Goal: Task Accomplishment & Management: Manage account settings

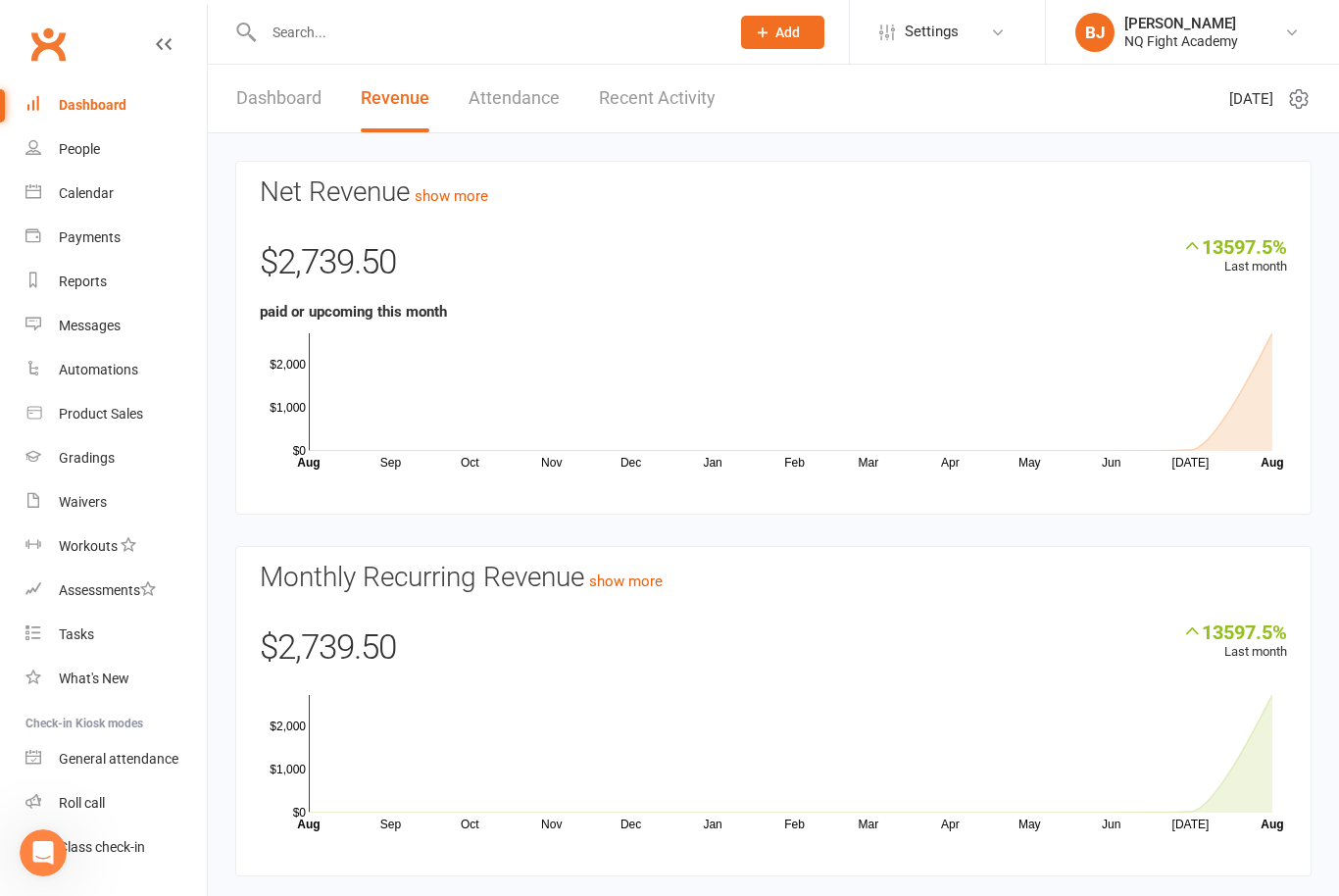
click at [259, 105] on link "Dashboard" at bounding box center [279, 98] width 85 height 67
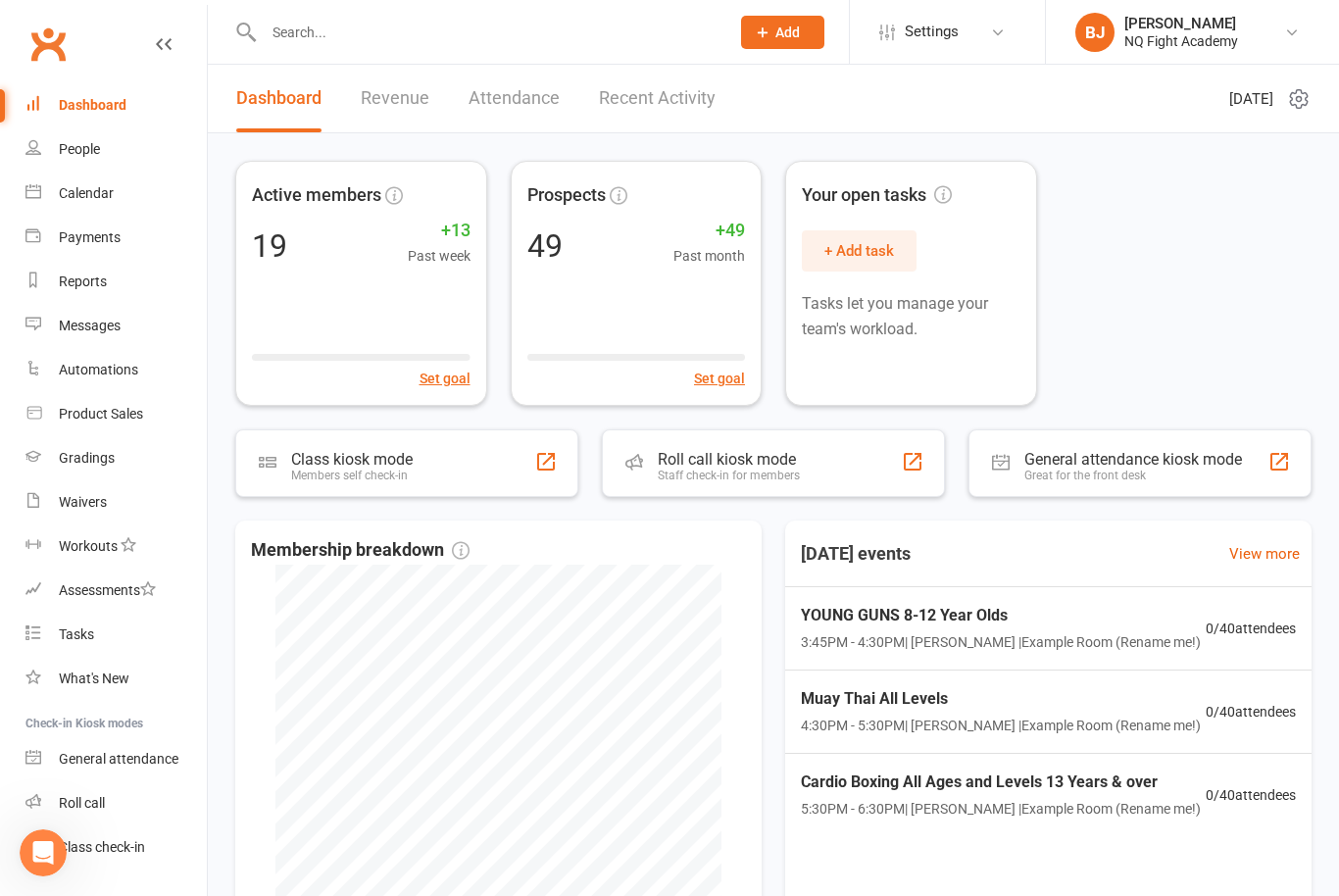
click at [552, 105] on link "Attendance" at bounding box center [514, 98] width 91 height 67
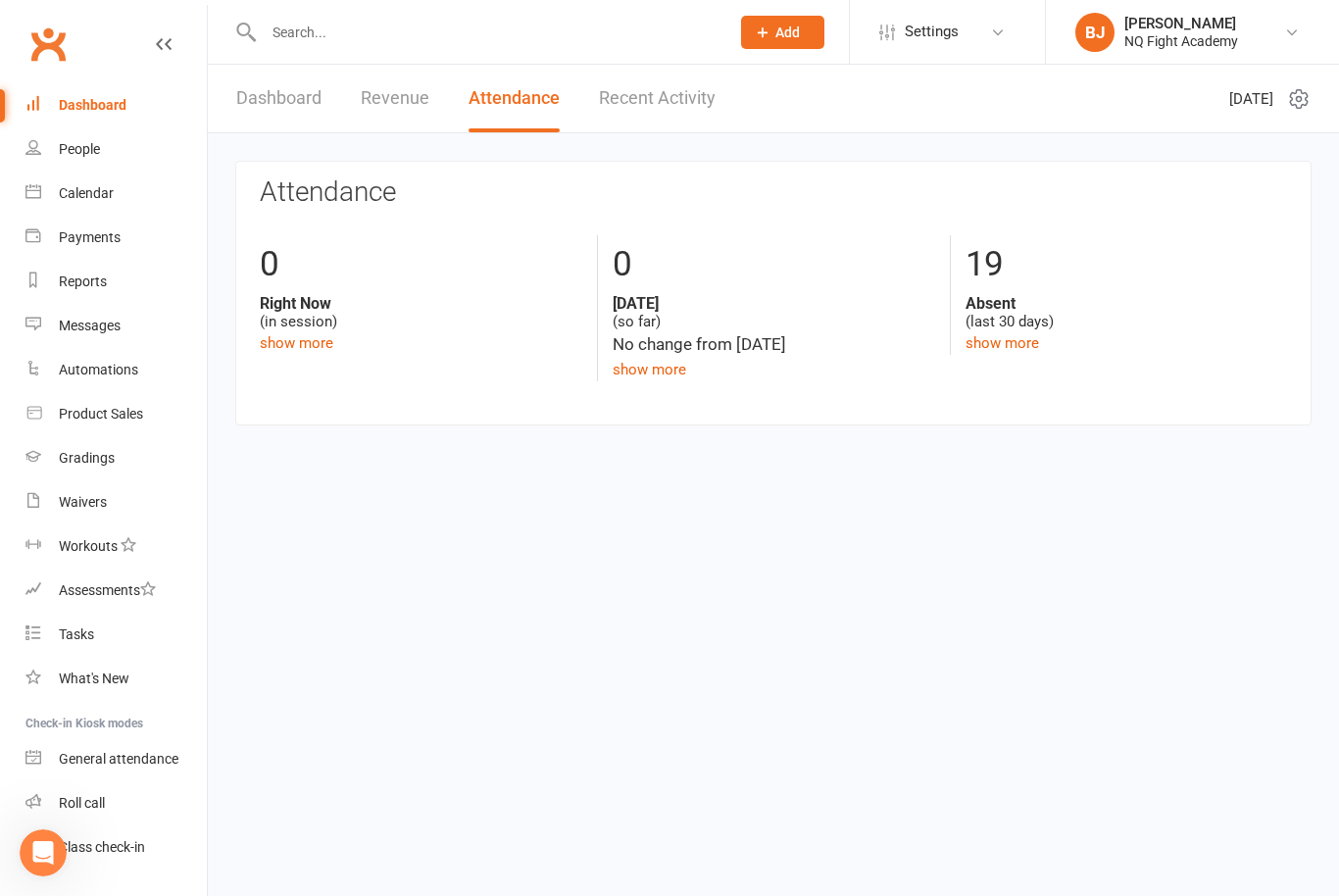
click at [626, 105] on link "Recent Activity" at bounding box center [657, 98] width 117 height 67
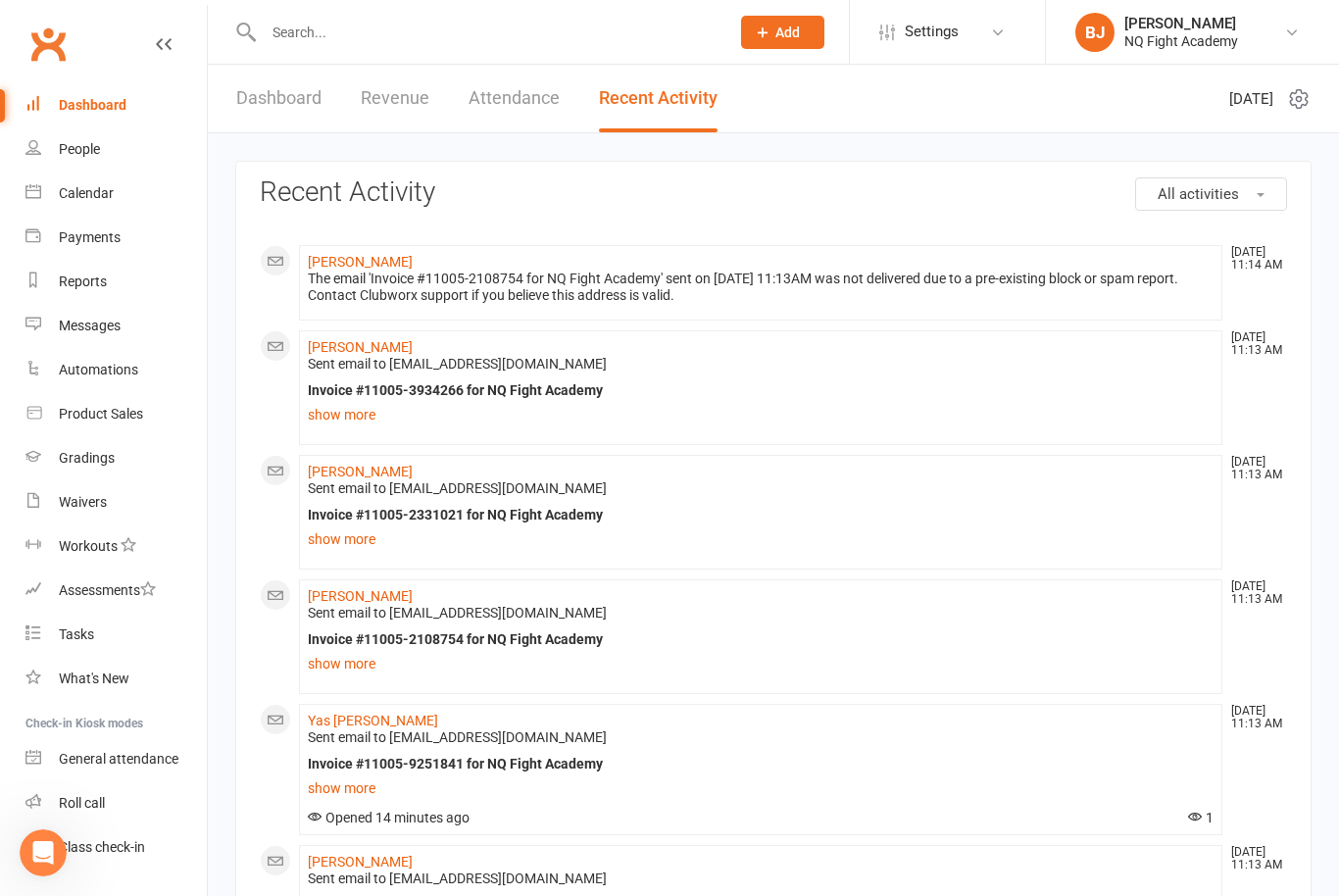
click at [84, 150] on div "People" at bounding box center [79, 149] width 42 height 16
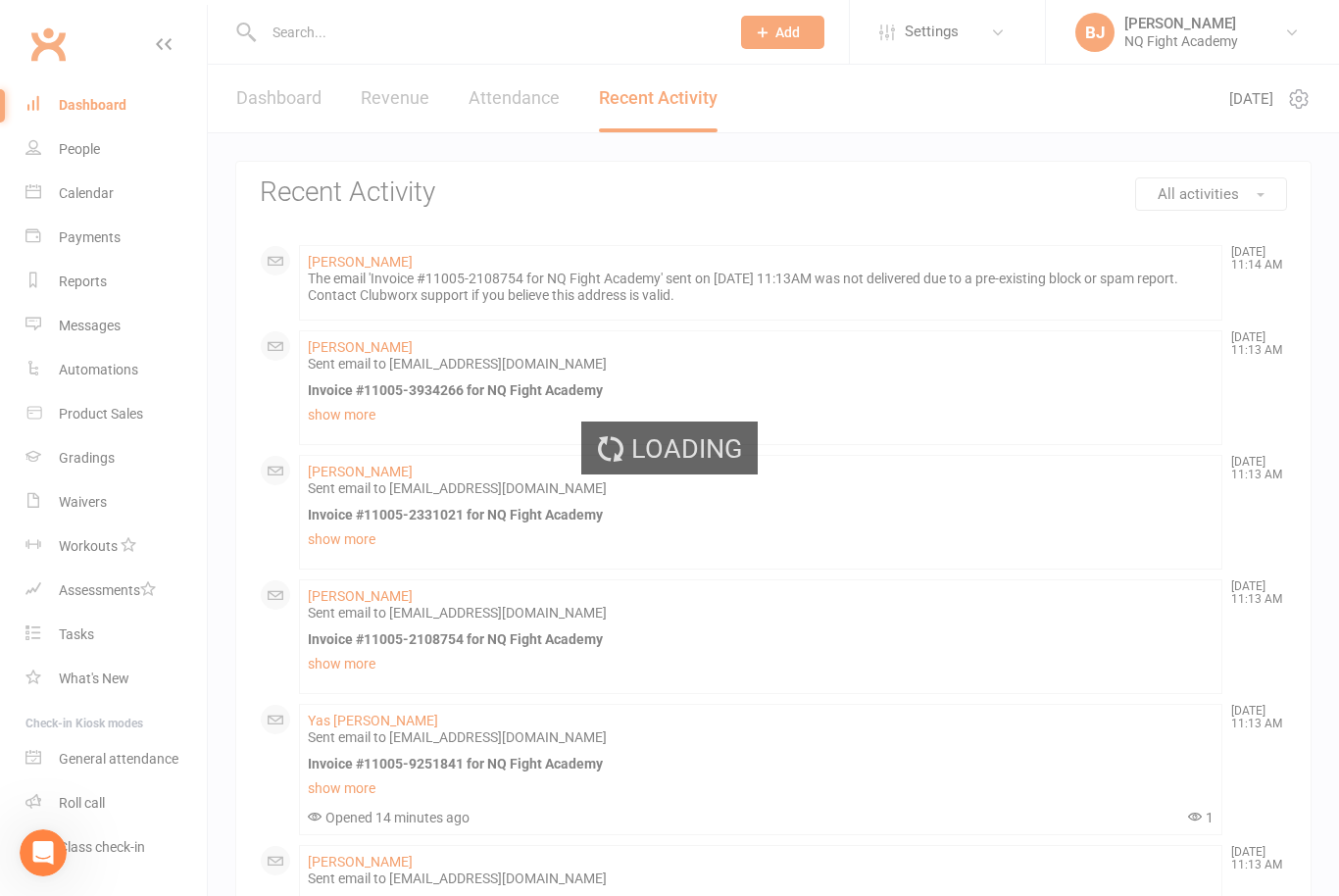
select select "100"
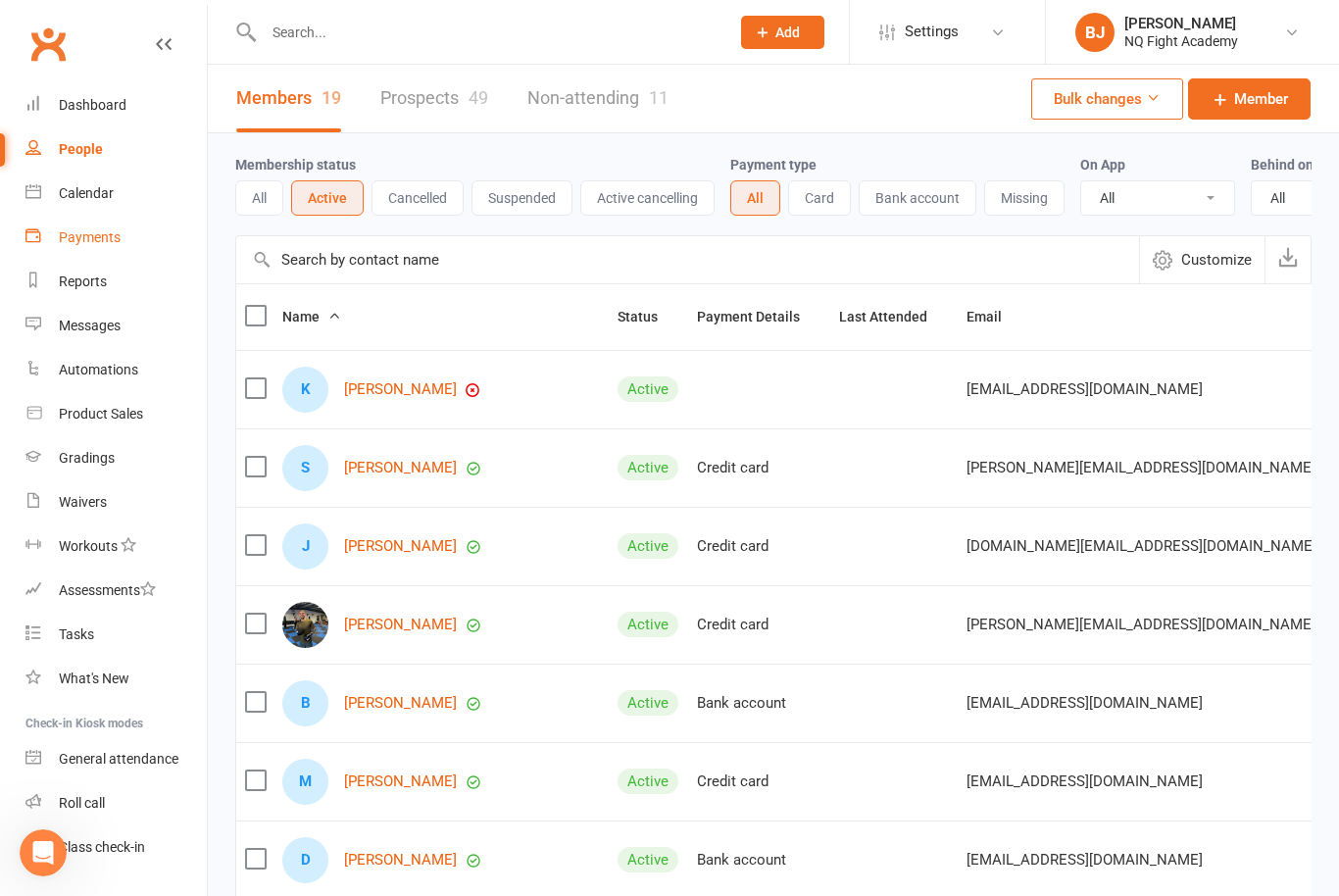
click at [95, 233] on div "Payments" at bounding box center [89, 237] width 61 height 16
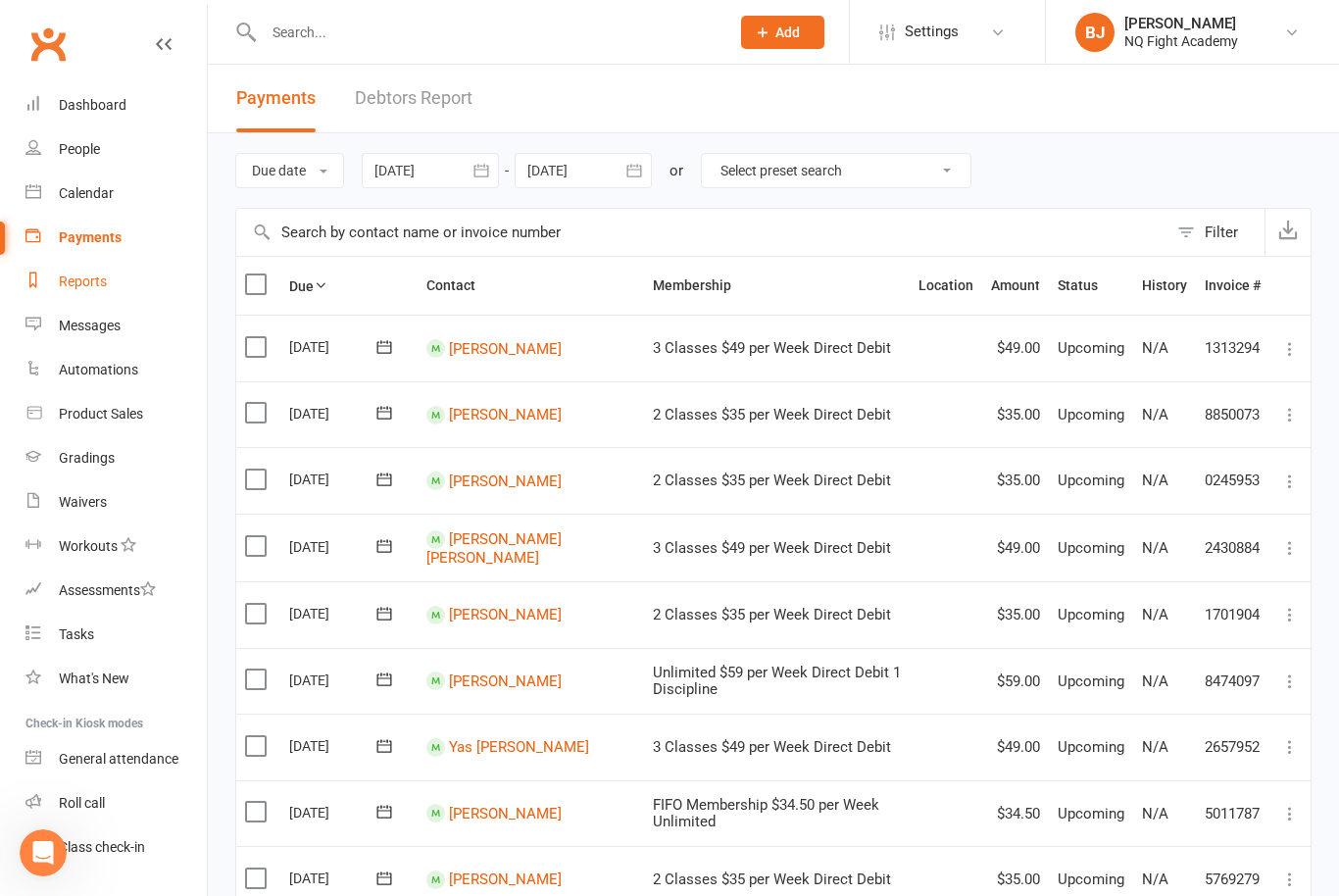
click at [95, 278] on div "Reports" at bounding box center [82, 281] width 48 height 16
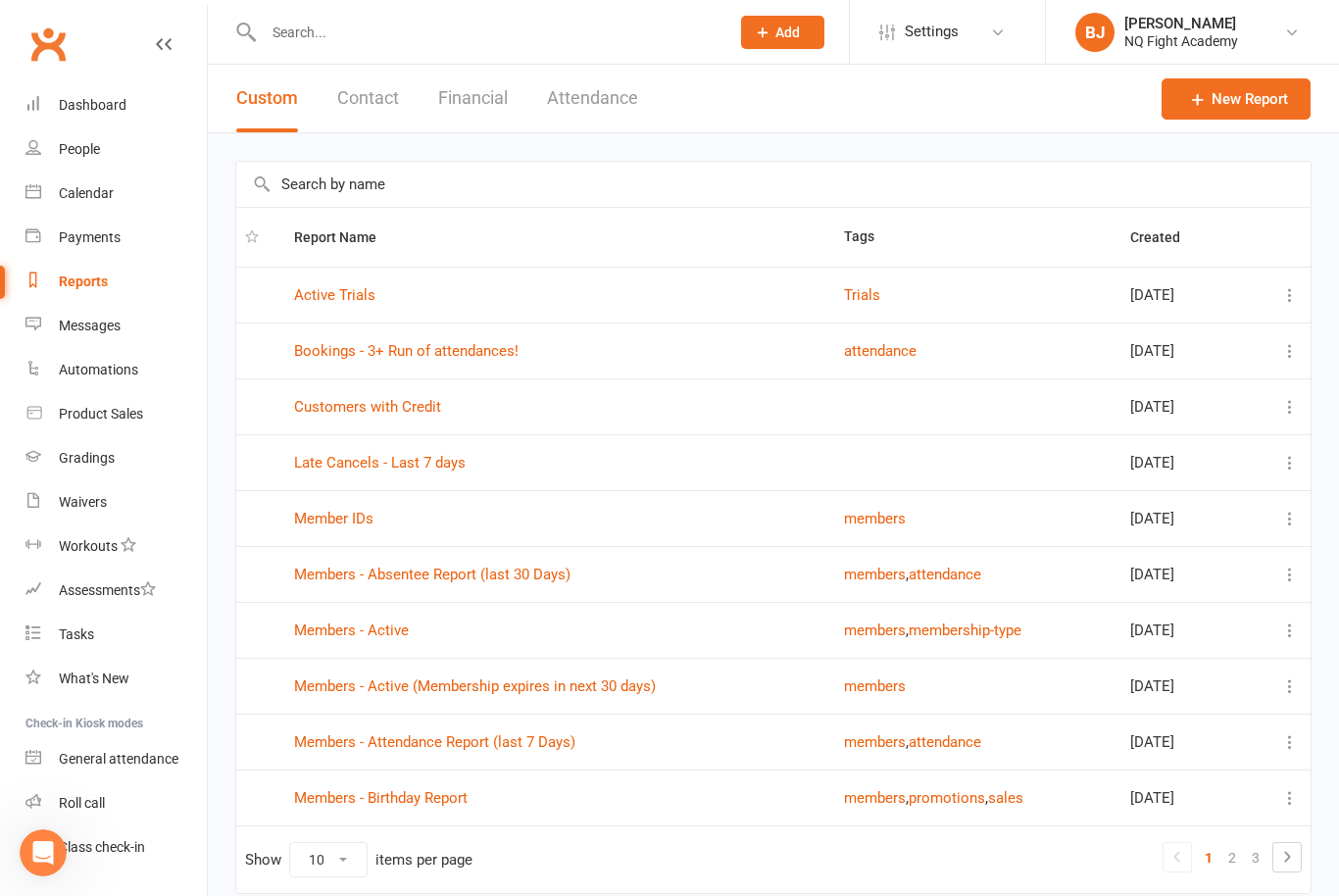
click at [377, 99] on button "Contact" at bounding box center [368, 98] width 61 height 67
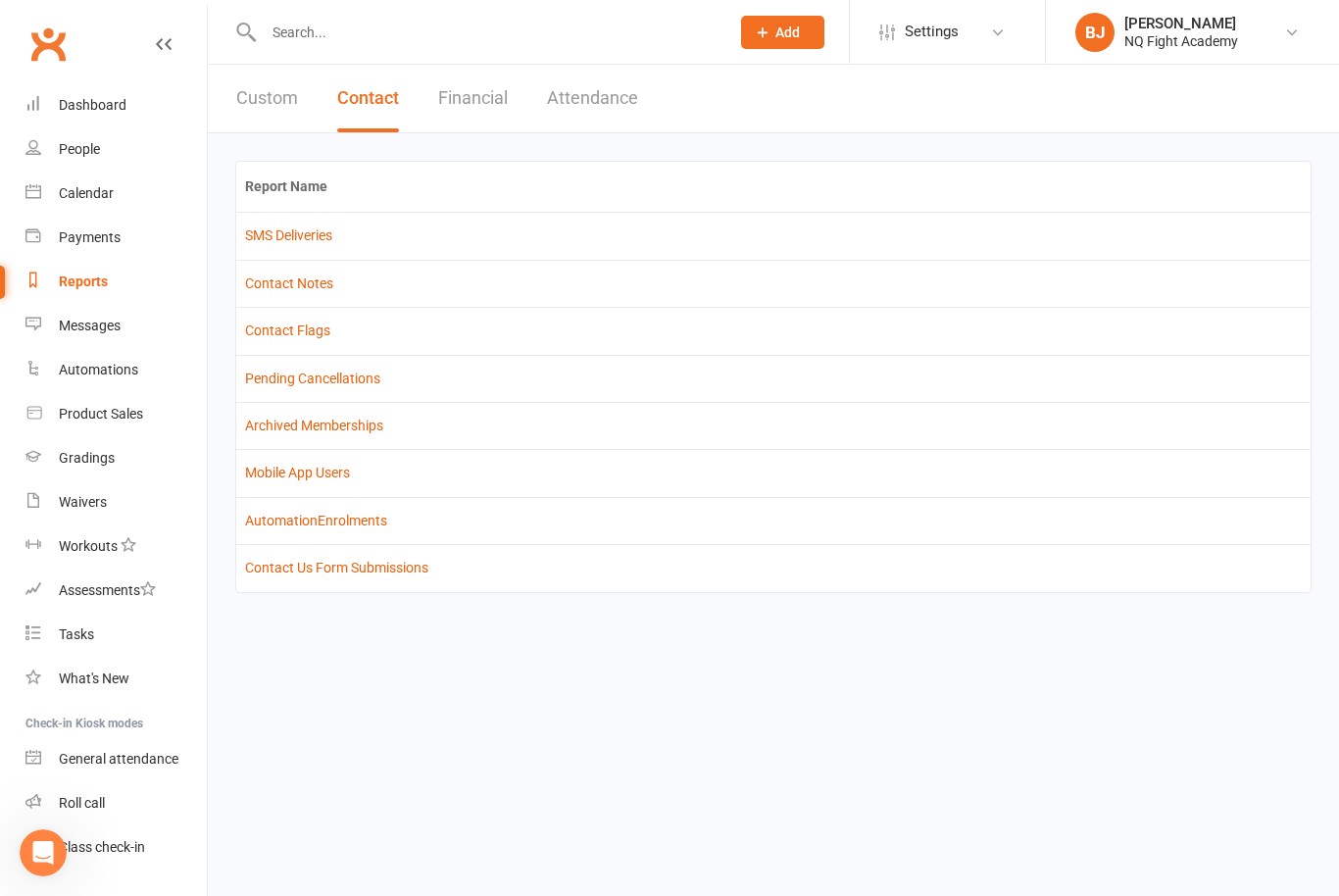
click at [512, 90] on div "Custom Contact Financial Attendance" at bounding box center [437, 98] width 459 height 67
click at [474, 101] on button "Financial" at bounding box center [473, 98] width 69 height 67
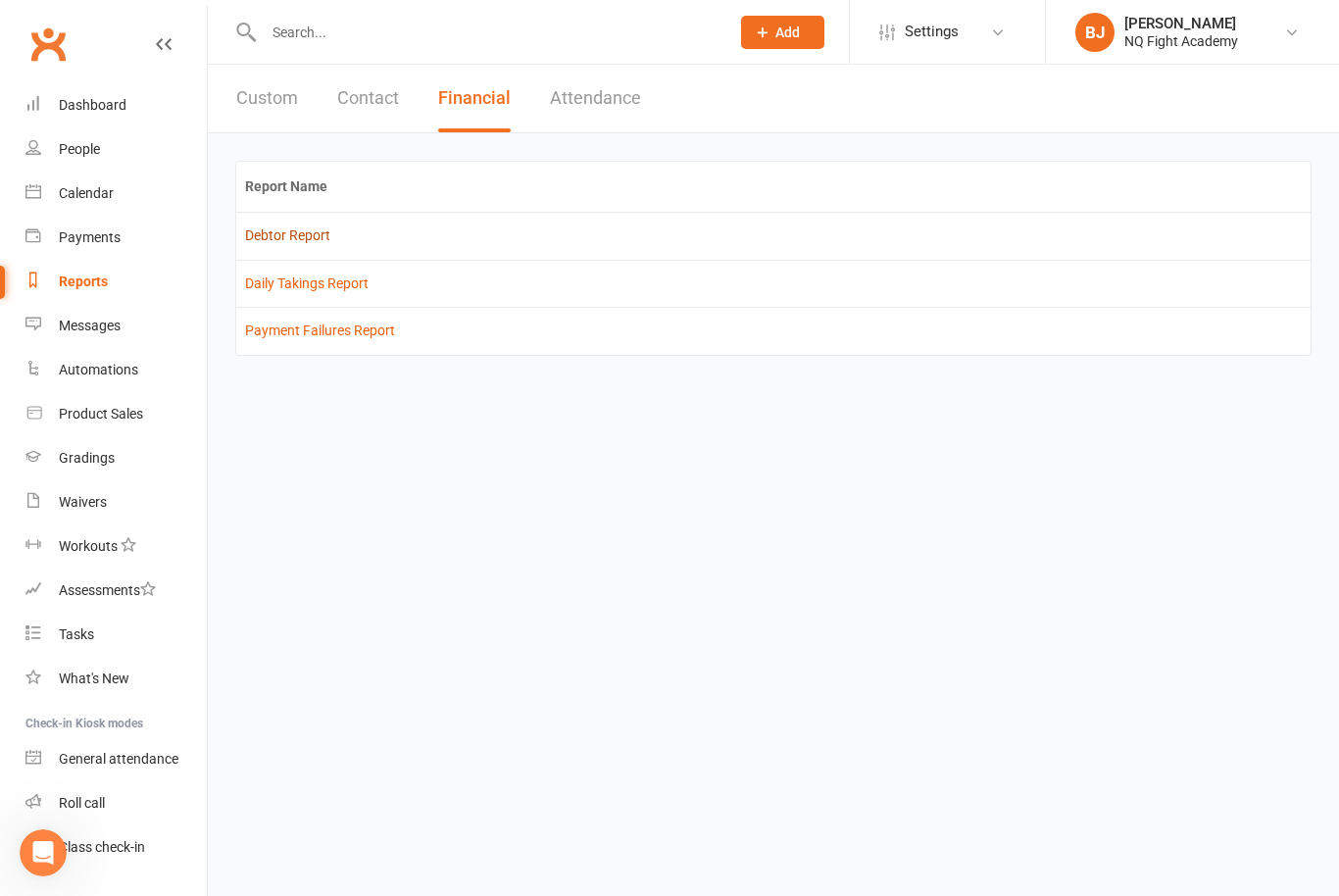
click at [324, 240] on link "Debtor Report" at bounding box center [287, 235] width 85 height 16
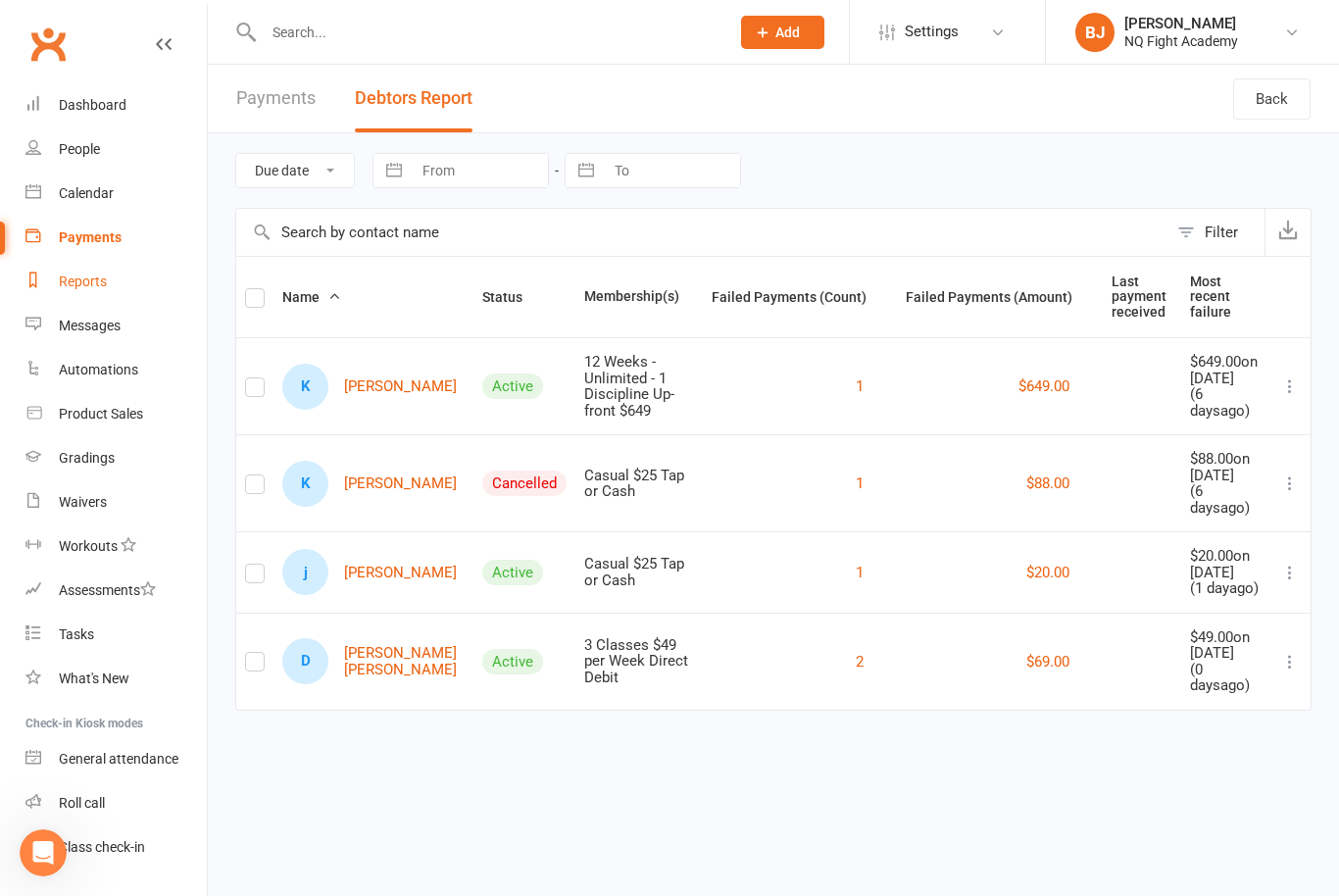
click at [99, 283] on div "Reports" at bounding box center [82, 281] width 48 height 16
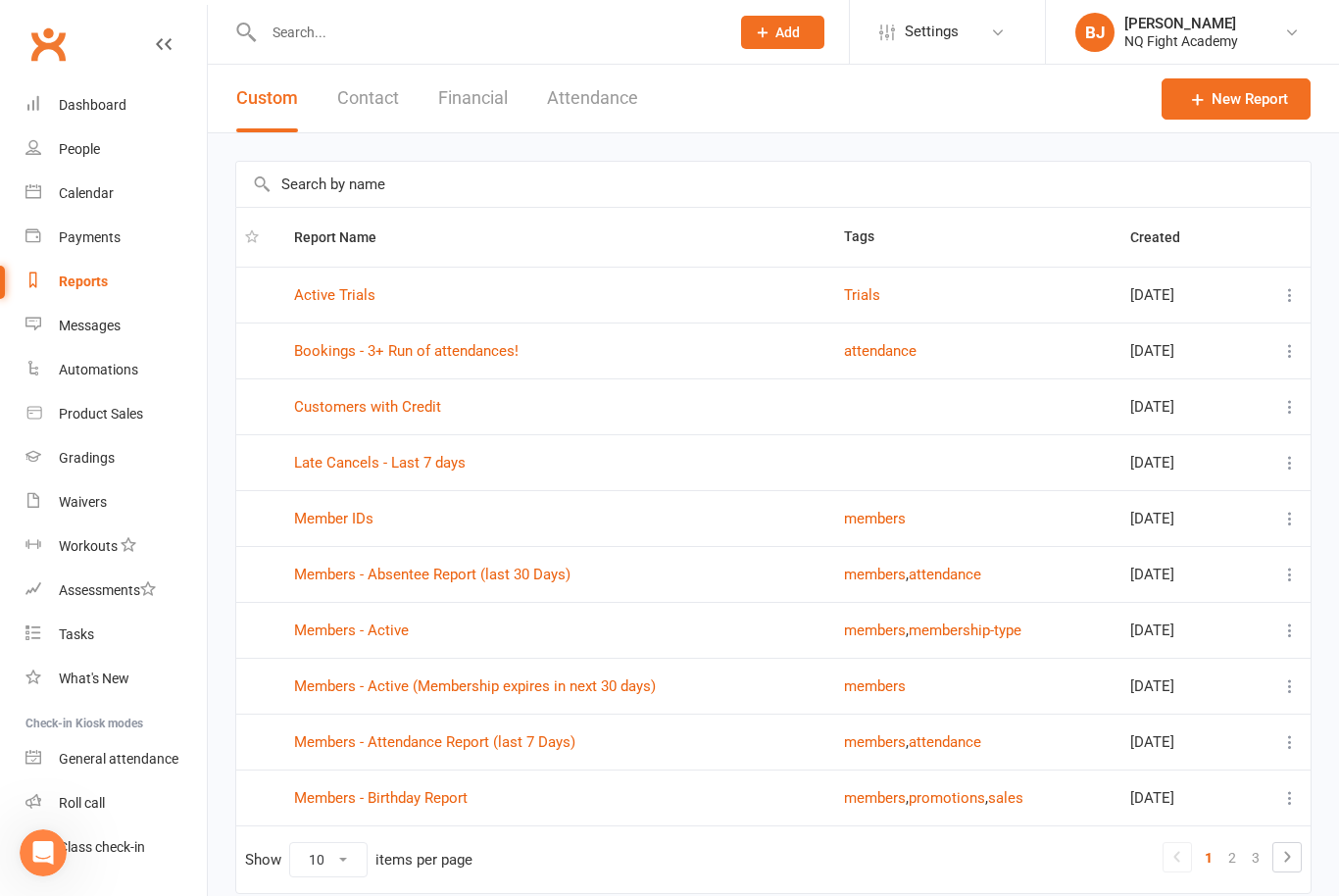
click at [489, 101] on button "Financial" at bounding box center [473, 98] width 69 height 67
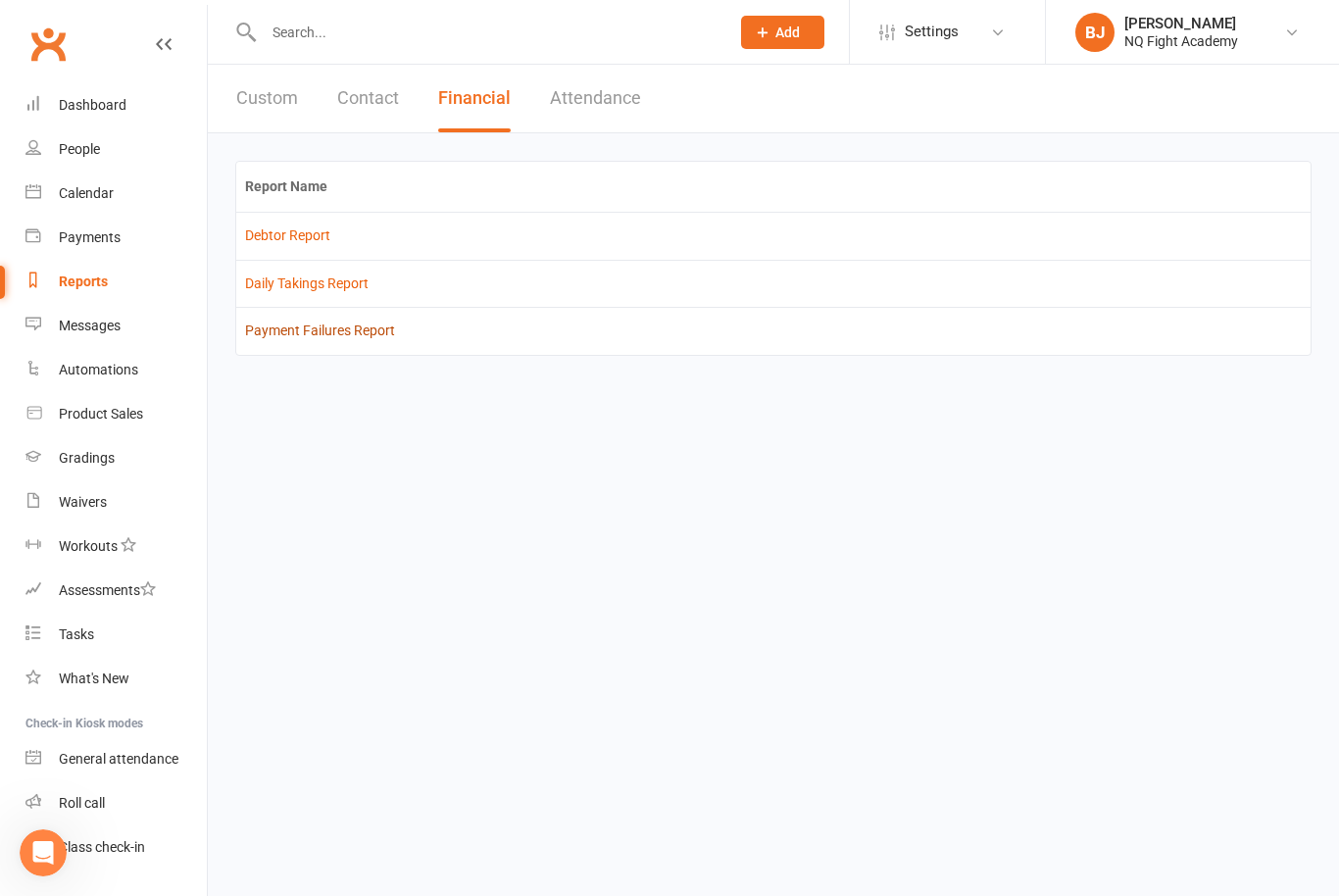
click at [373, 329] on link "Payment Failures Report" at bounding box center [319, 330] width 150 height 16
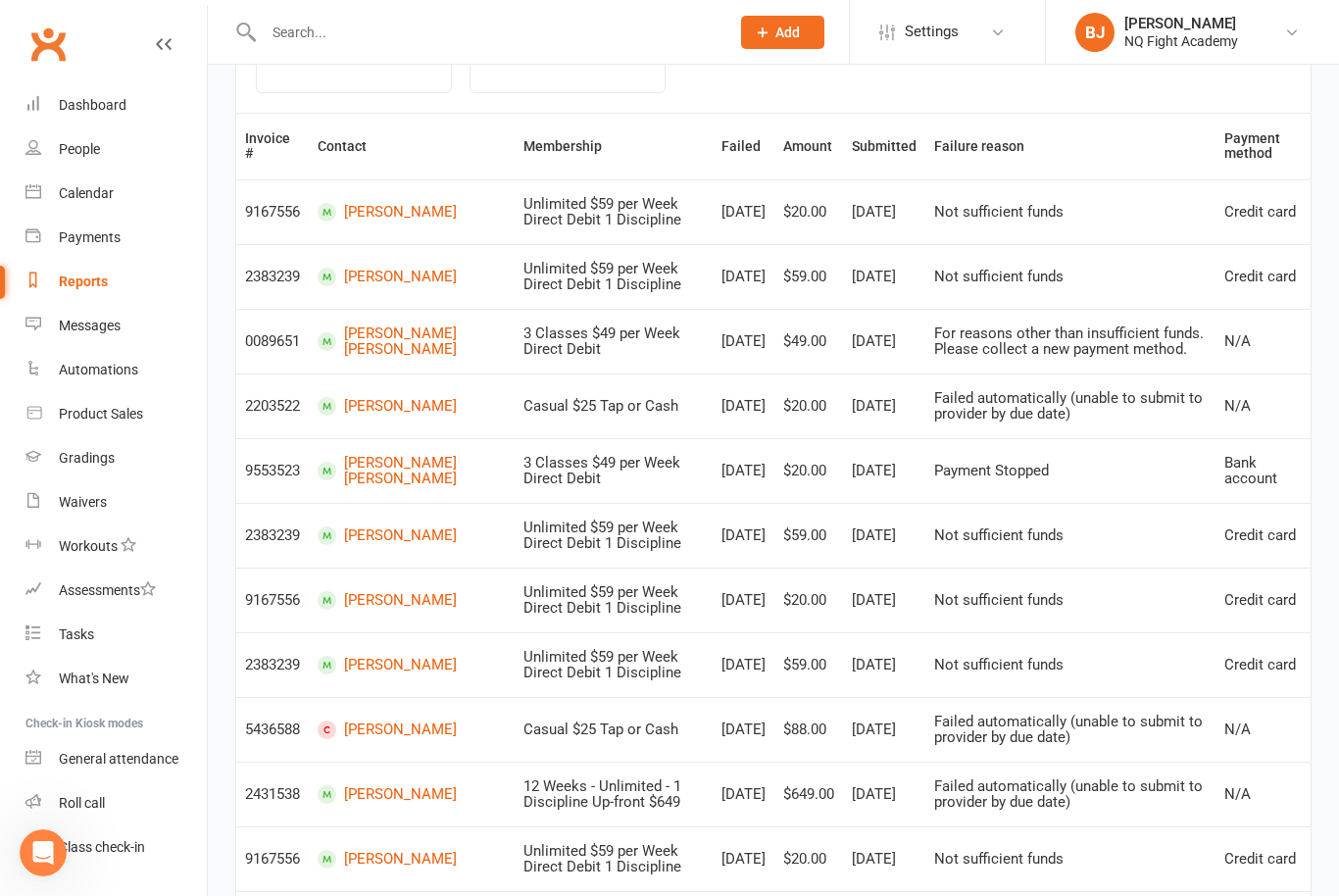
scroll to position [331, 0]
click at [380, 399] on link "[PERSON_NAME]" at bounding box center [411, 404] width 188 height 19
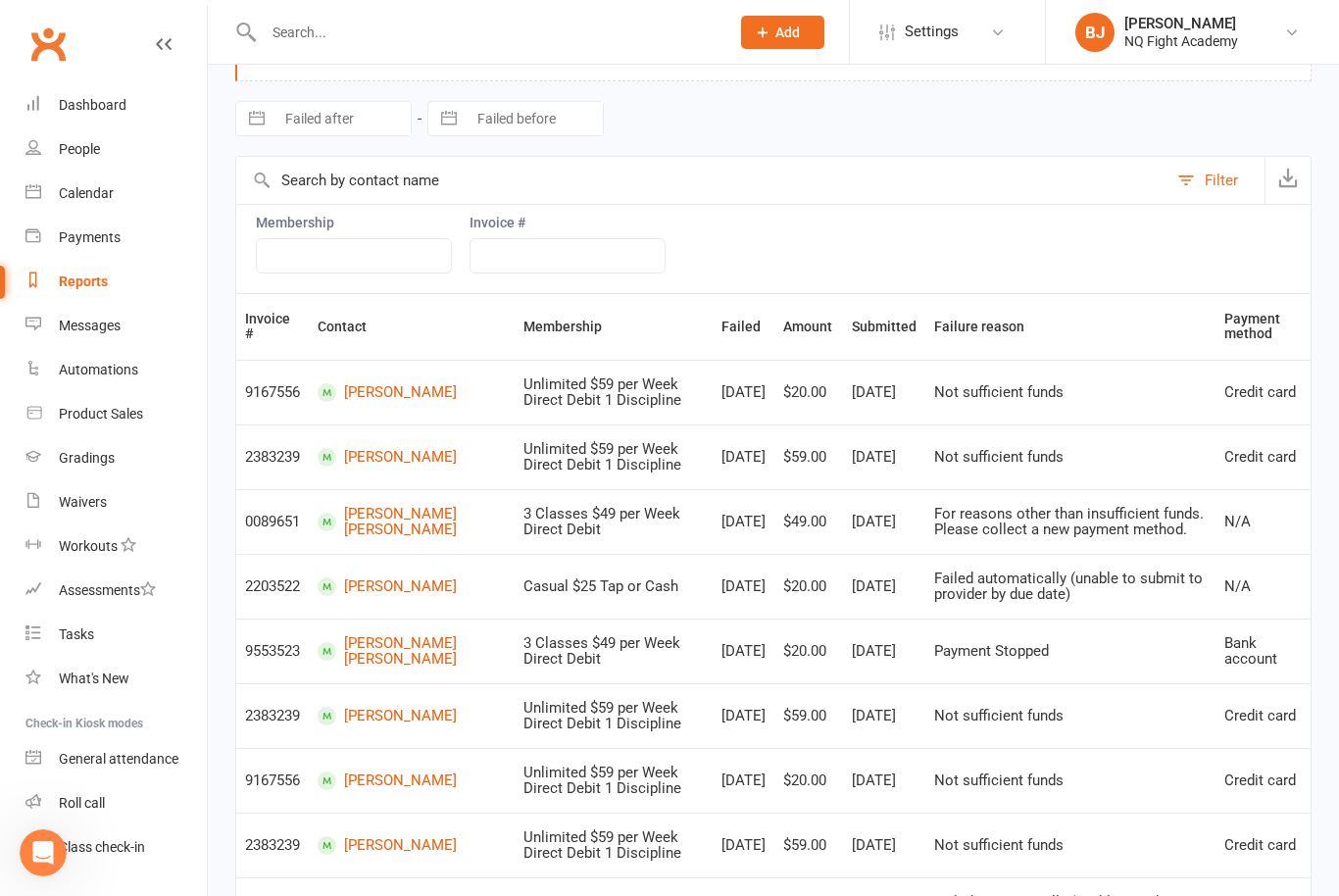
scroll to position [386, 0]
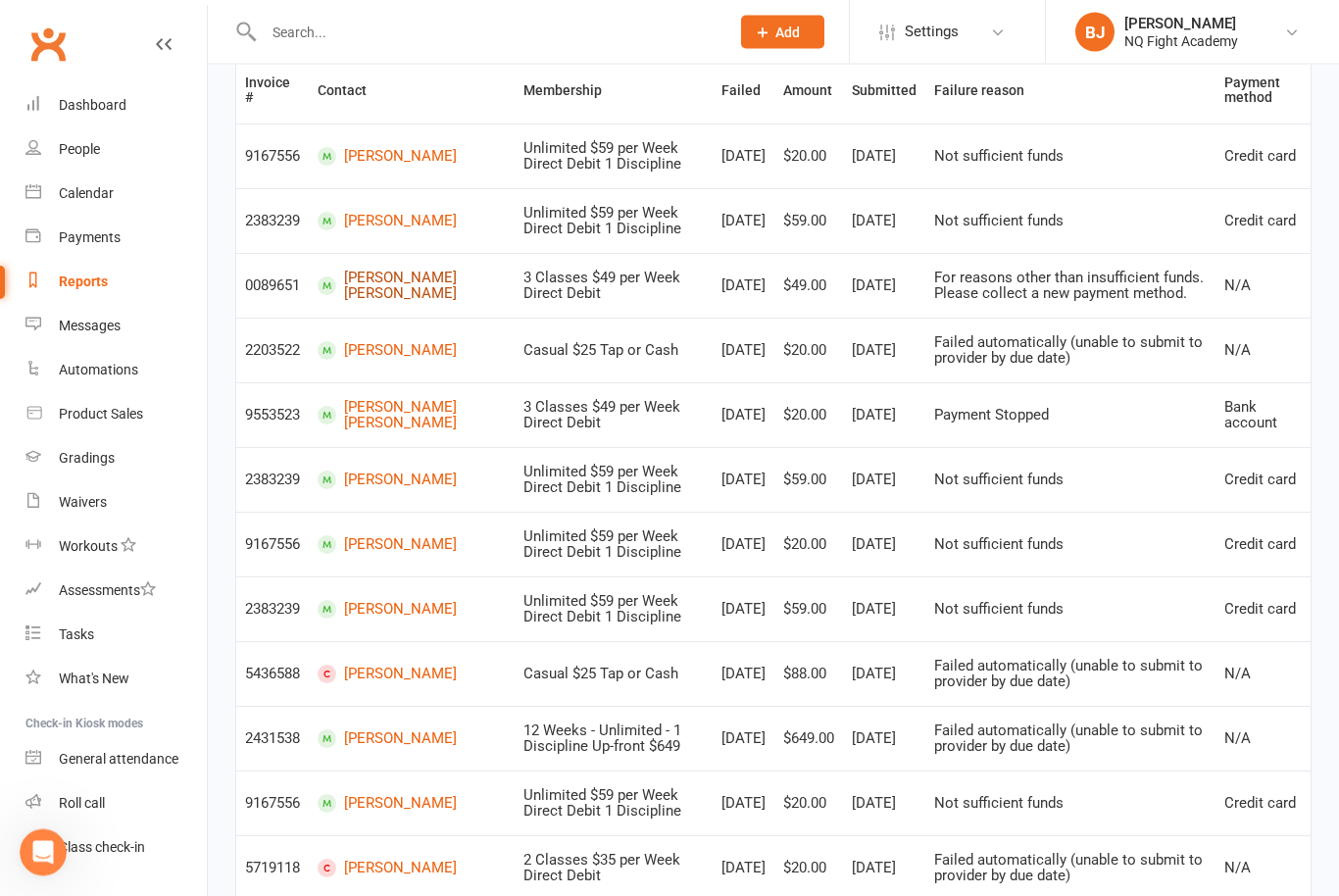
click at [382, 280] on link "[PERSON_NAME] [PERSON_NAME]" at bounding box center [411, 286] width 188 height 33
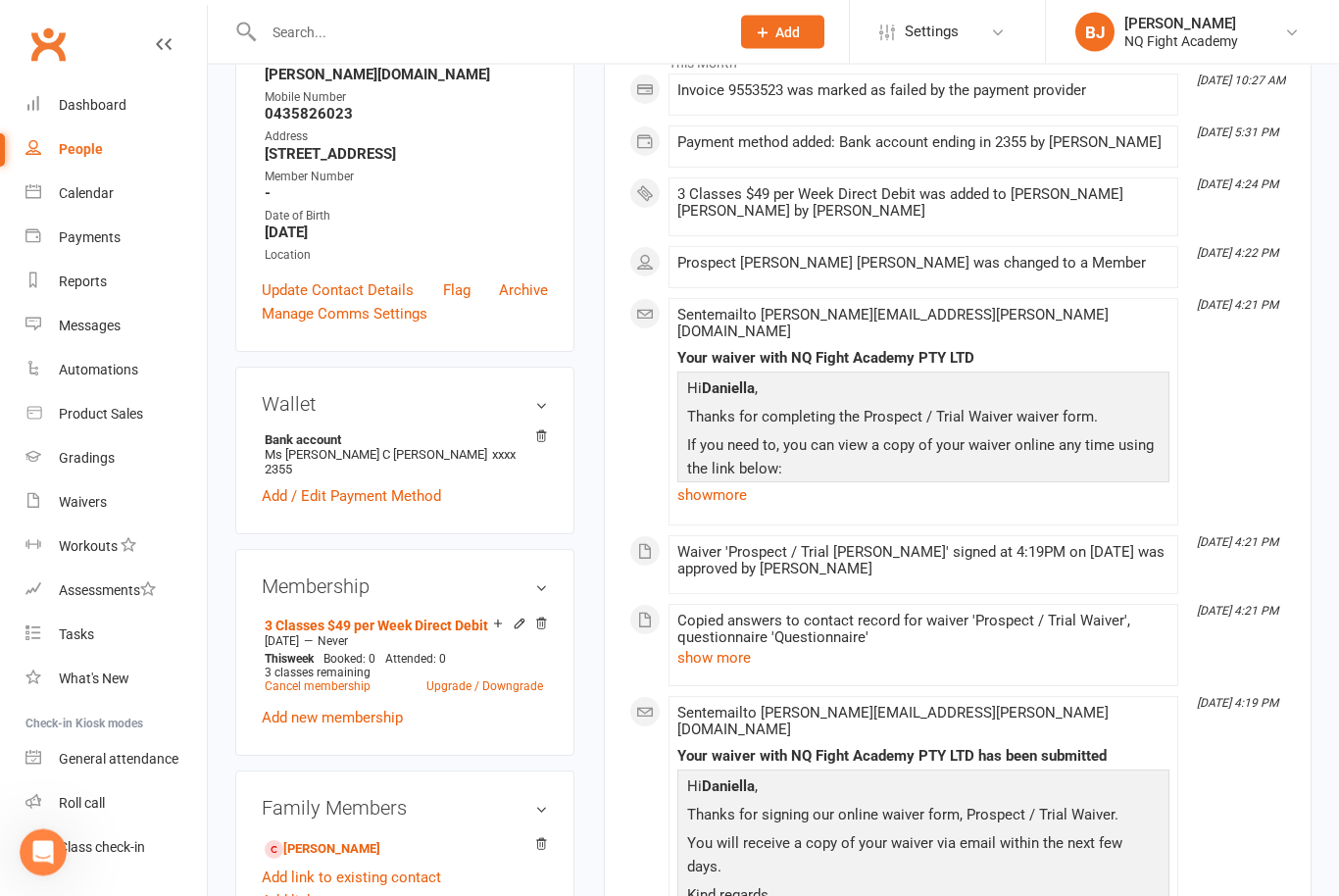
scroll to position [332, 0]
click at [346, 484] on link "Add / Edit Payment Method" at bounding box center [351, 496] width 179 height 24
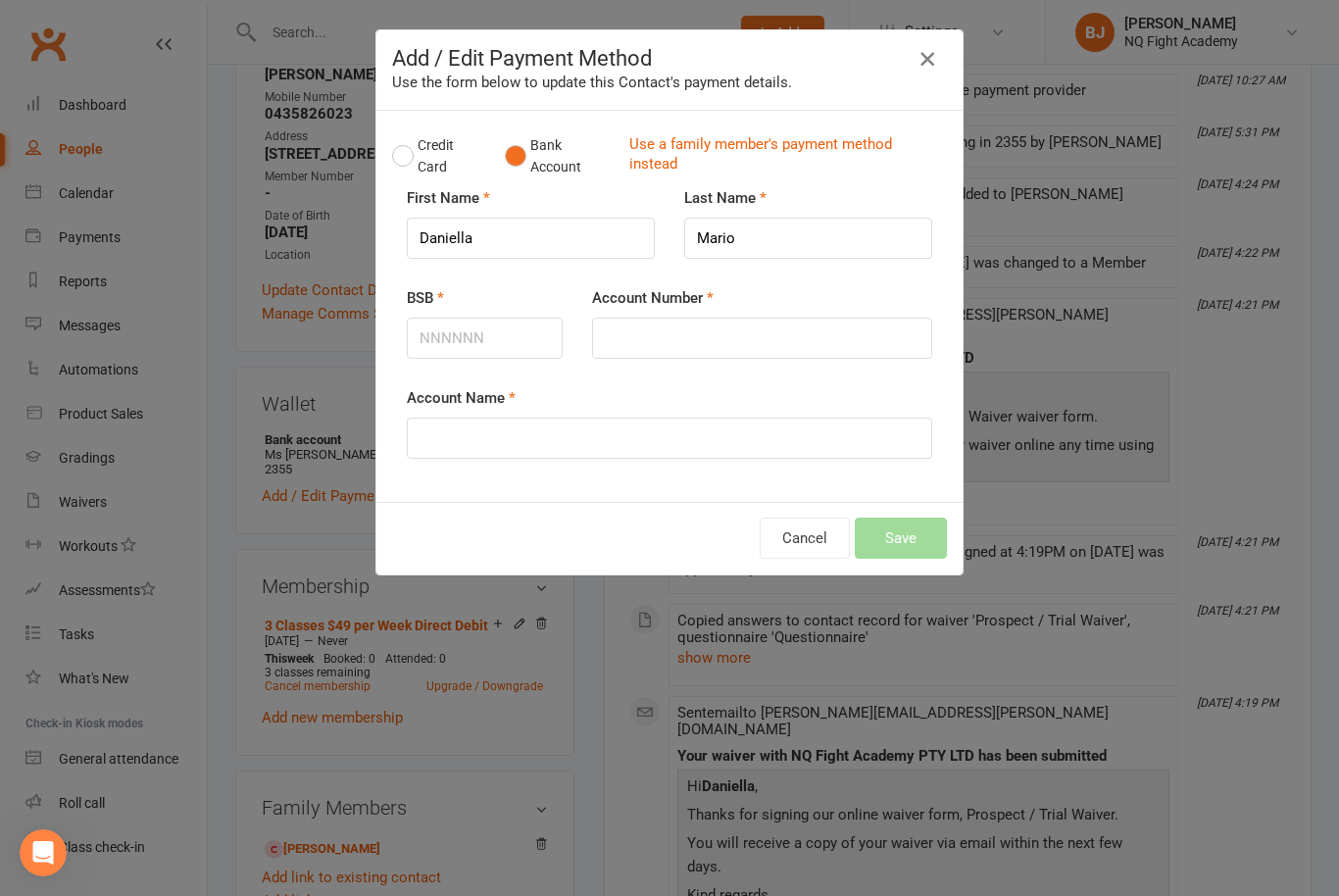
click at [937, 54] on icon "button" at bounding box center [927, 58] width 24 height 24
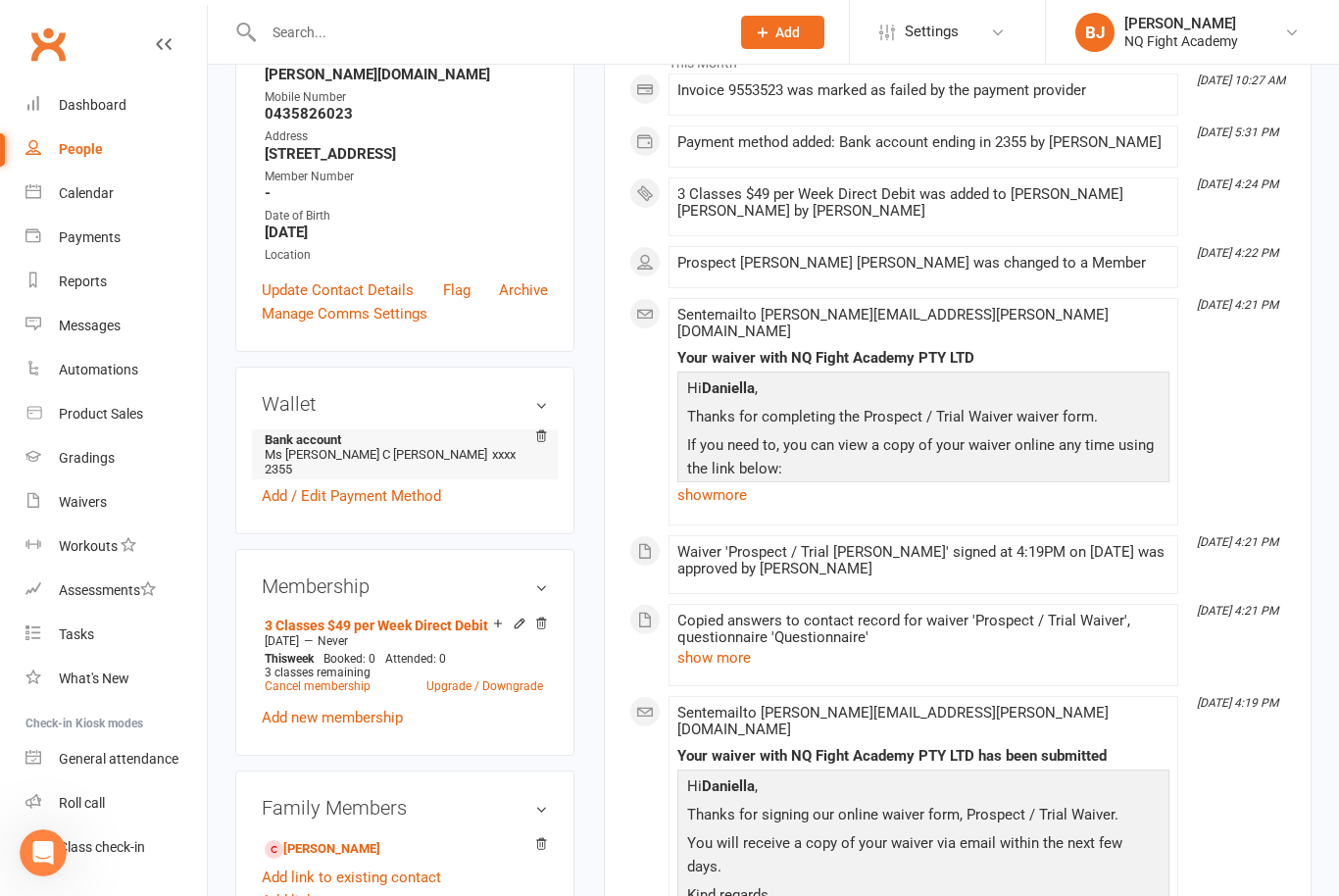
click at [320, 432] on strong "Bank account" at bounding box center [401, 439] width 274 height 15
click at [544, 392] on h3 "Wallet" at bounding box center [404, 403] width 286 height 22
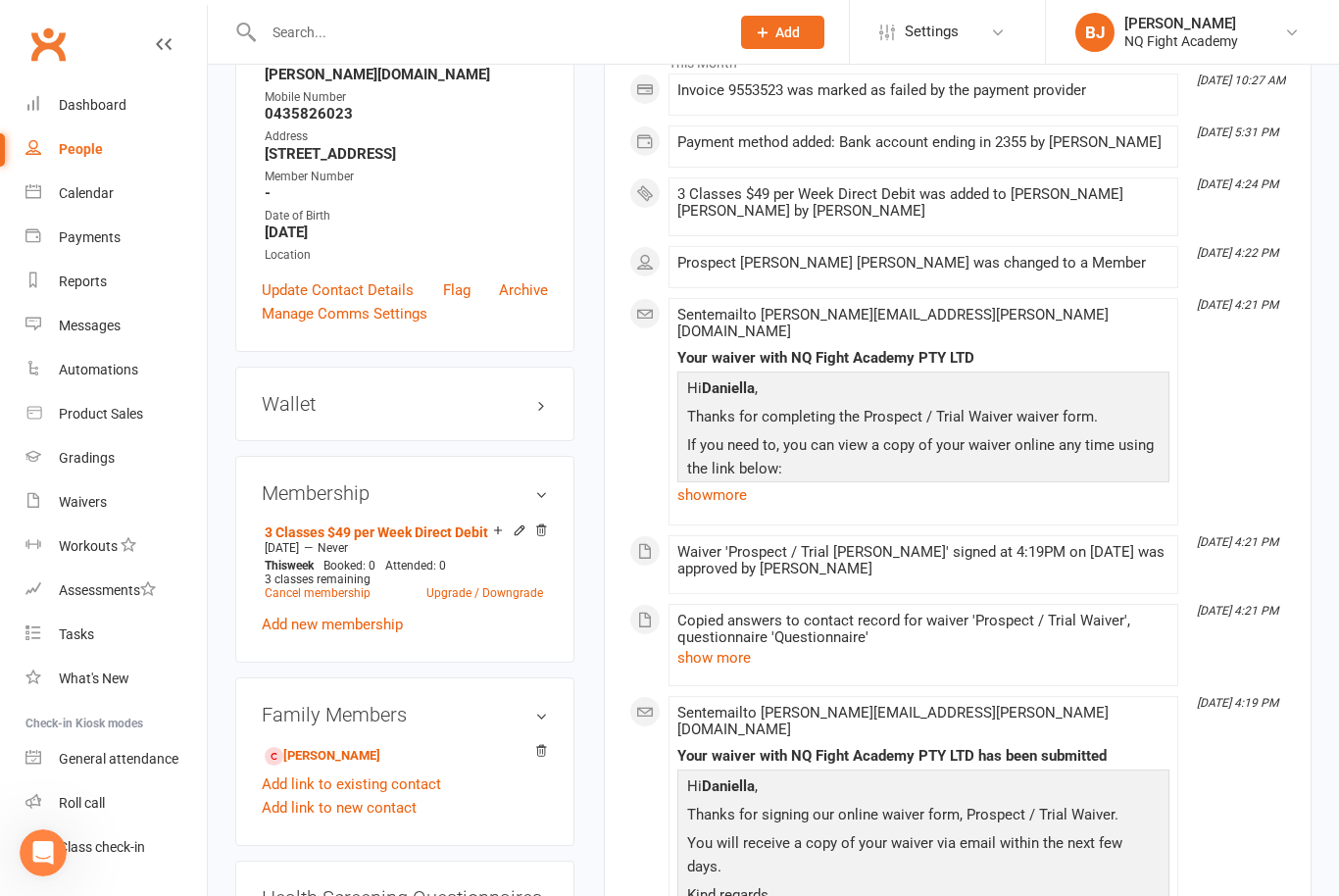
click at [544, 392] on h3 "Wallet" at bounding box center [404, 403] width 286 height 22
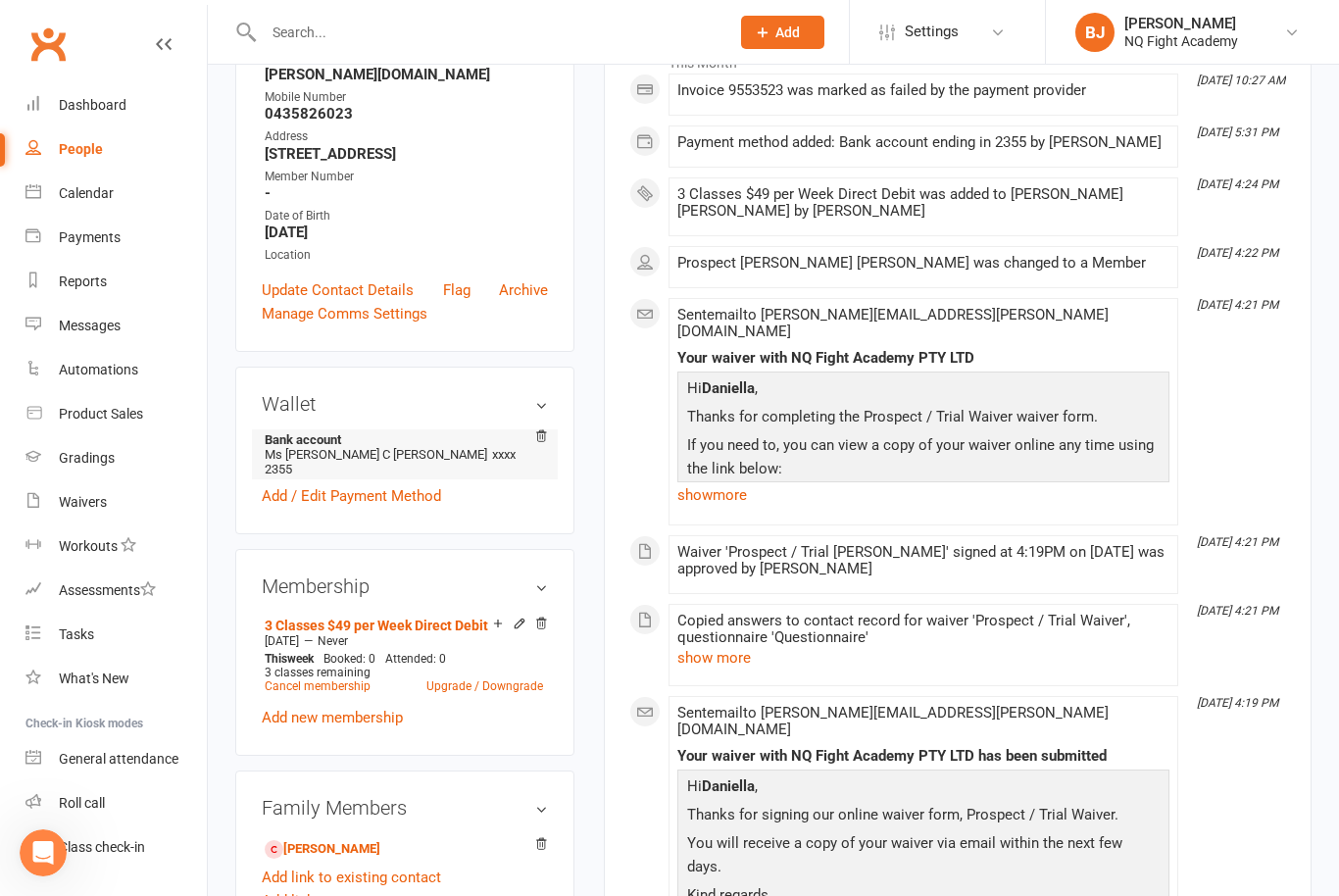
click at [299, 444] on li "Bank account Ms [PERSON_NAME] C [PERSON_NAME] xxxx 2355" at bounding box center [404, 454] width 286 height 50
click at [305, 484] on link "Add / Edit Payment Method" at bounding box center [351, 496] width 179 height 24
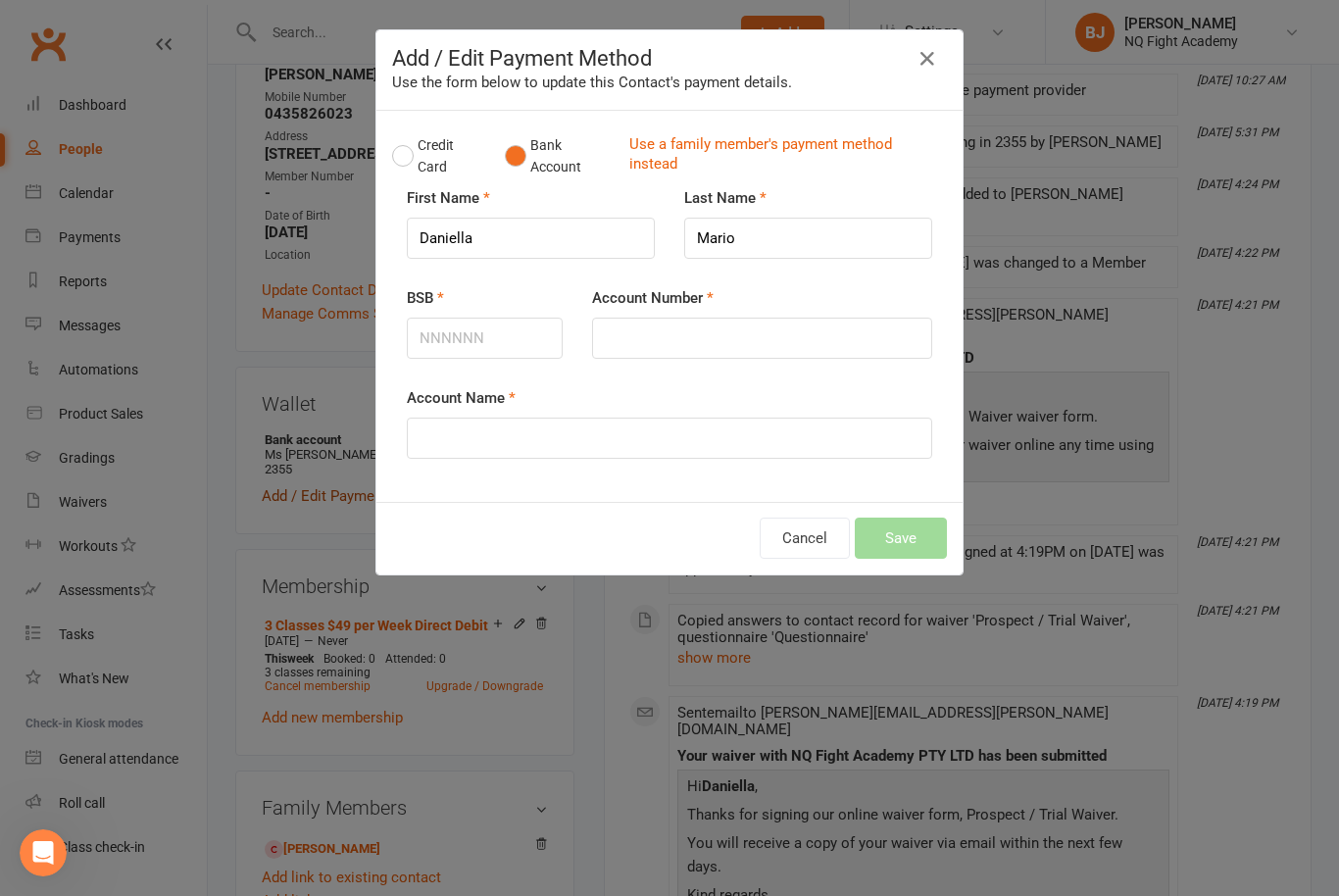
click at [305, 467] on div "Add / Edit Payment Method Use the form below to update this Contact's payment d…" at bounding box center [669, 448] width 1339 height 896
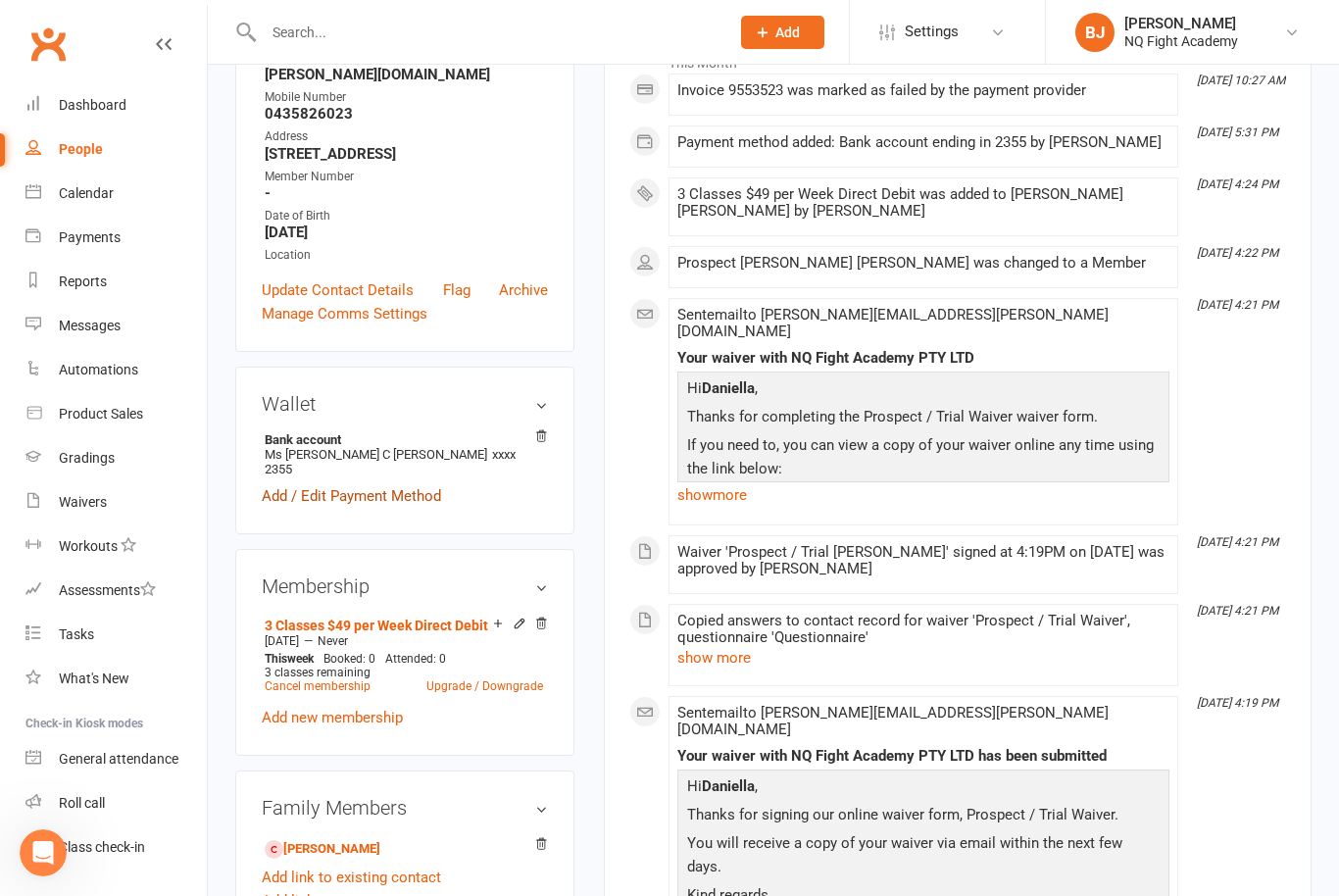
click at [369, 484] on link "Add / Edit Payment Method" at bounding box center [351, 496] width 179 height 24
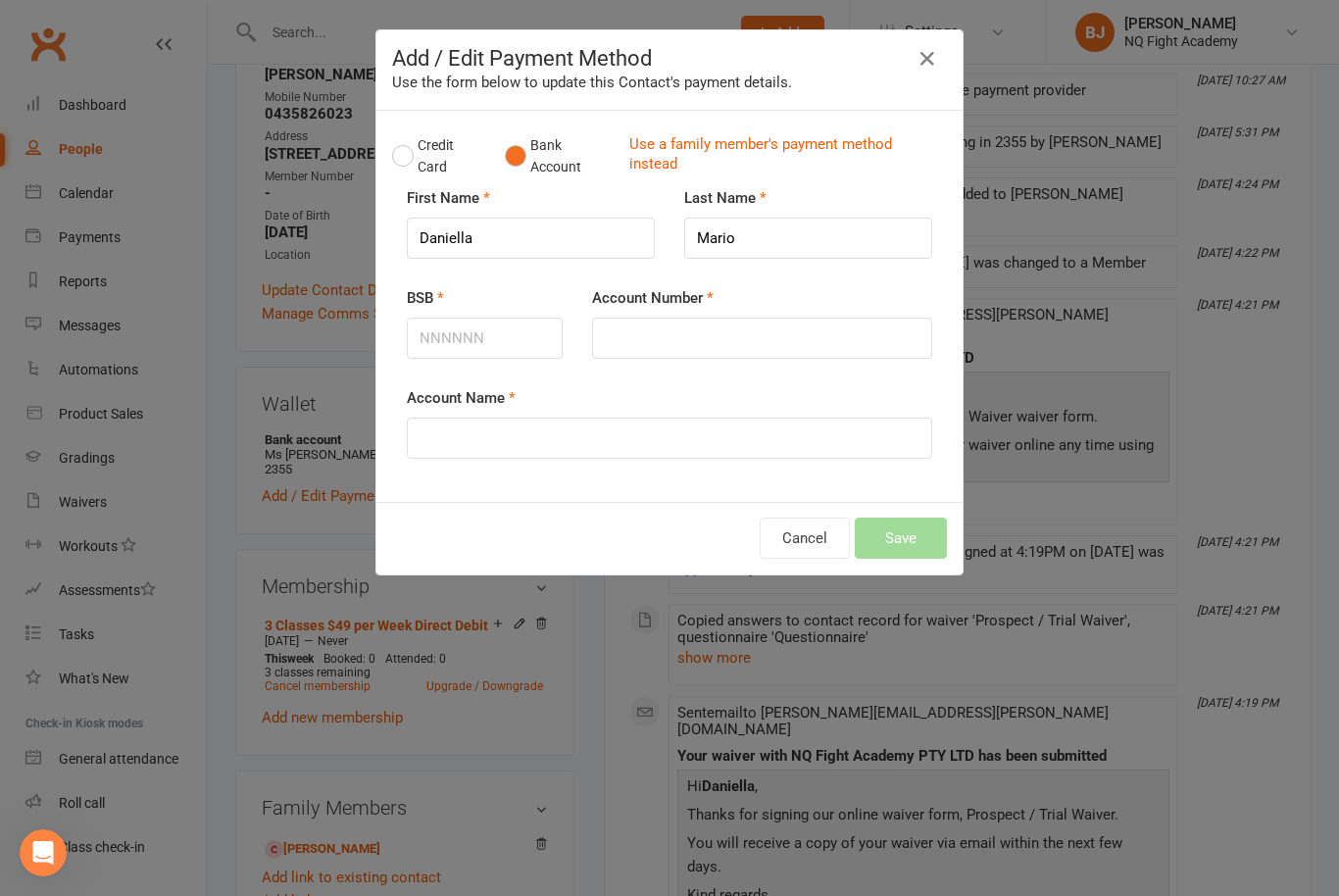
click at [351, 352] on div "Add / Edit Payment Method Use the form below to update this Contact's payment d…" at bounding box center [669, 448] width 1339 height 896
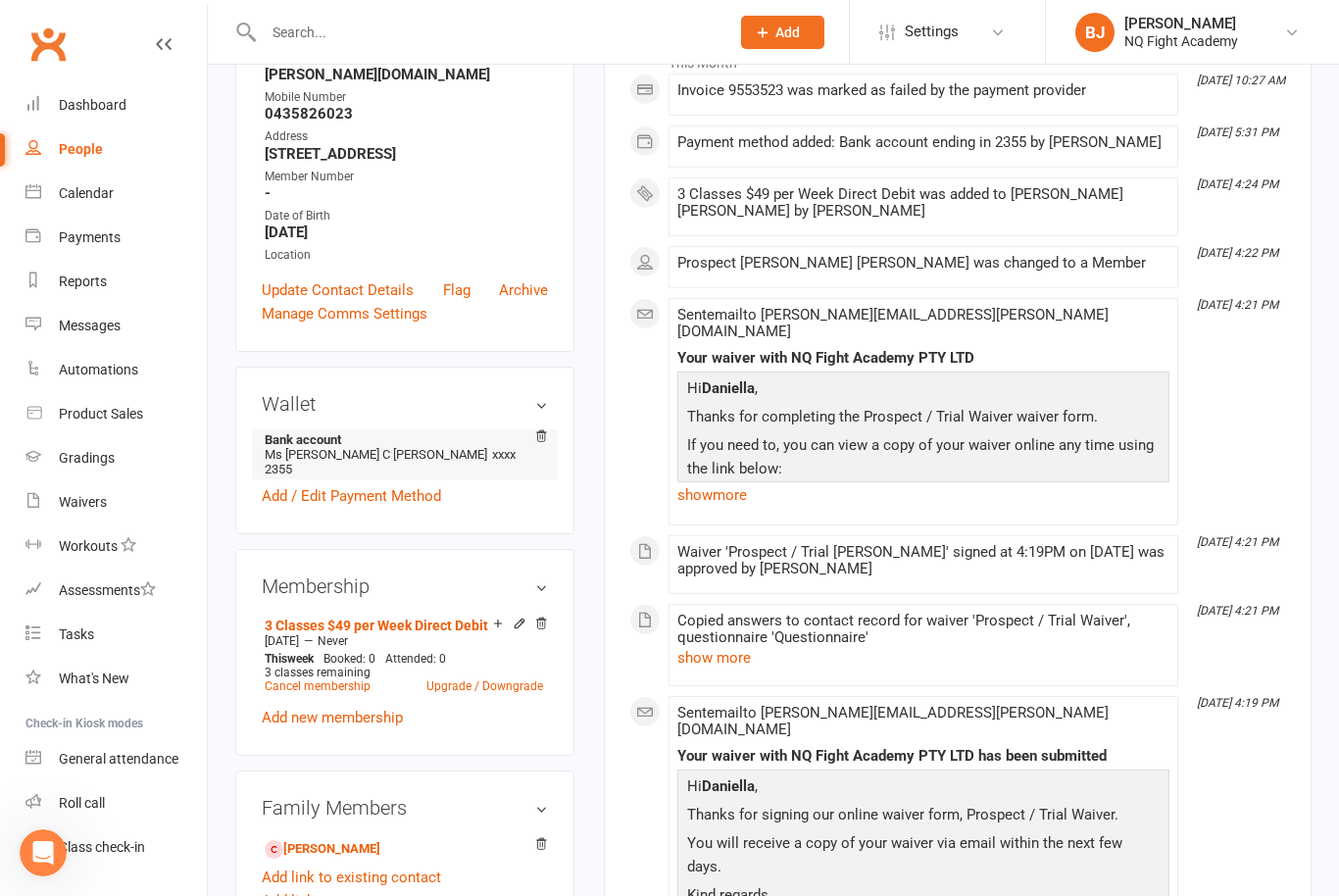
click at [409, 443] on li "Bank account Ms [PERSON_NAME] C [PERSON_NAME] xxxx 2355" at bounding box center [404, 454] width 286 height 50
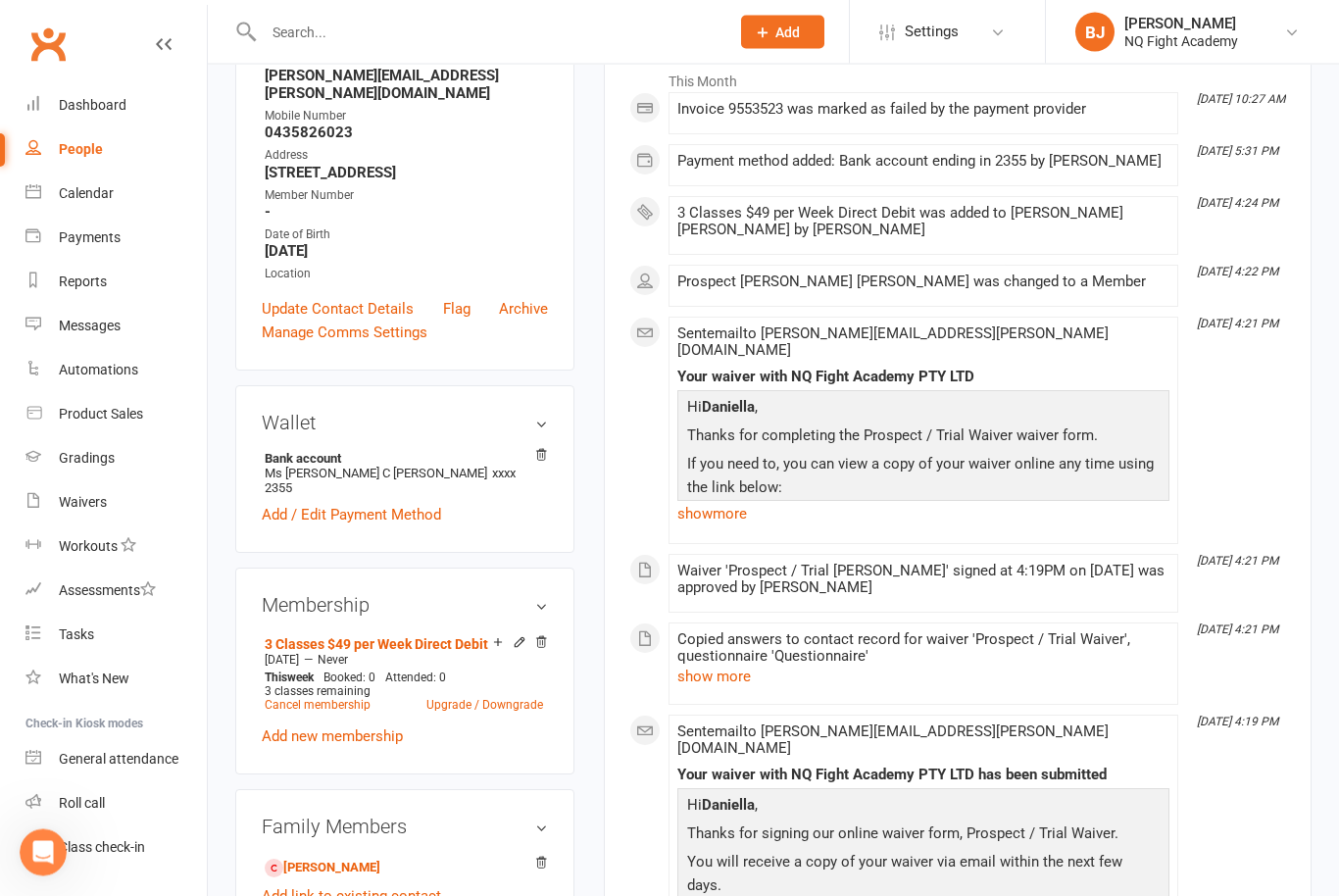
scroll to position [313, 0]
click at [365, 636] on link "3 Classes $49 per Week Direct Debit" at bounding box center [376, 644] width 223 height 16
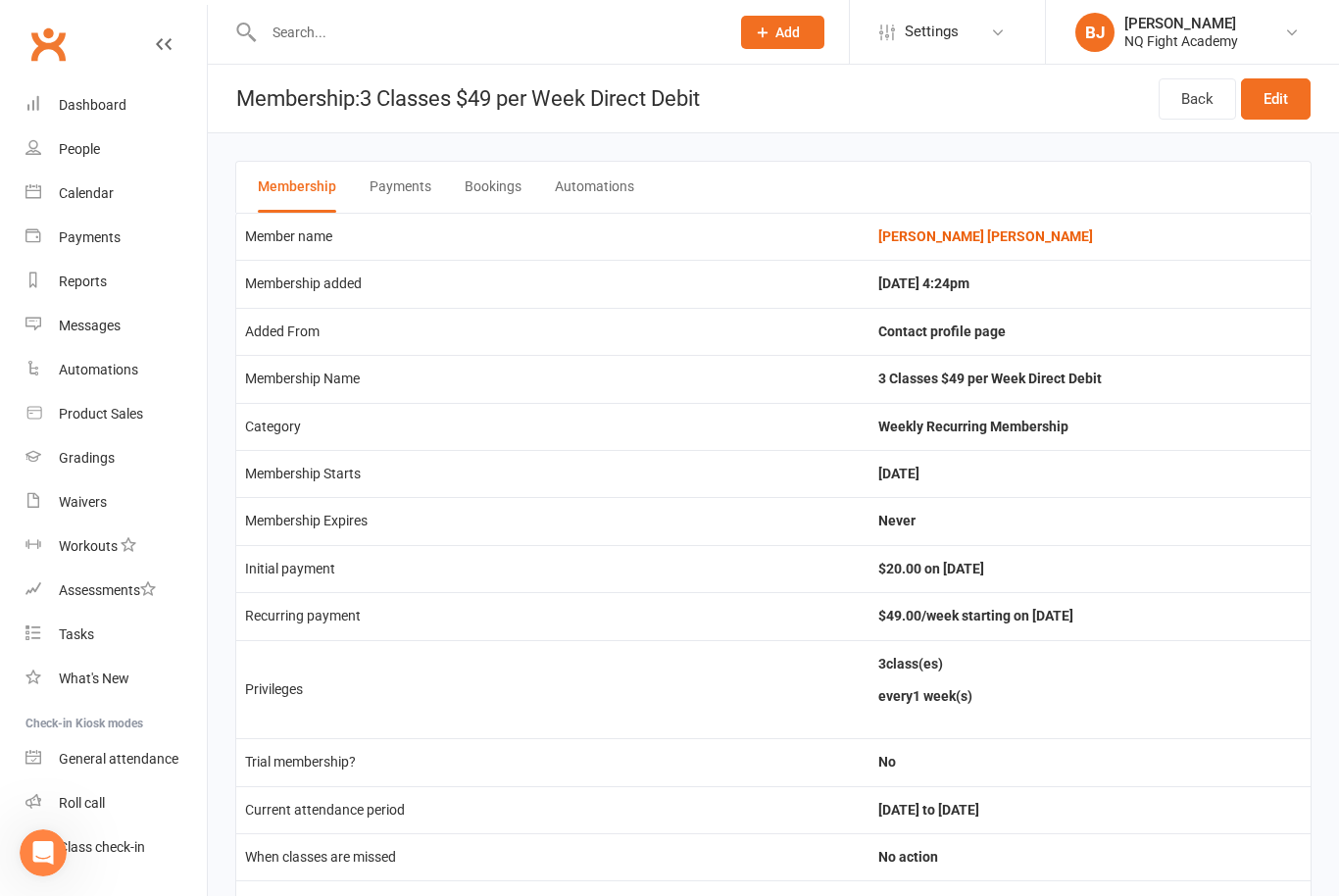
click at [420, 185] on button "Payments" at bounding box center [400, 186] width 61 height 51
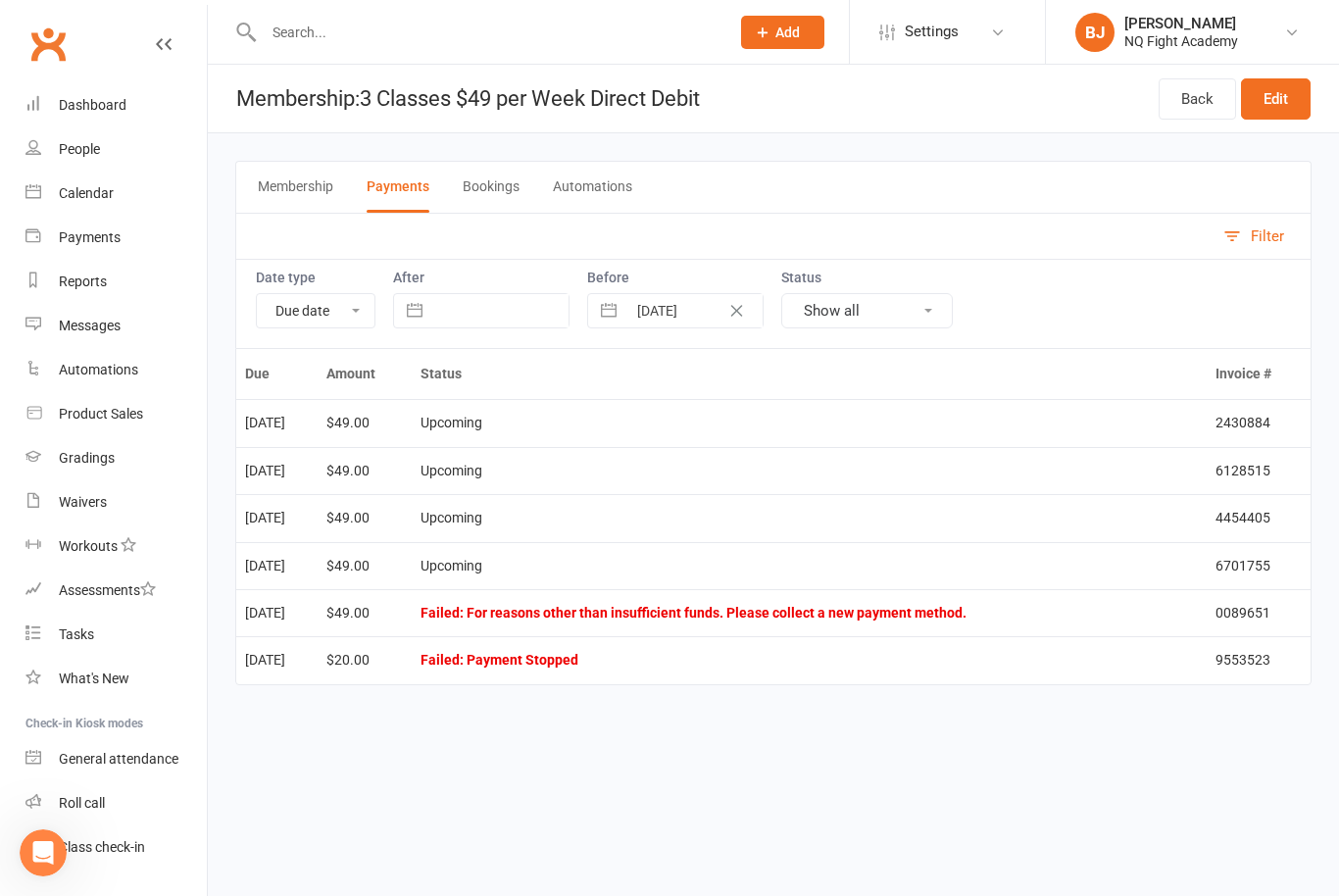
click at [567, 694] on div "Due Amount Status Invoice # [DATE] $49.00 Upcoming 2430884 [DATE] $49.00 Upcomi…" at bounding box center [773, 530] width 1076 height 365
click at [76, 283] on div "Reports" at bounding box center [82, 281] width 48 height 16
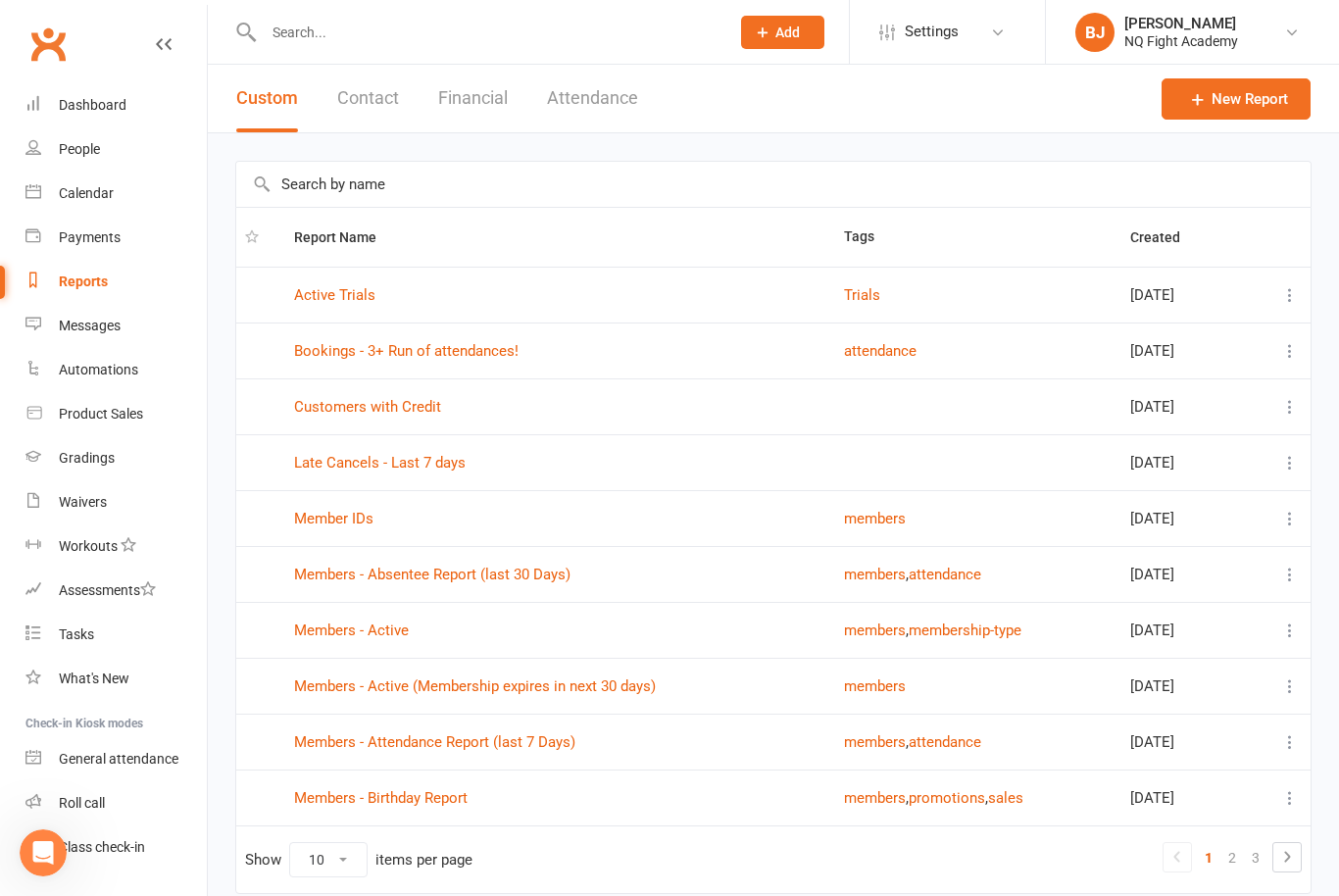
click at [479, 97] on button "Financial" at bounding box center [473, 98] width 69 height 67
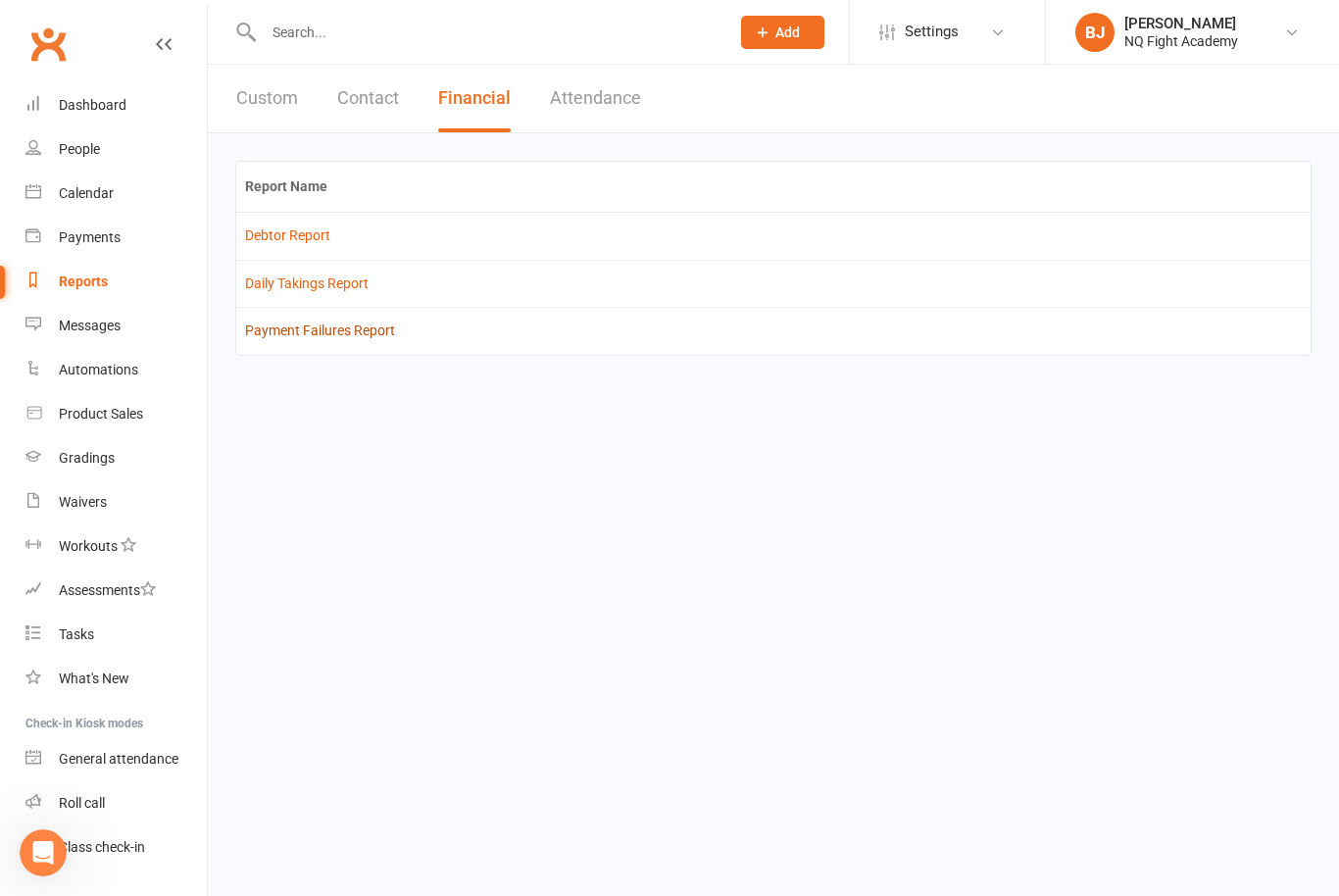
click at [360, 325] on link "Payment Failures Report" at bounding box center [319, 330] width 150 height 16
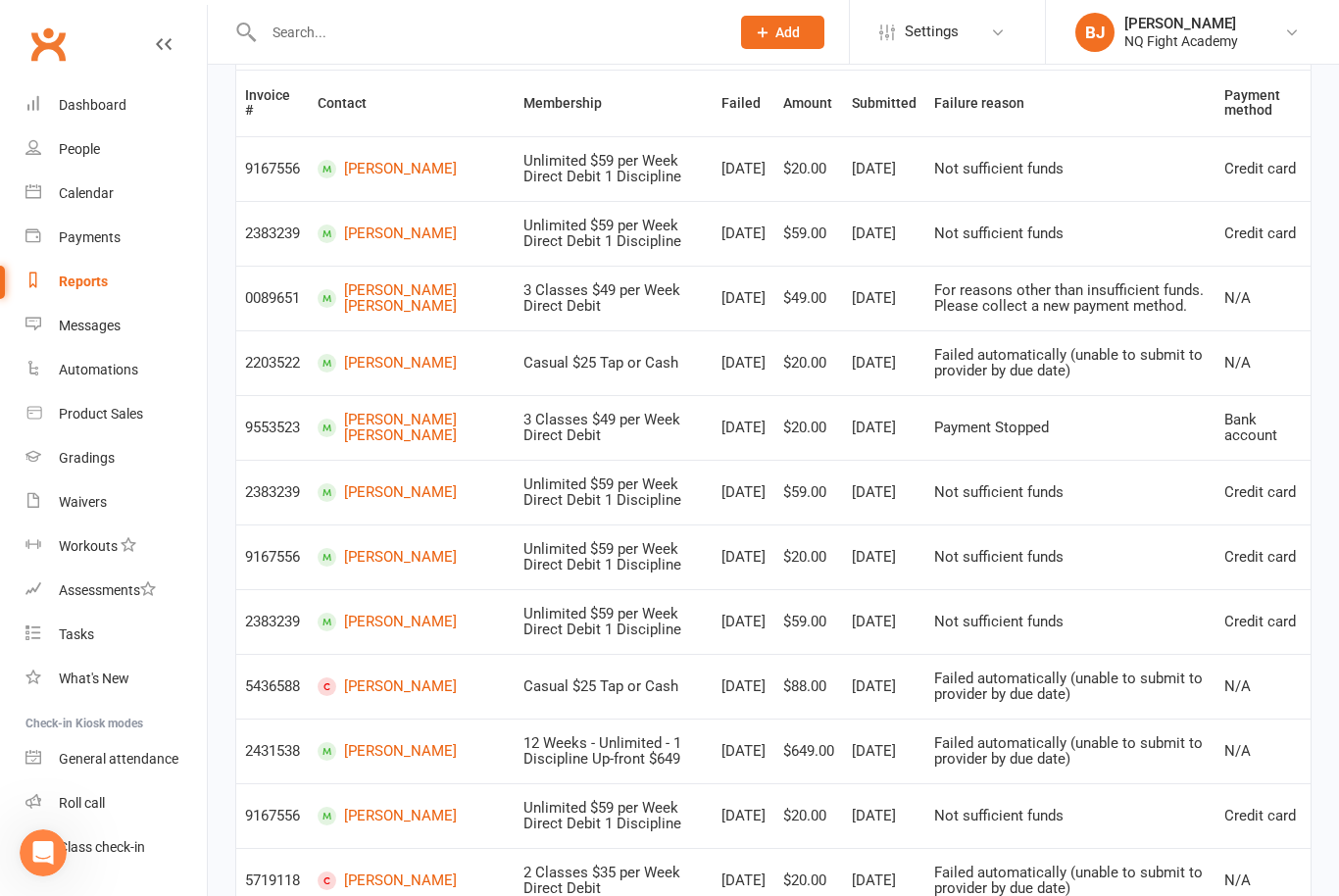
scroll to position [386, 0]
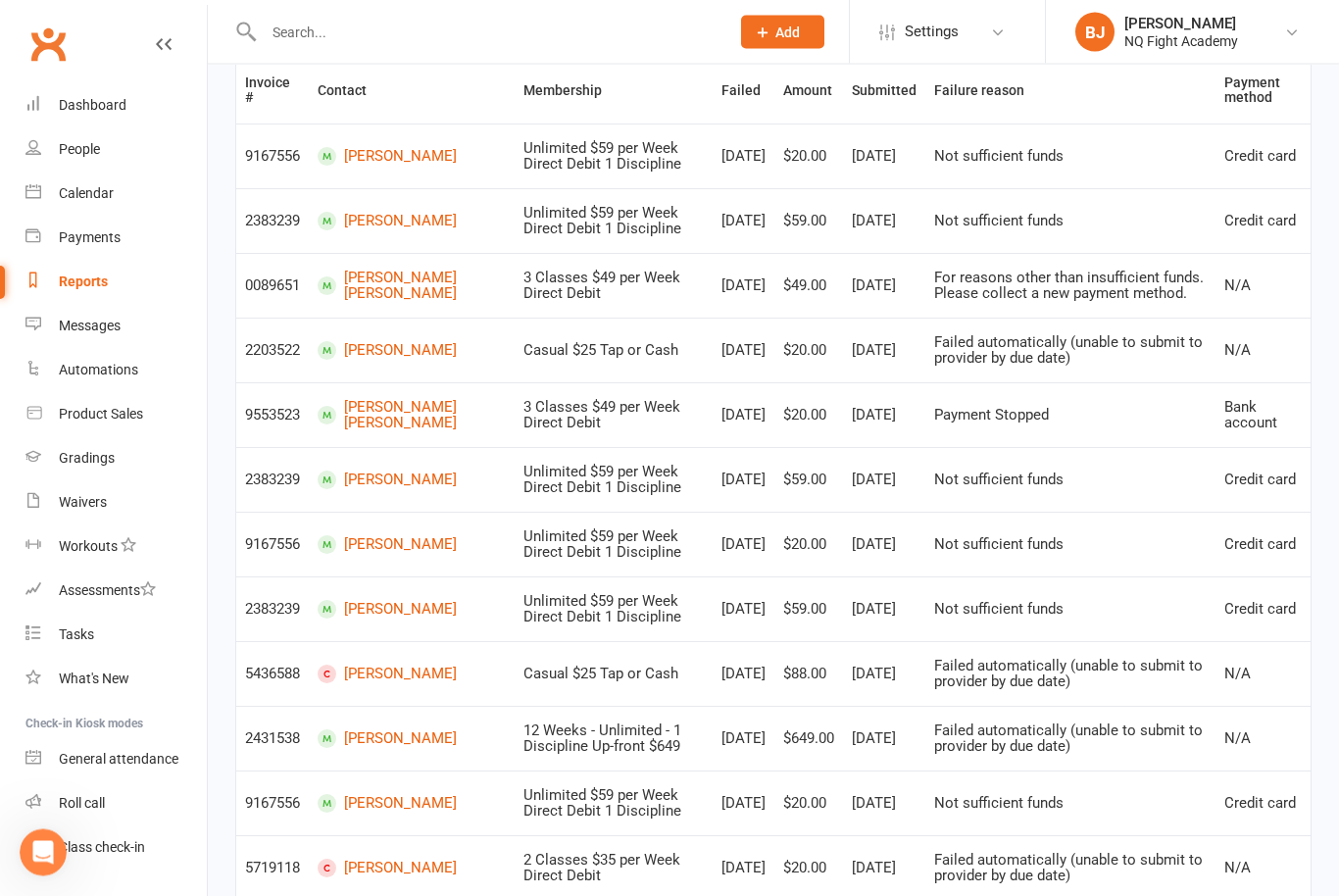
click at [379, 352] on link "[PERSON_NAME]" at bounding box center [411, 351] width 188 height 19
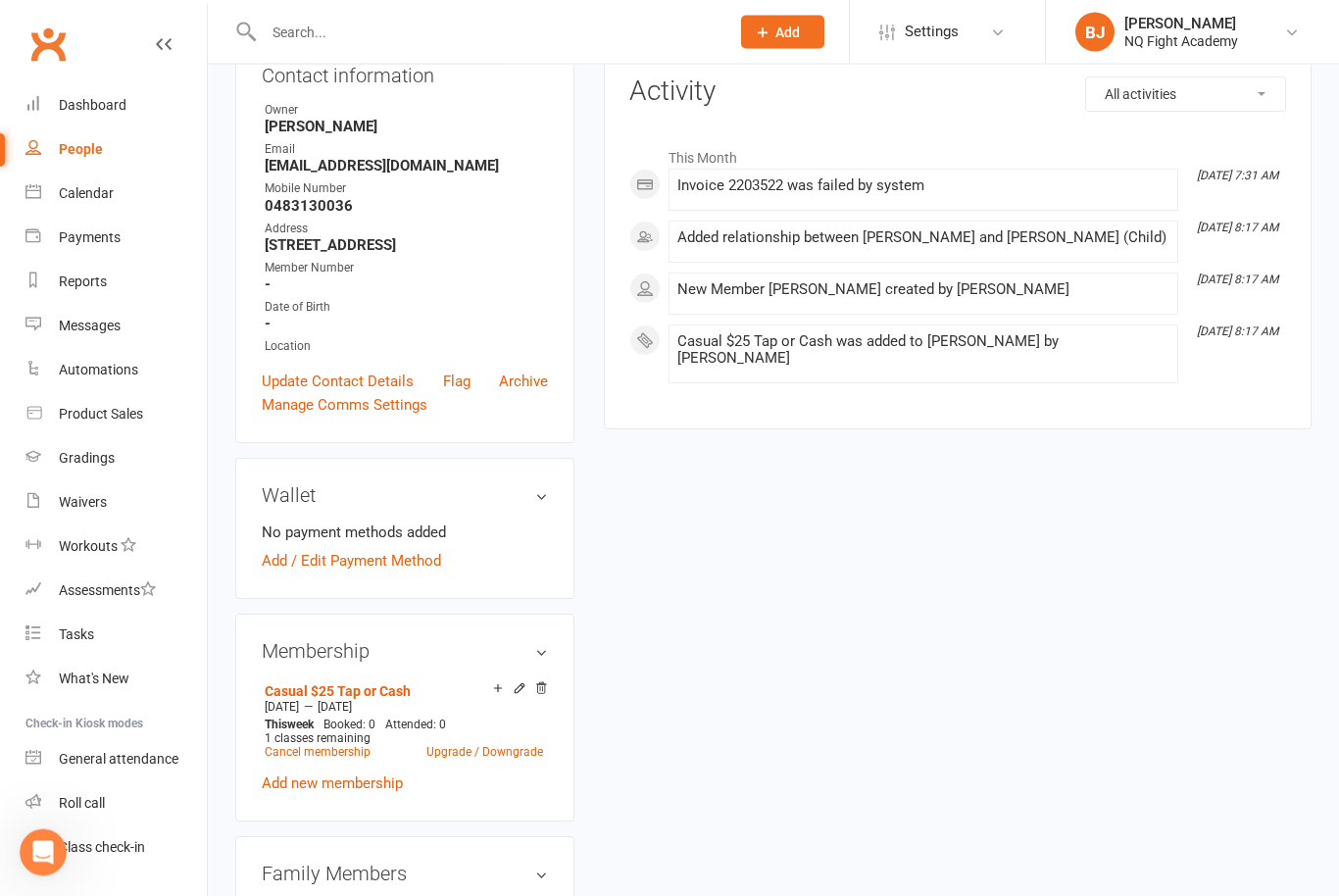
scroll to position [237, 0]
click at [494, 692] on icon at bounding box center [498, 688] width 8 height 8
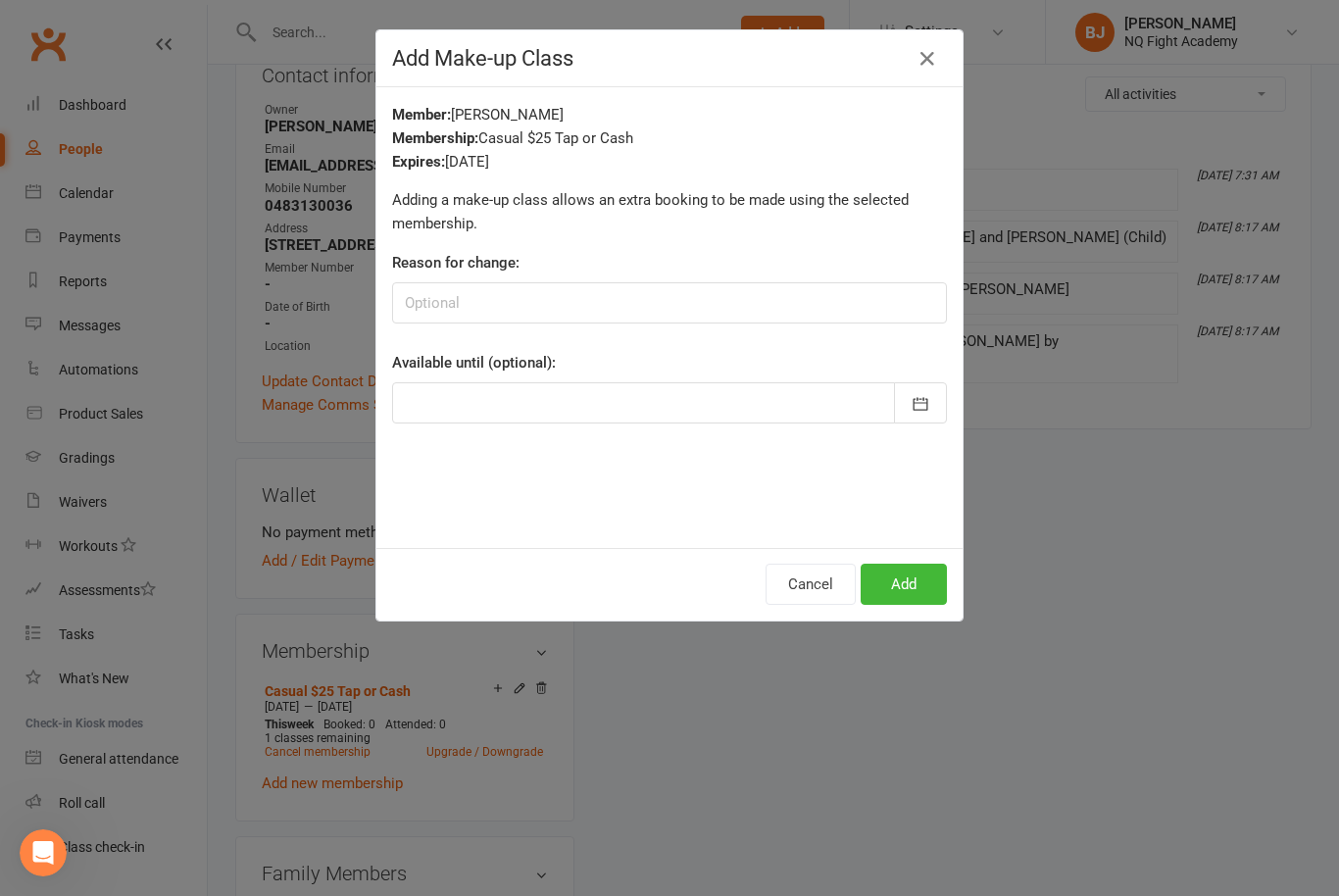
click at [644, 748] on div "Add Make-up Class Member: [PERSON_NAME] Membership: Casual $25 Tap or Cash Expi…" at bounding box center [669, 448] width 1339 height 896
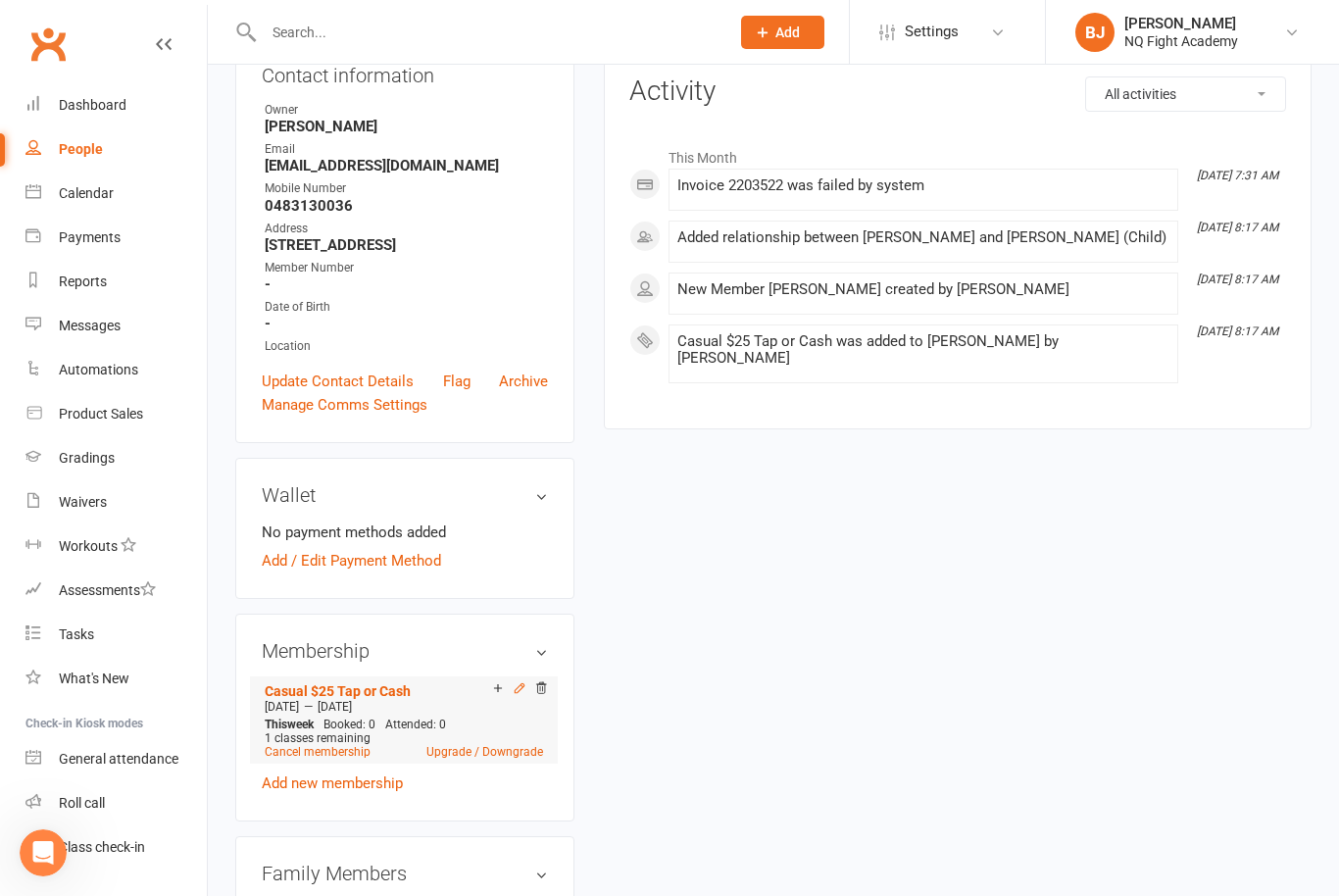
click at [519, 693] on icon at bounding box center [518, 688] width 9 height 9
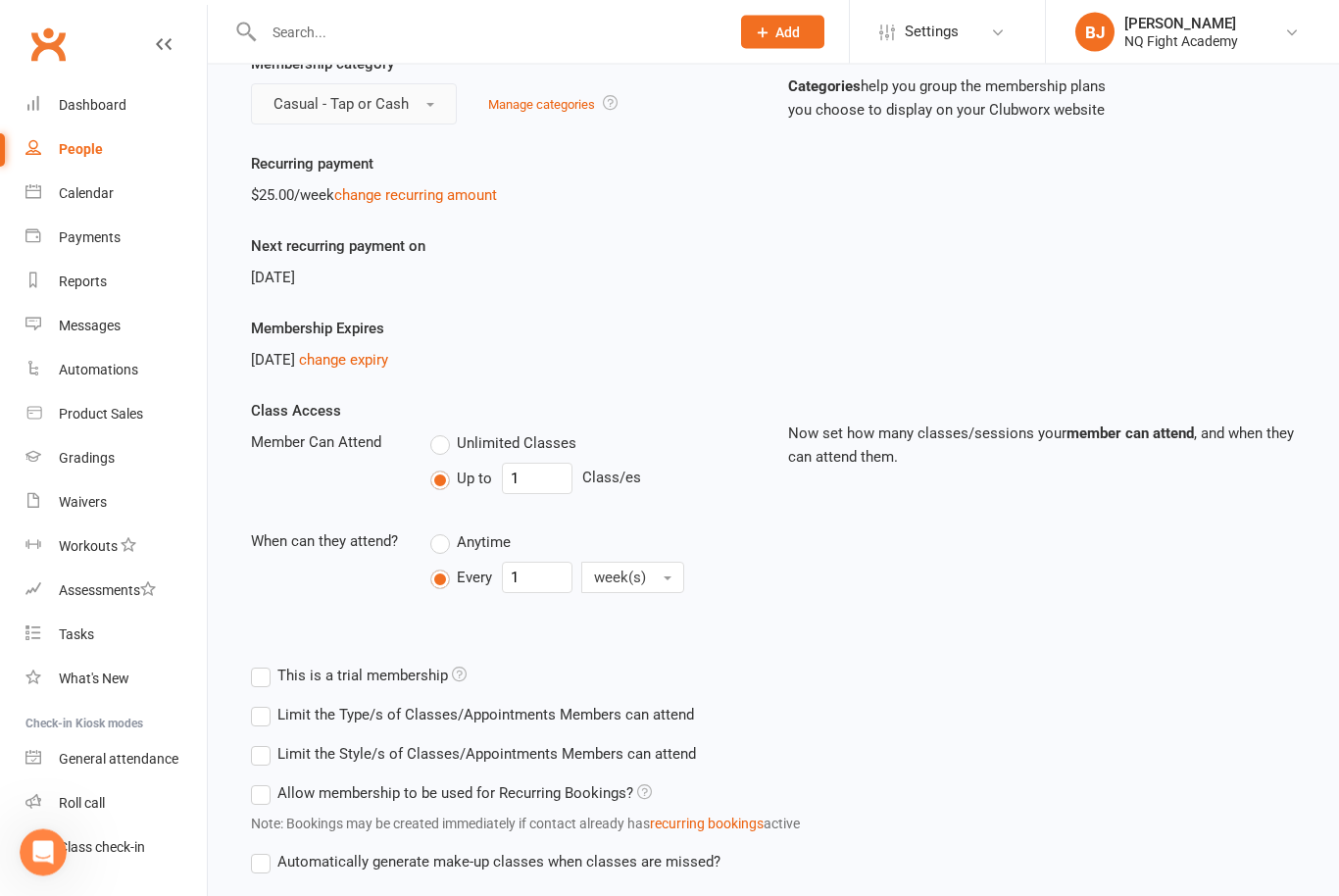
scroll to position [202, 0]
click at [382, 362] on link "change expiry" at bounding box center [344, 360] width 89 height 18
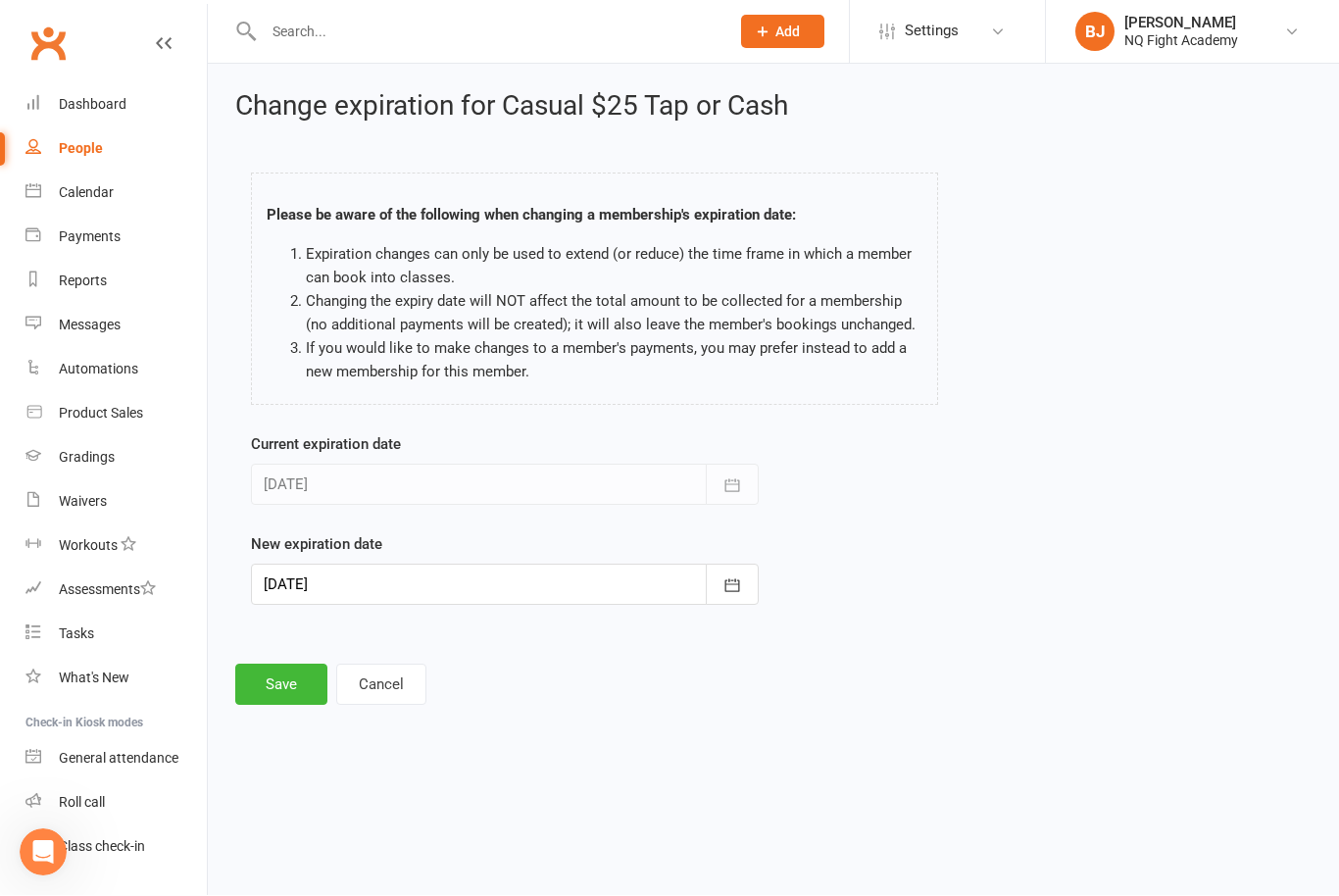
click at [510, 588] on div at bounding box center [504, 585] width 507 height 42
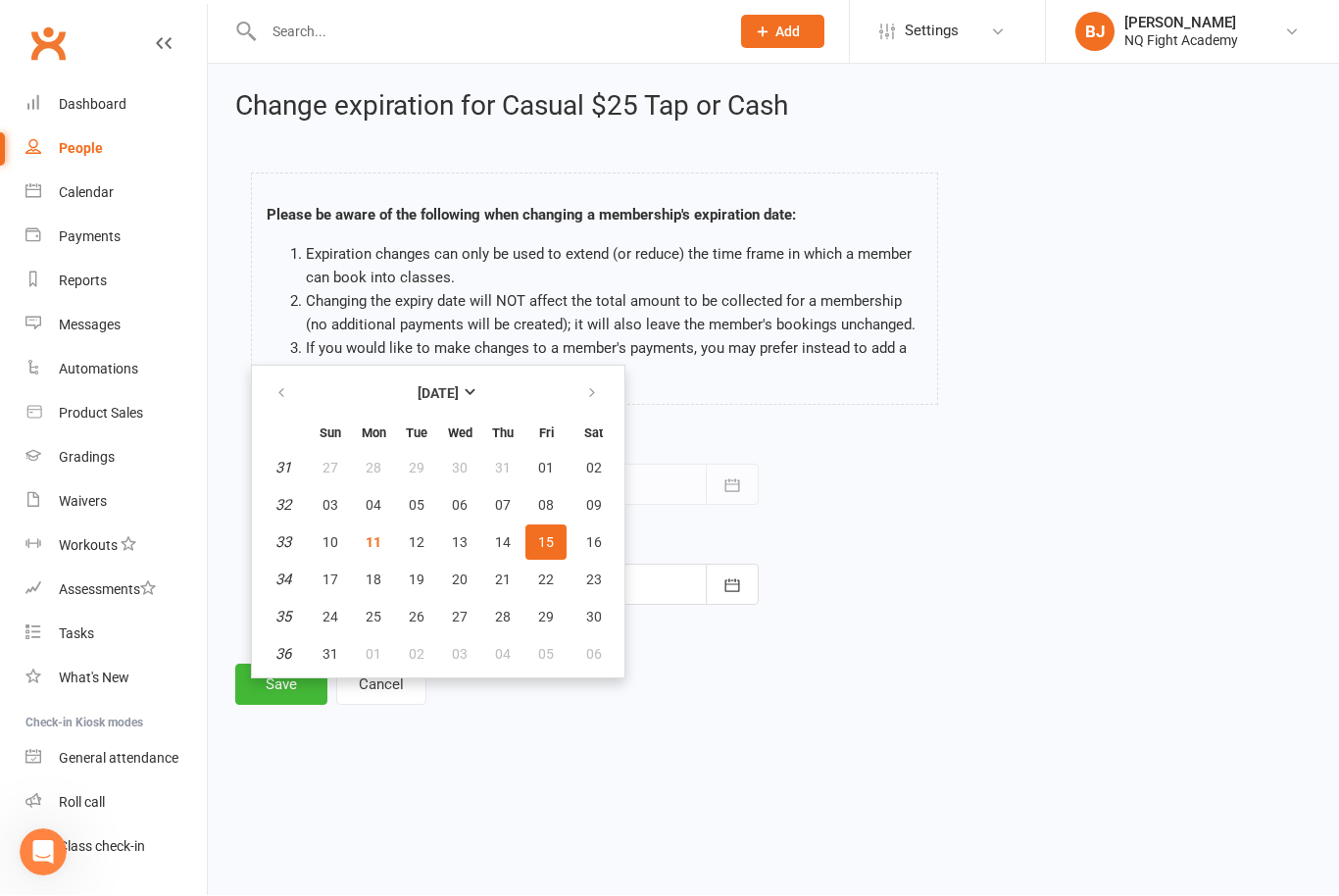
click at [778, 543] on div "Current expiration date [DATE] [DATE] Sun Mon Tue Wed Thu Fri Sat 31 27 28 29 3…" at bounding box center [773, 533] width 1074 height 200
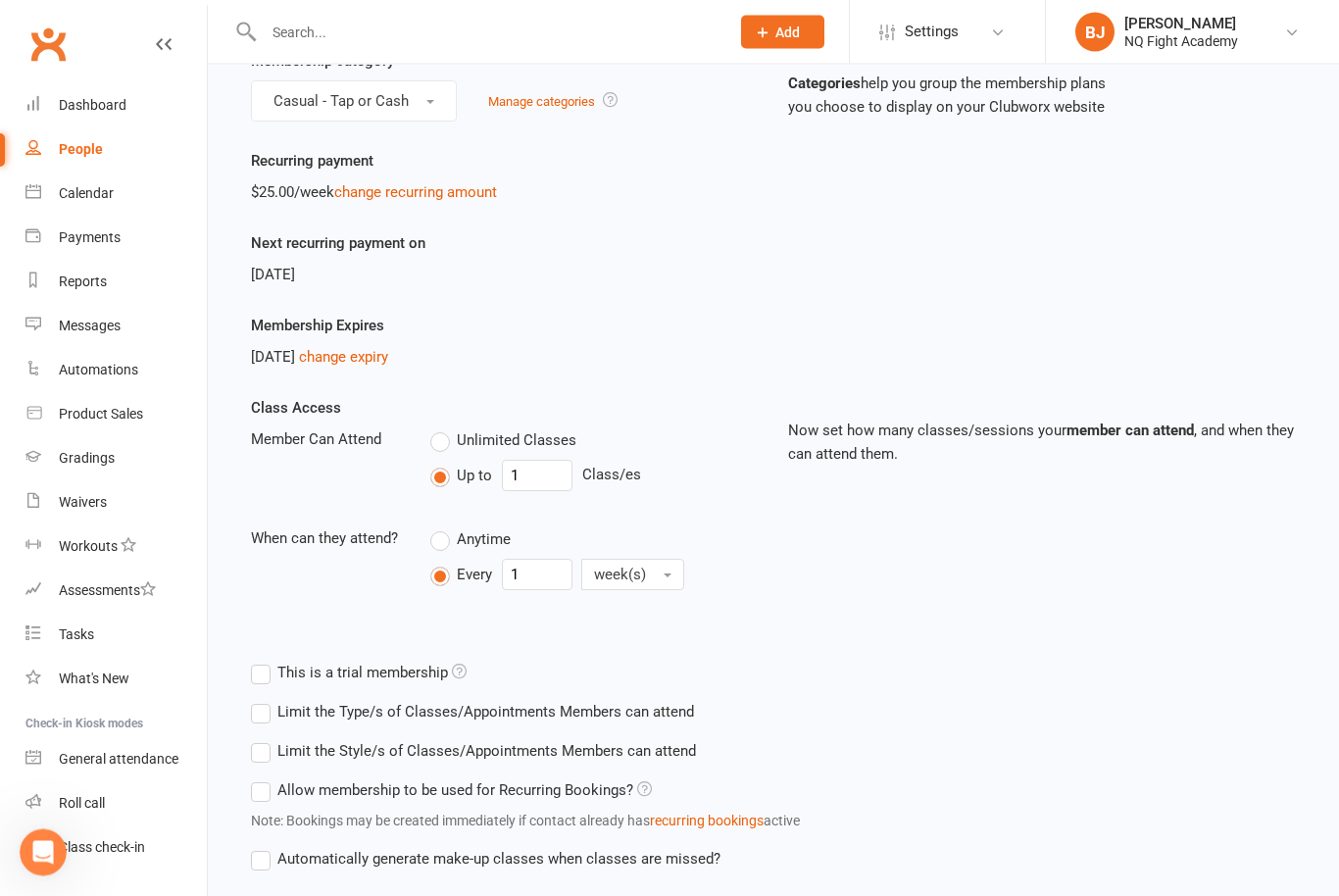
scroll to position [166, 0]
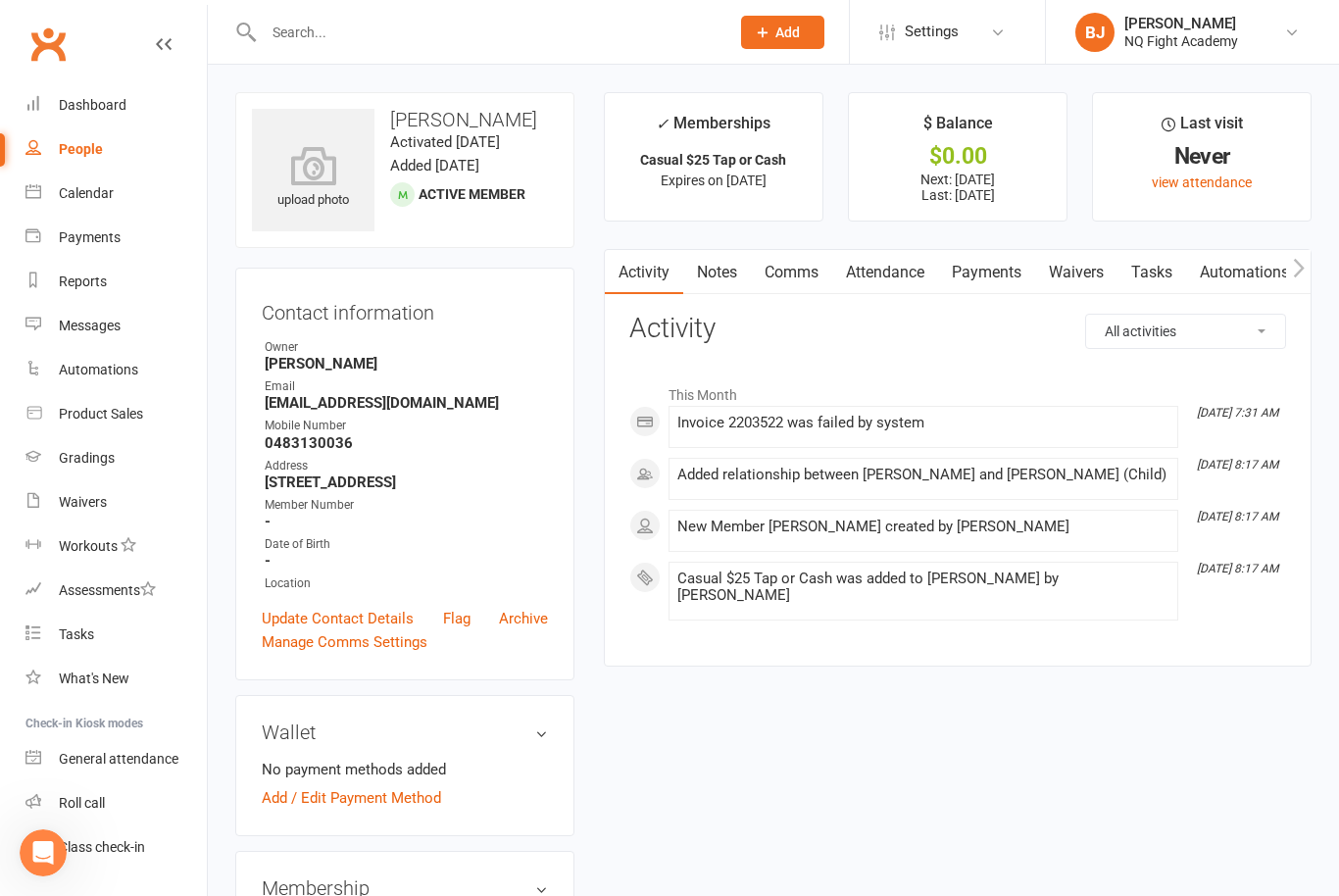
click at [309, 742] on h3 "Wallet" at bounding box center [404, 732] width 286 height 22
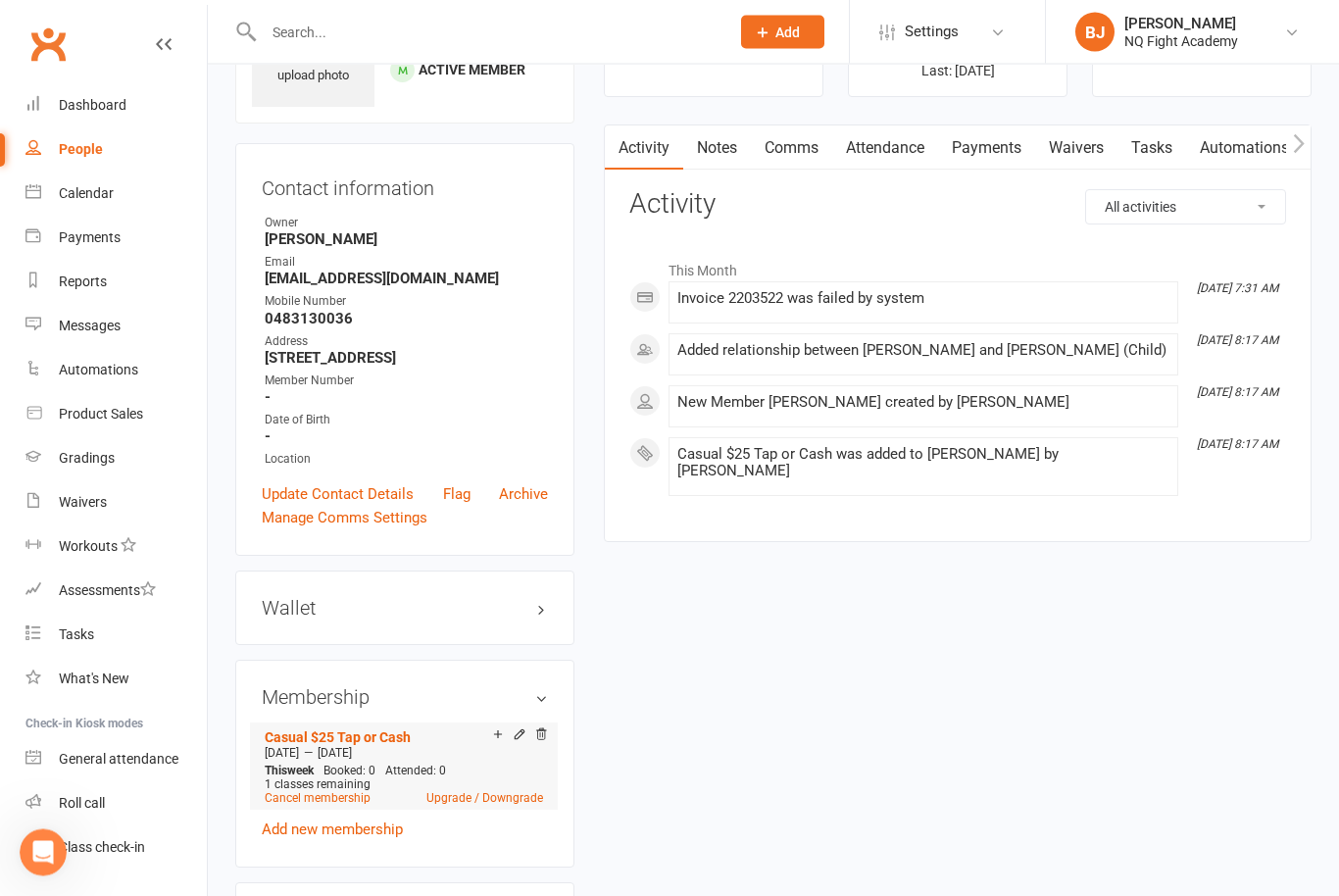
scroll to position [125, 0]
click at [352, 759] on span "[DATE]" at bounding box center [334, 752] width 35 height 14
click at [517, 738] on icon at bounding box center [518, 734] width 9 height 9
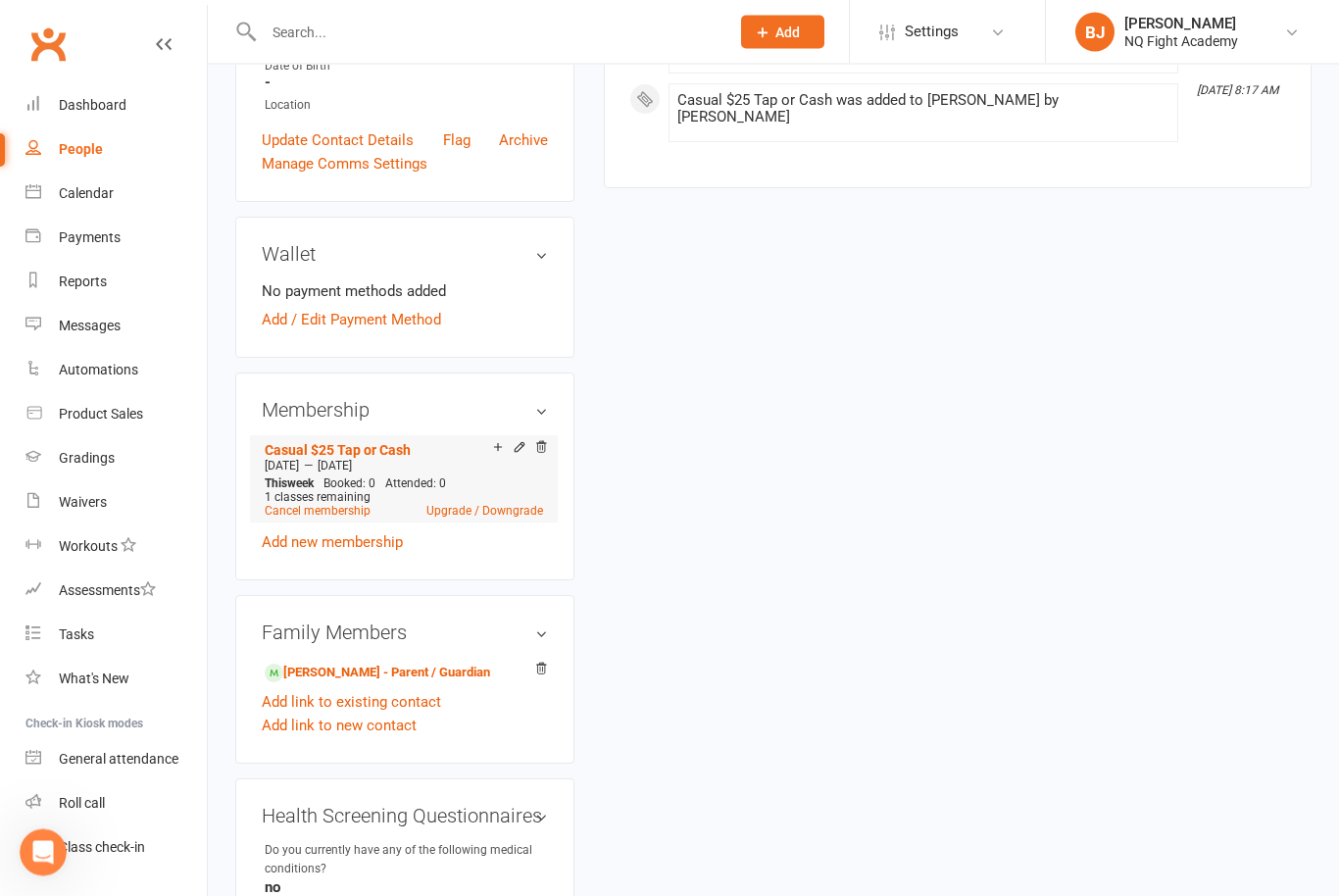
scroll to position [478, 0]
click at [329, 326] on link "Add / Edit Payment Method" at bounding box center [351, 319] width 179 height 24
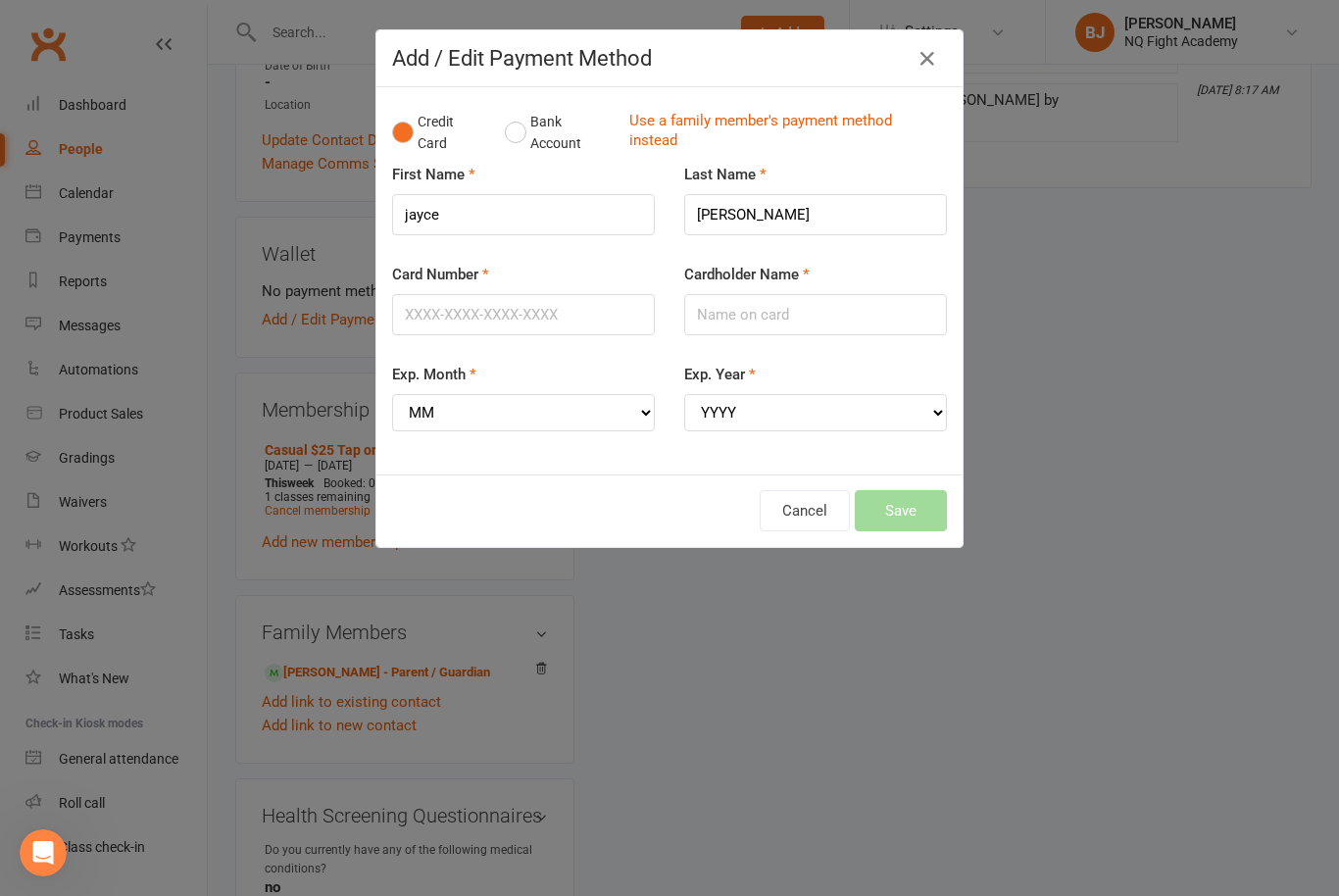
click at [345, 334] on div "Add / Edit Payment Method Credit Card Bank Account Use a family member's paymen…" at bounding box center [669, 448] width 1339 height 896
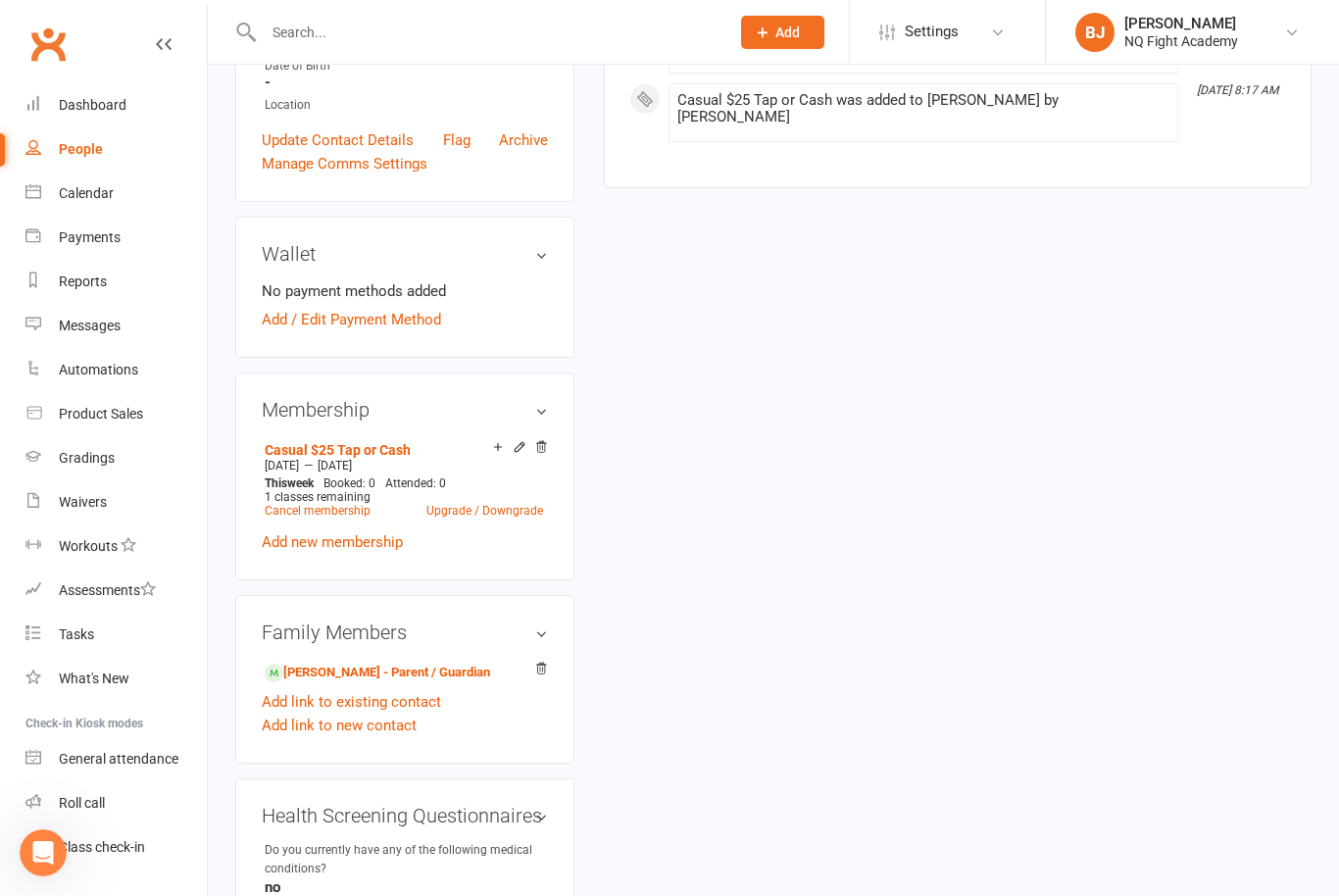
click at [345, 331] on link "Add / Edit Payment Method" at bounding box center [351, 319] width 179 height 24
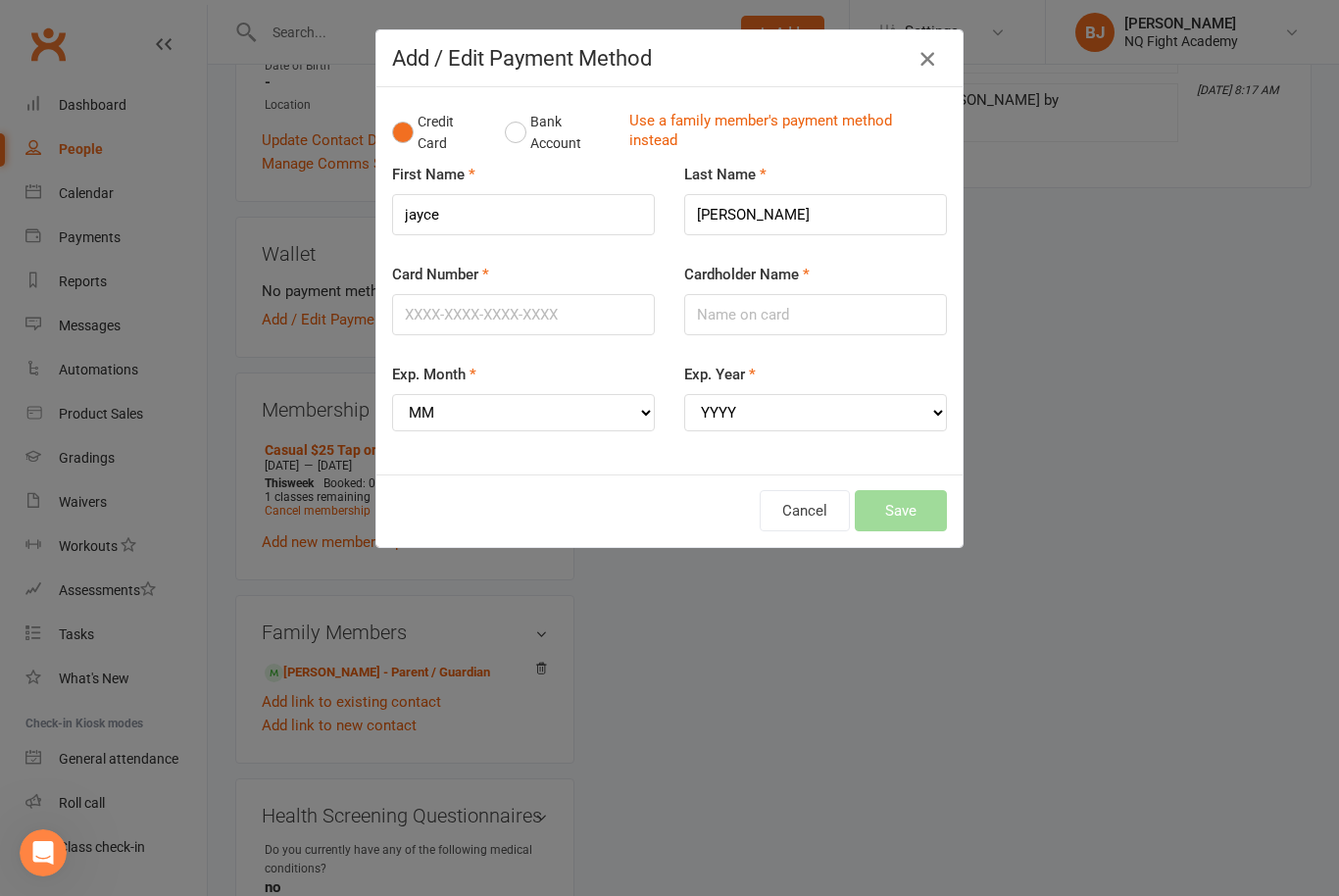
click at [931, 58] on icon "button" at bounding box center [927, 58] width 24 height 24
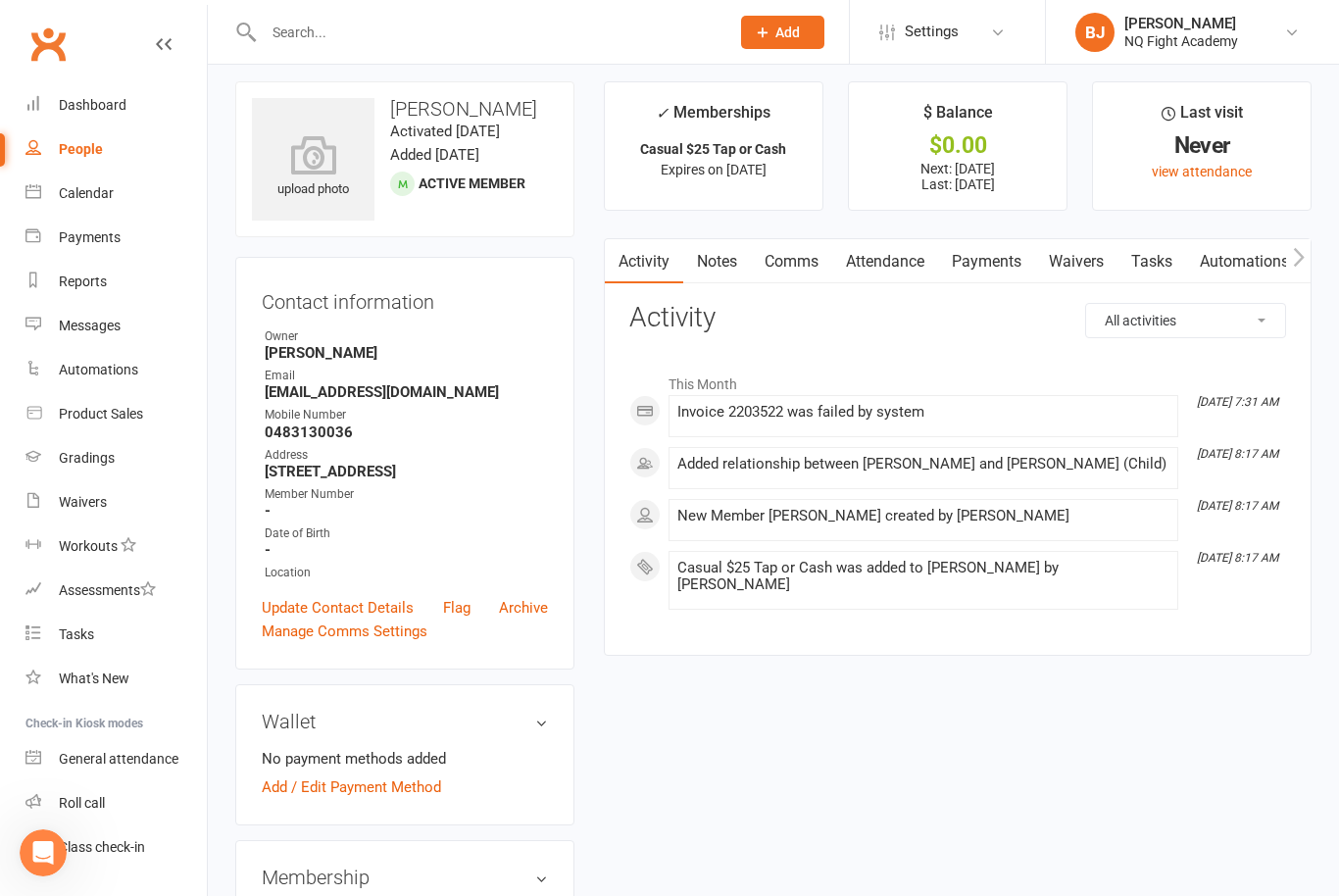
scroll to position [0, 0]
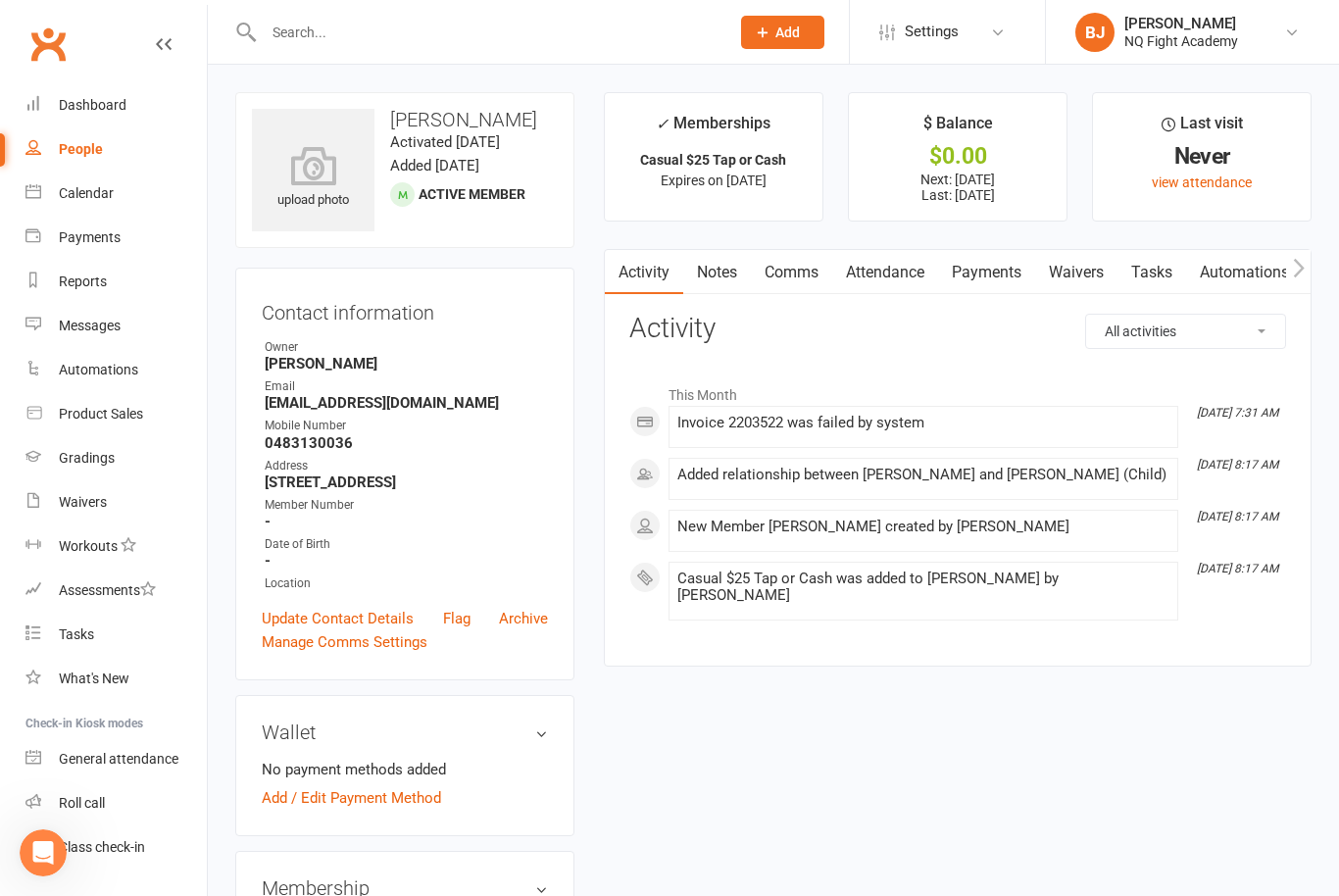
click at [335, 32] on input "text" at bounding box center [487, 33] width 458 height 28
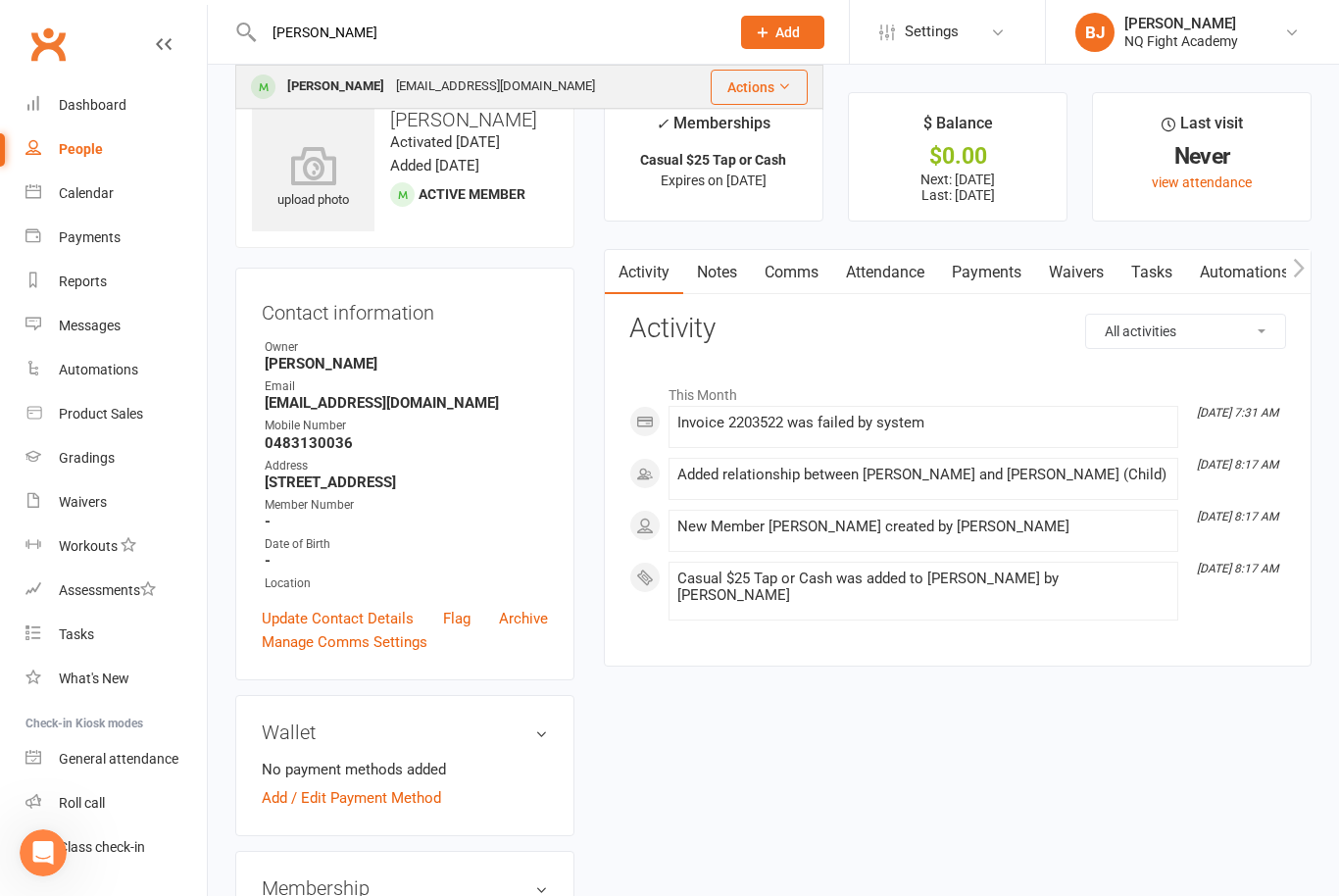
type input "[PERSON_NAME]"
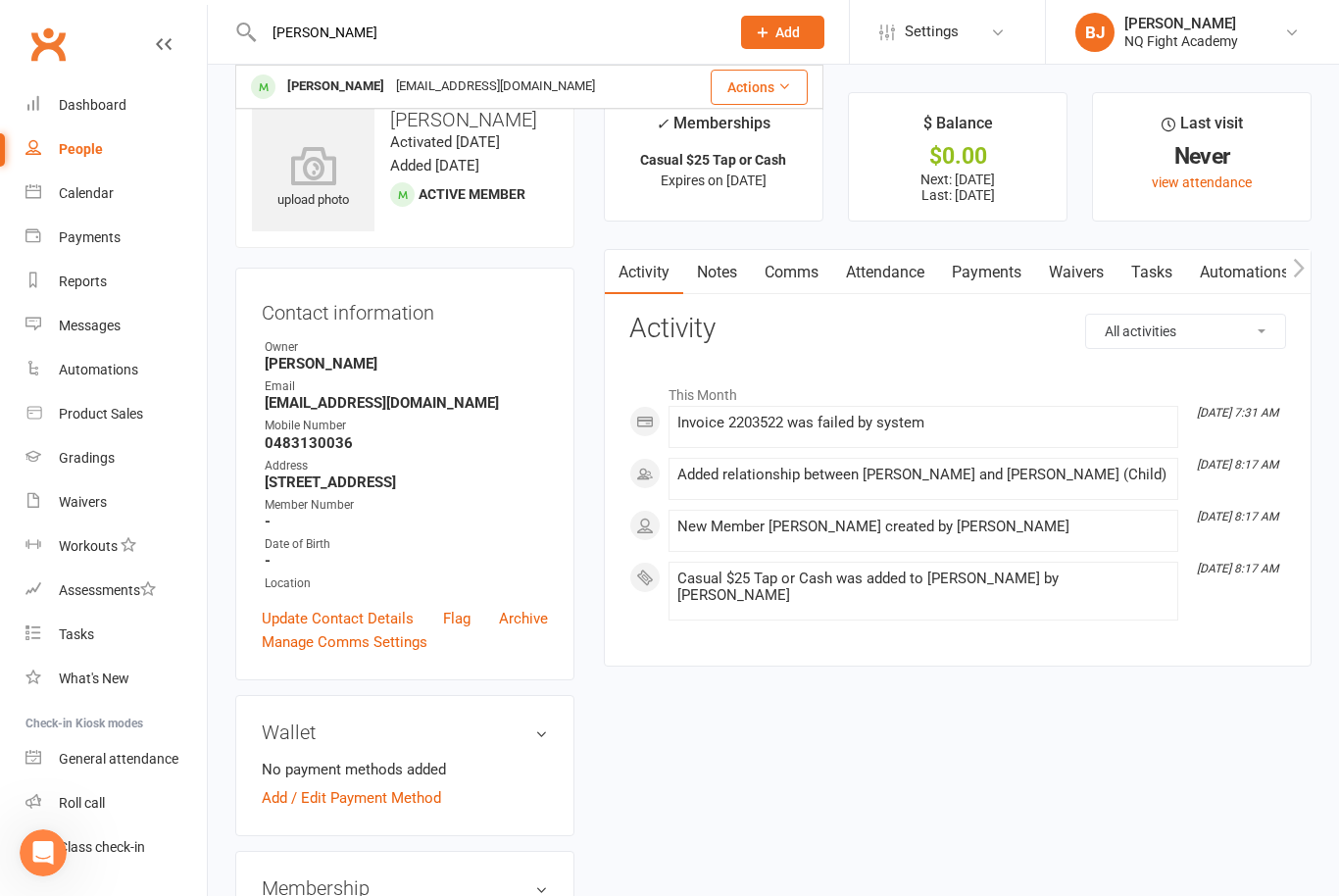
click at [332, 92] on div "[PERSON_NAME]" at bounding box center [336, 86] width 109 height 29
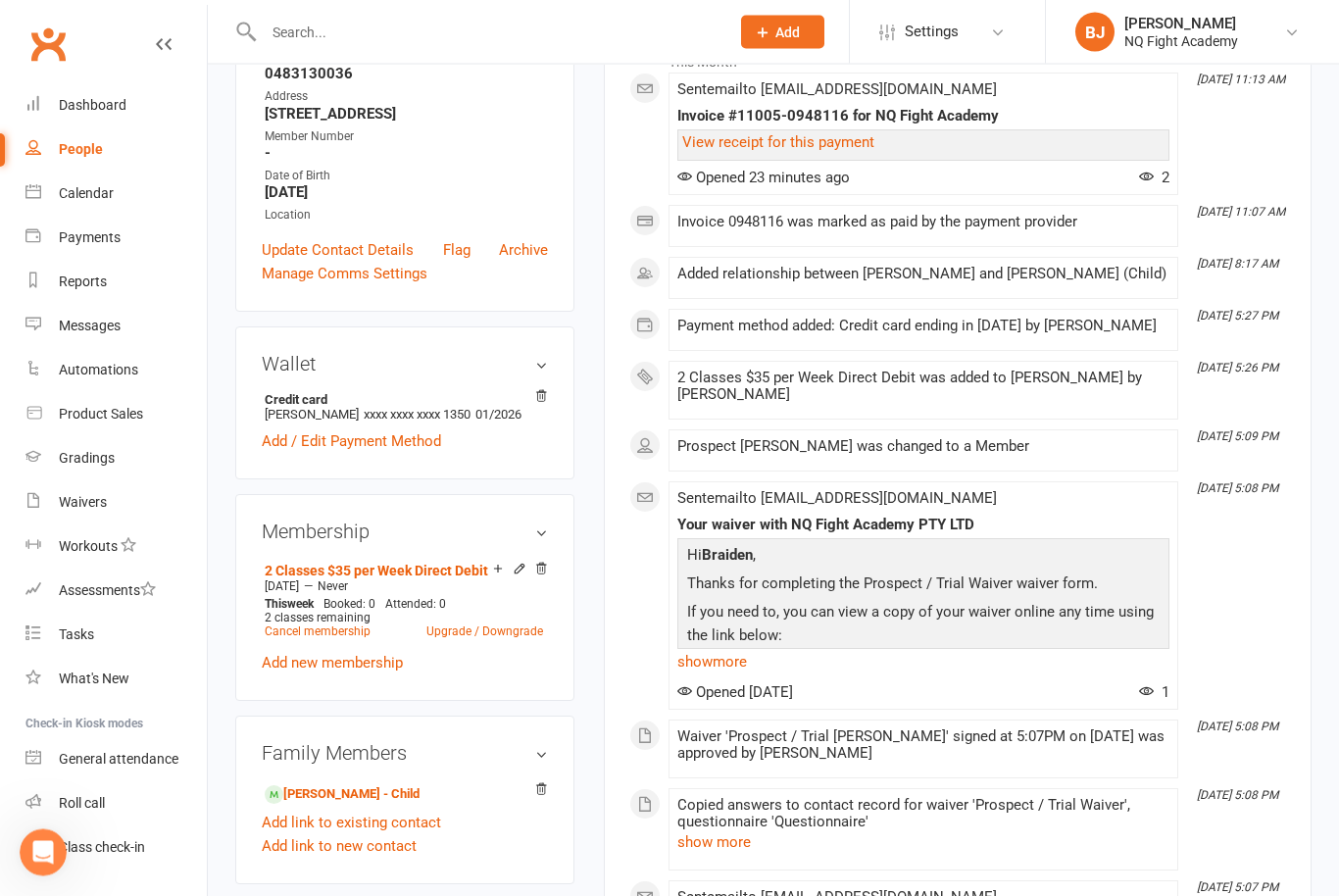
scroll to position [336, 0]
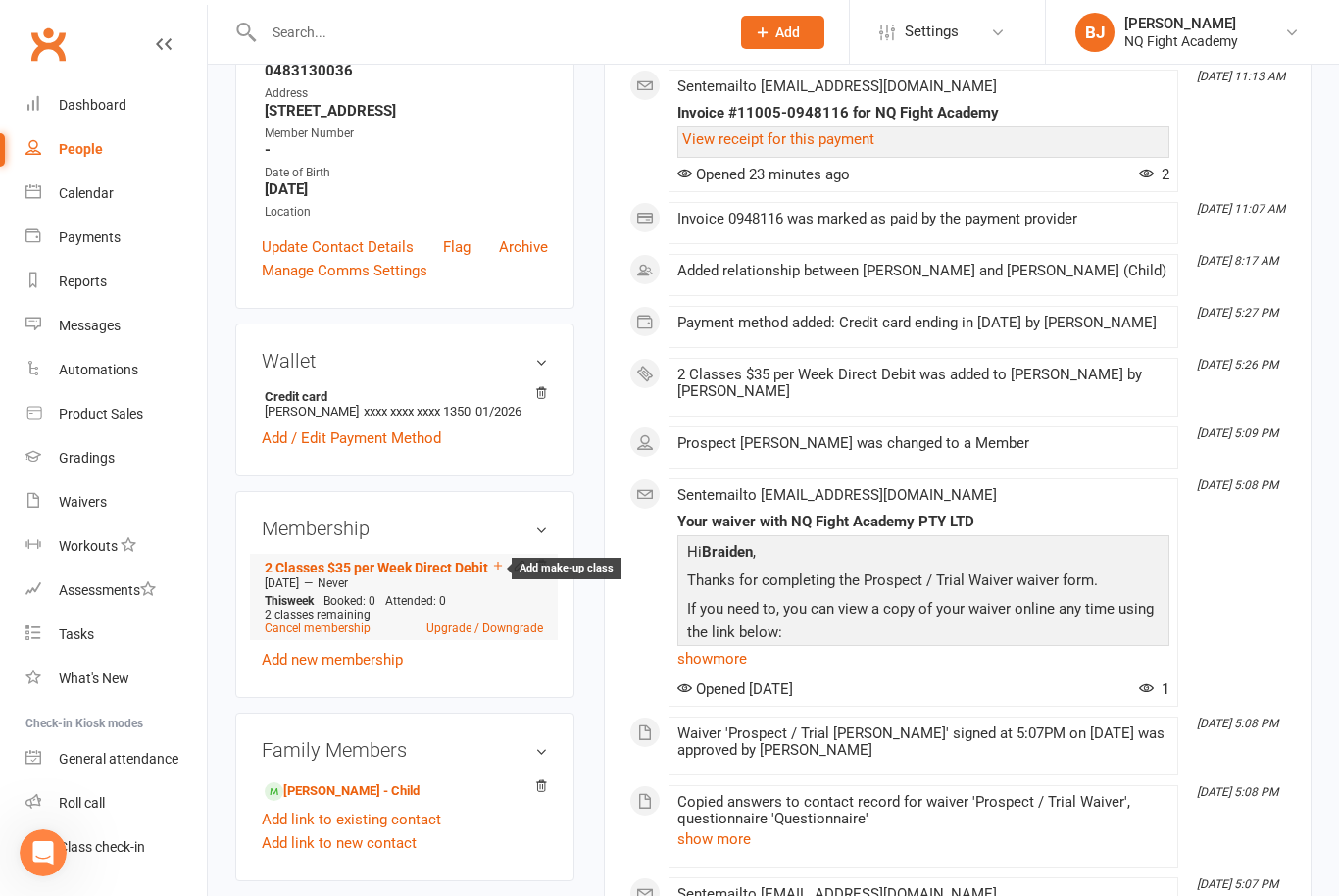
click at [501, 572] on icon at bounding box center [498, 566] width 14 height 14
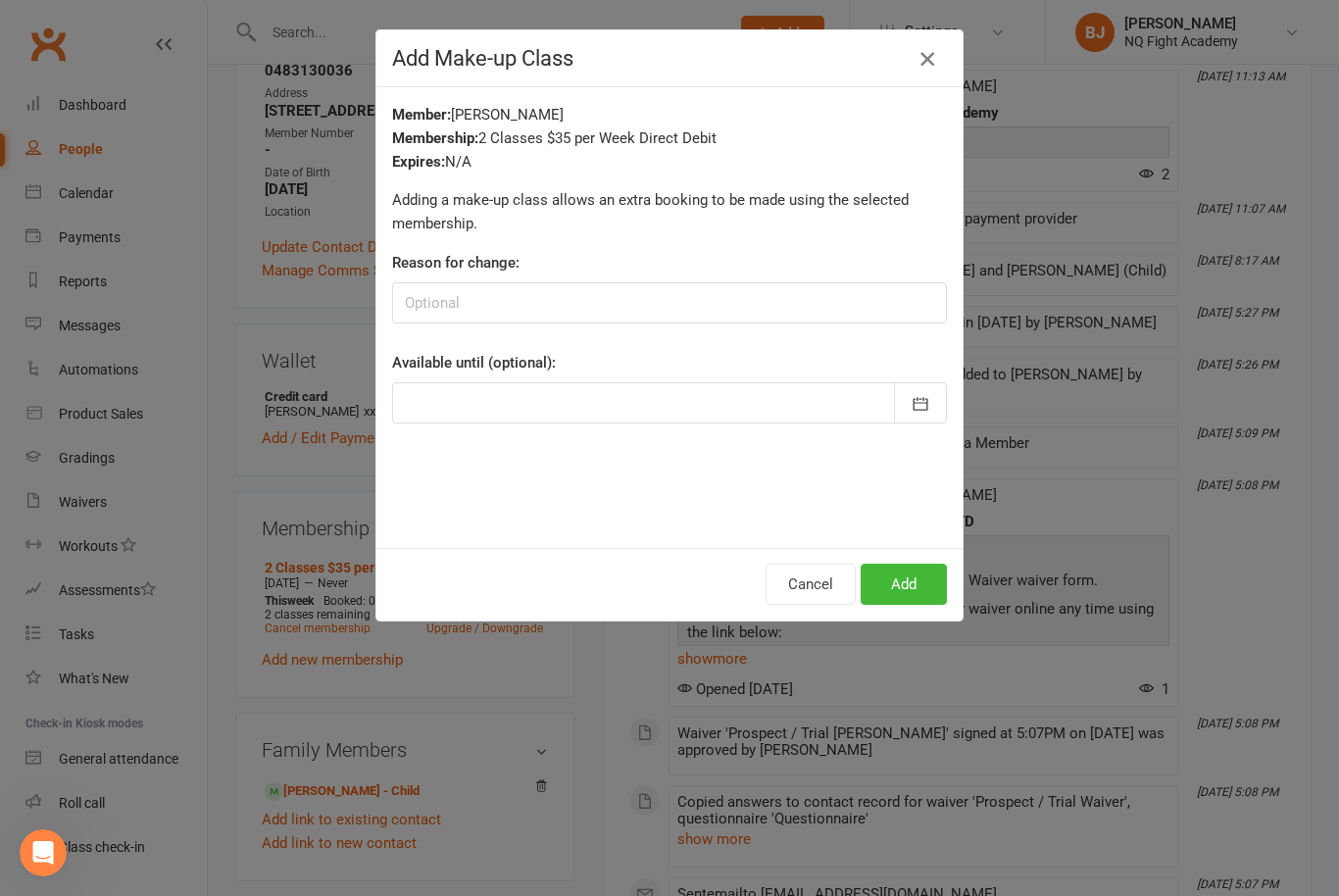
click at [928, 57] on icon "button" at bounding box center [927, 58] width 24 height 24
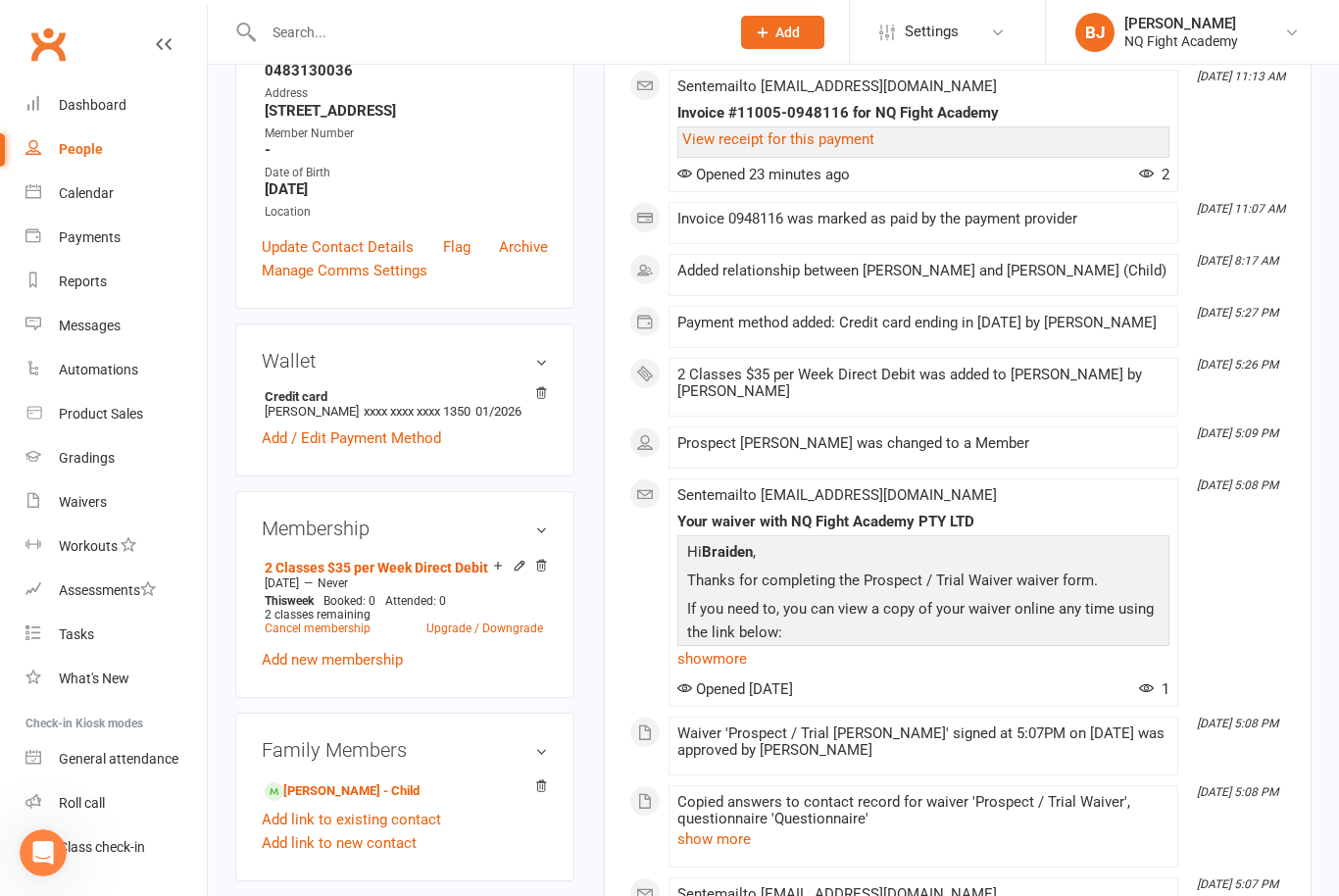
click at [965, 509] on div "Sent email to [EMAIL_ADDRESS][DOMAIN_NAME] Your waiver with NQ Fight Academy PT…" at bounding box center [923, 592] width 492 height 211
click at [364, 575] on link "2 Classes $35 per Week Direct Debit" at bounding box center [376, 568] width 223 height 16
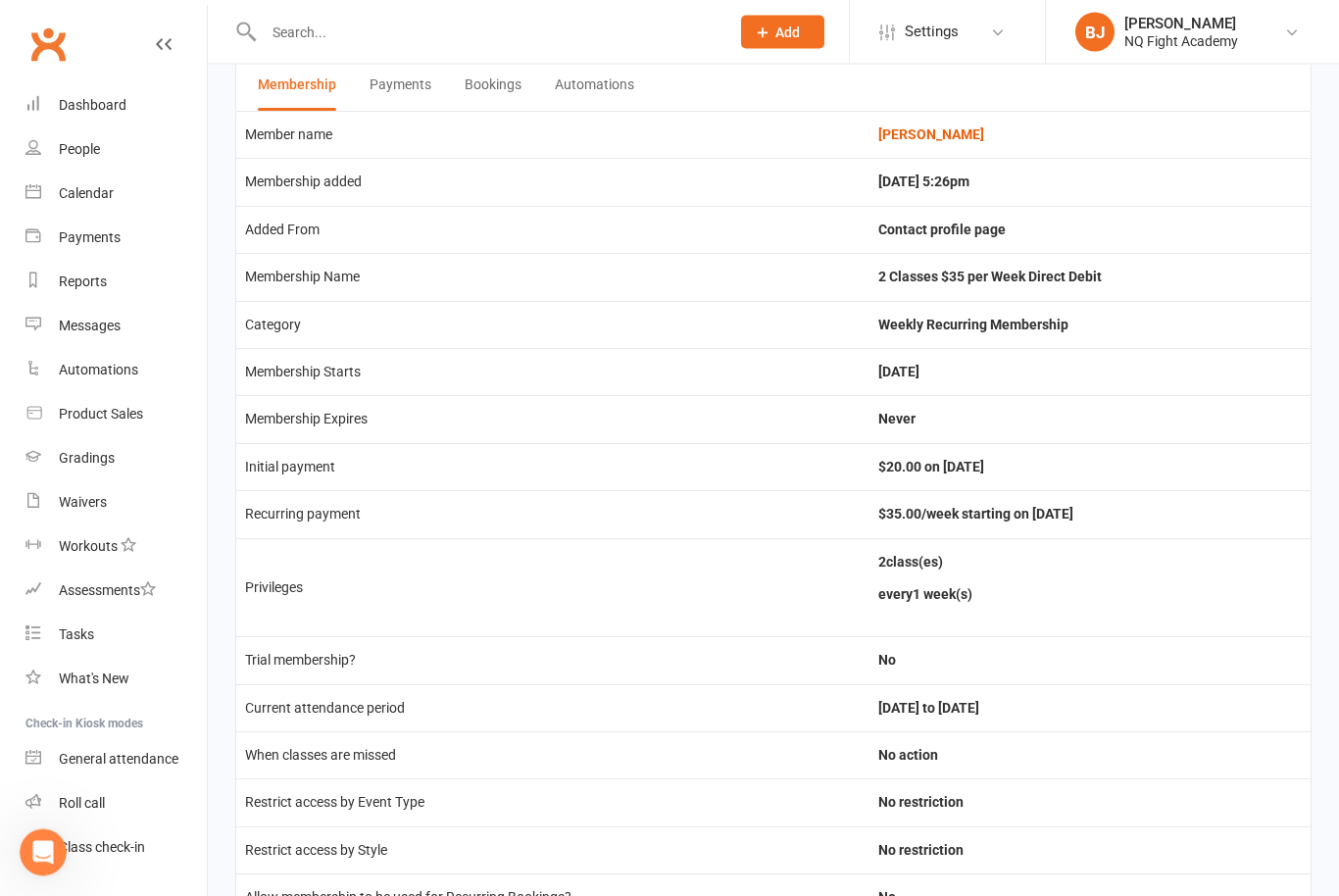
scroll to position [103, 0]
click at [417, 89] on button "Payments" at bounding box center [400, 83] width 61 height 51
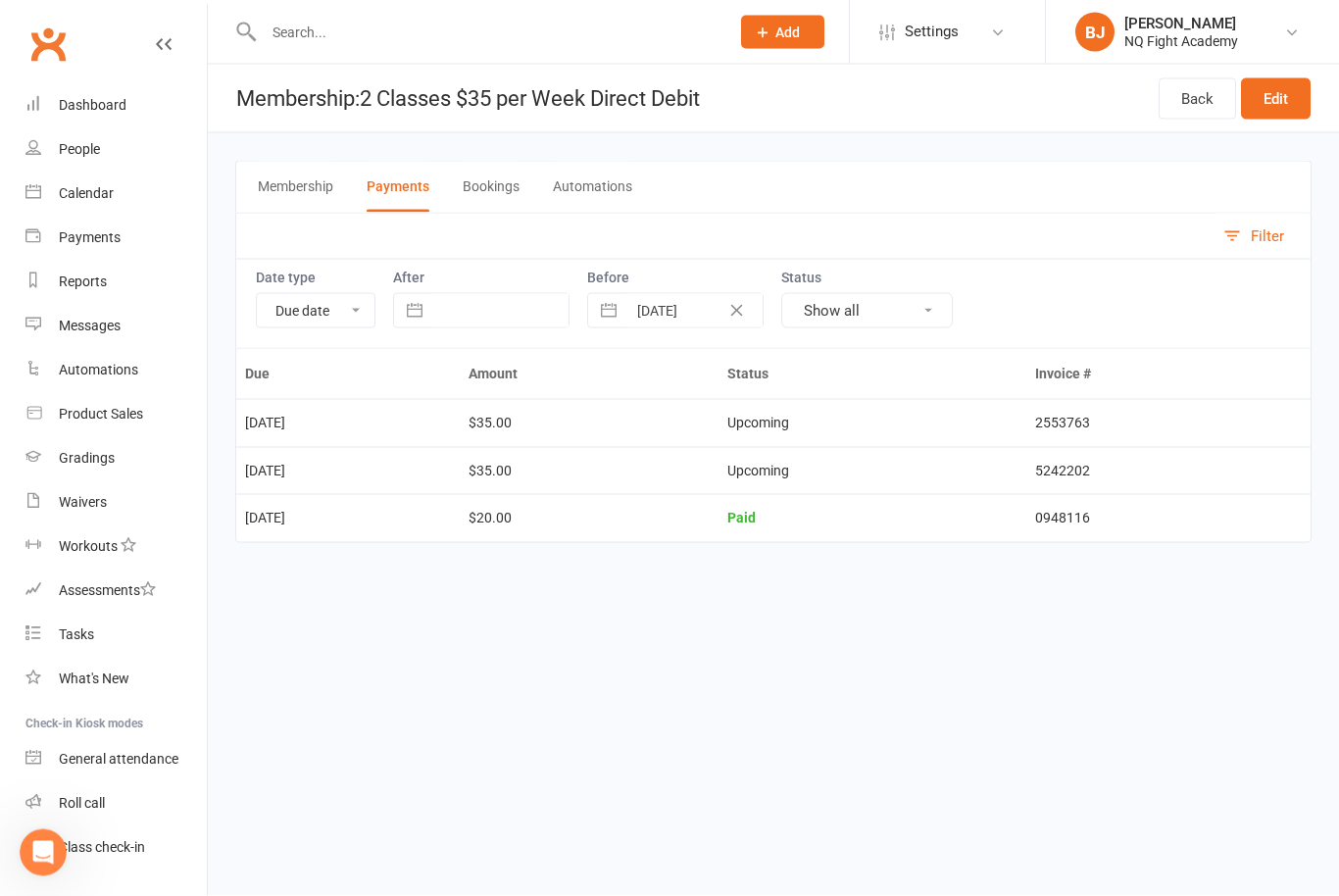
scroll to position [0, 0]
click at [306, 190] on button "Membership" at bounding box center [295, 186] width 75 height 51
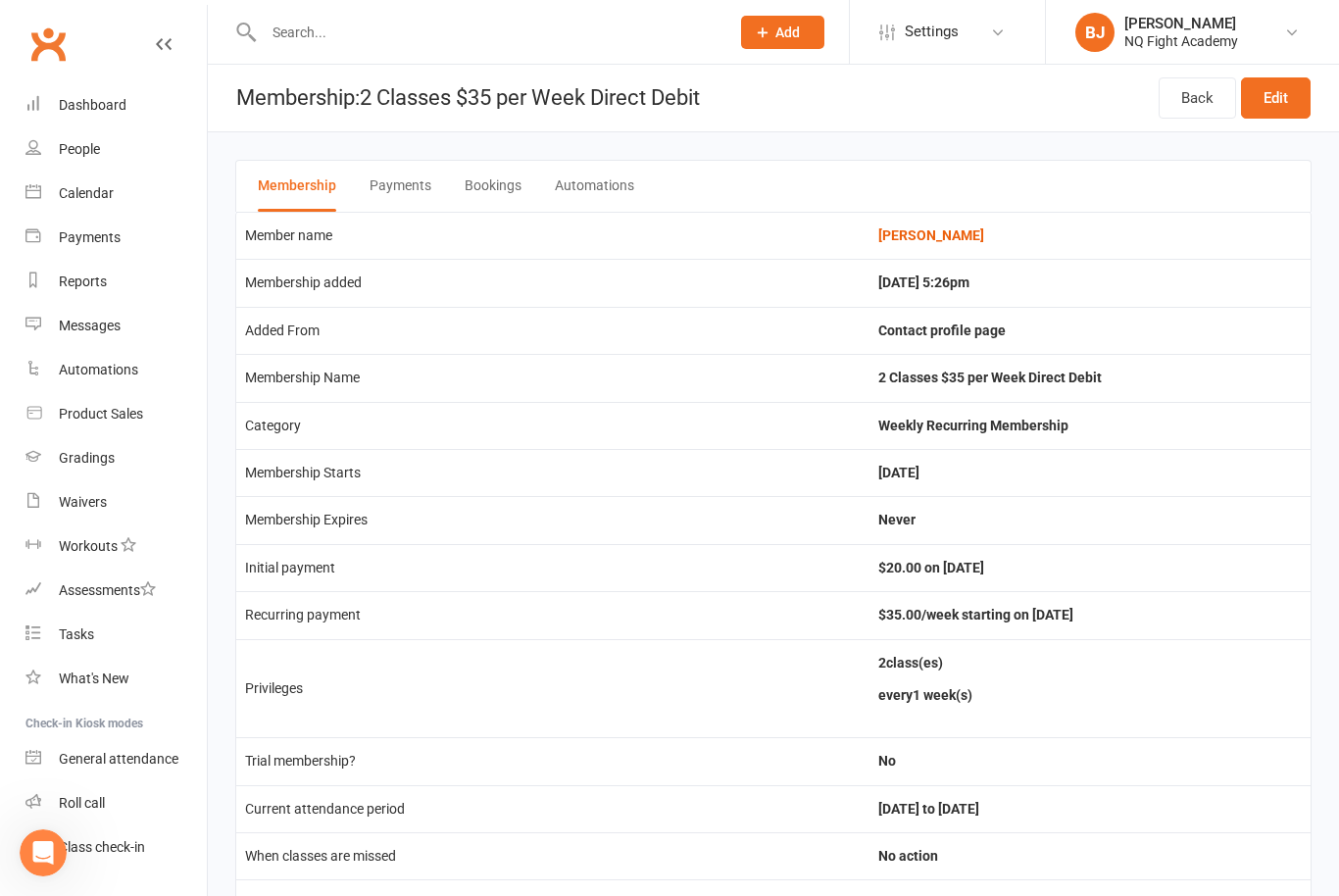
click at [314, 47] on div at bounding box center [475, 32] width 480 height 63
click at [312, 32] on input "text" at bounding box center [487, 33] width 458 height 28
type input "J"
click at [94, 279] on div "Reports" at bounding box center [82, 281] width 48 height 16
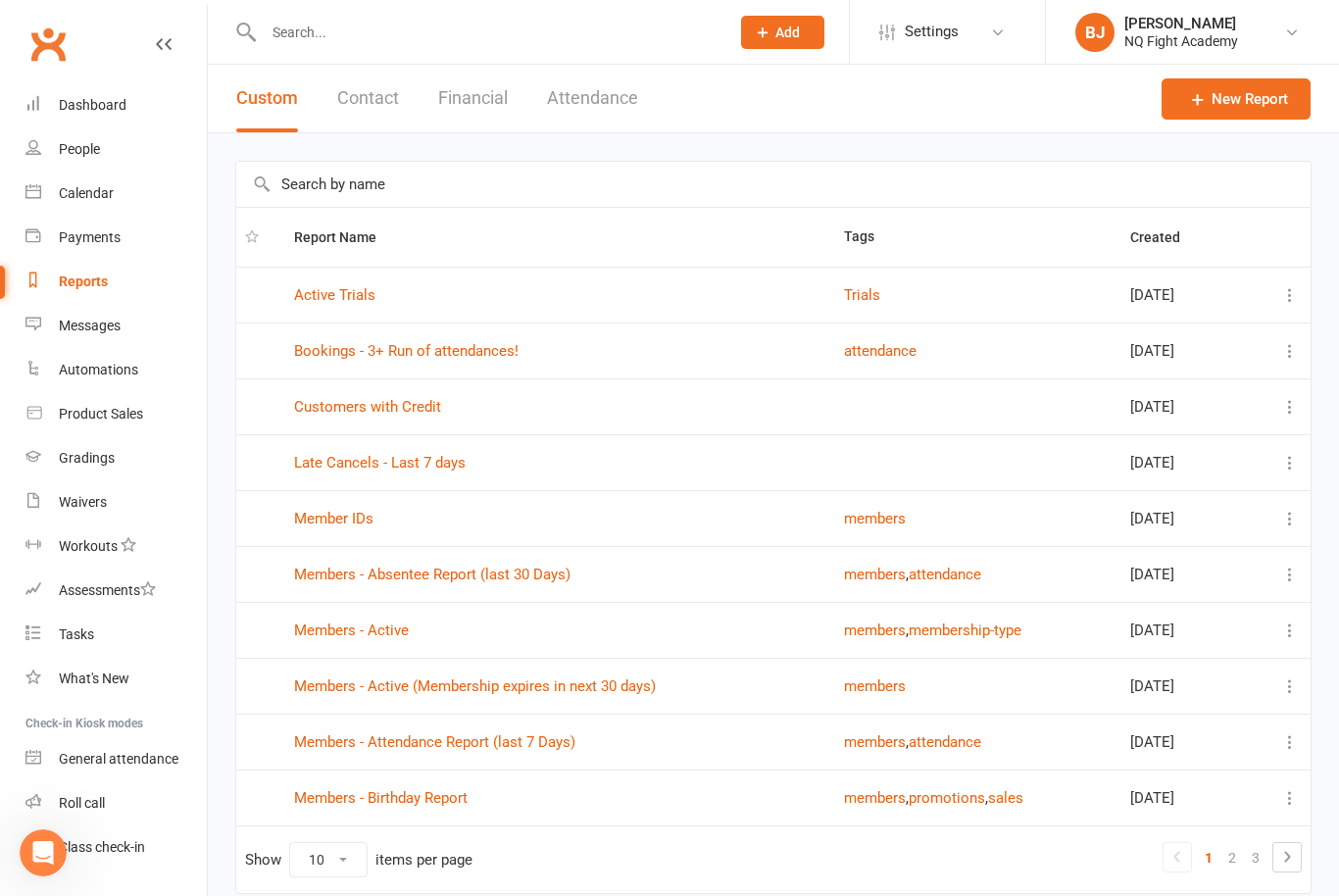
click at [438, 95] on button "Financial" at bounding box center [473, 98] width 69 height 67
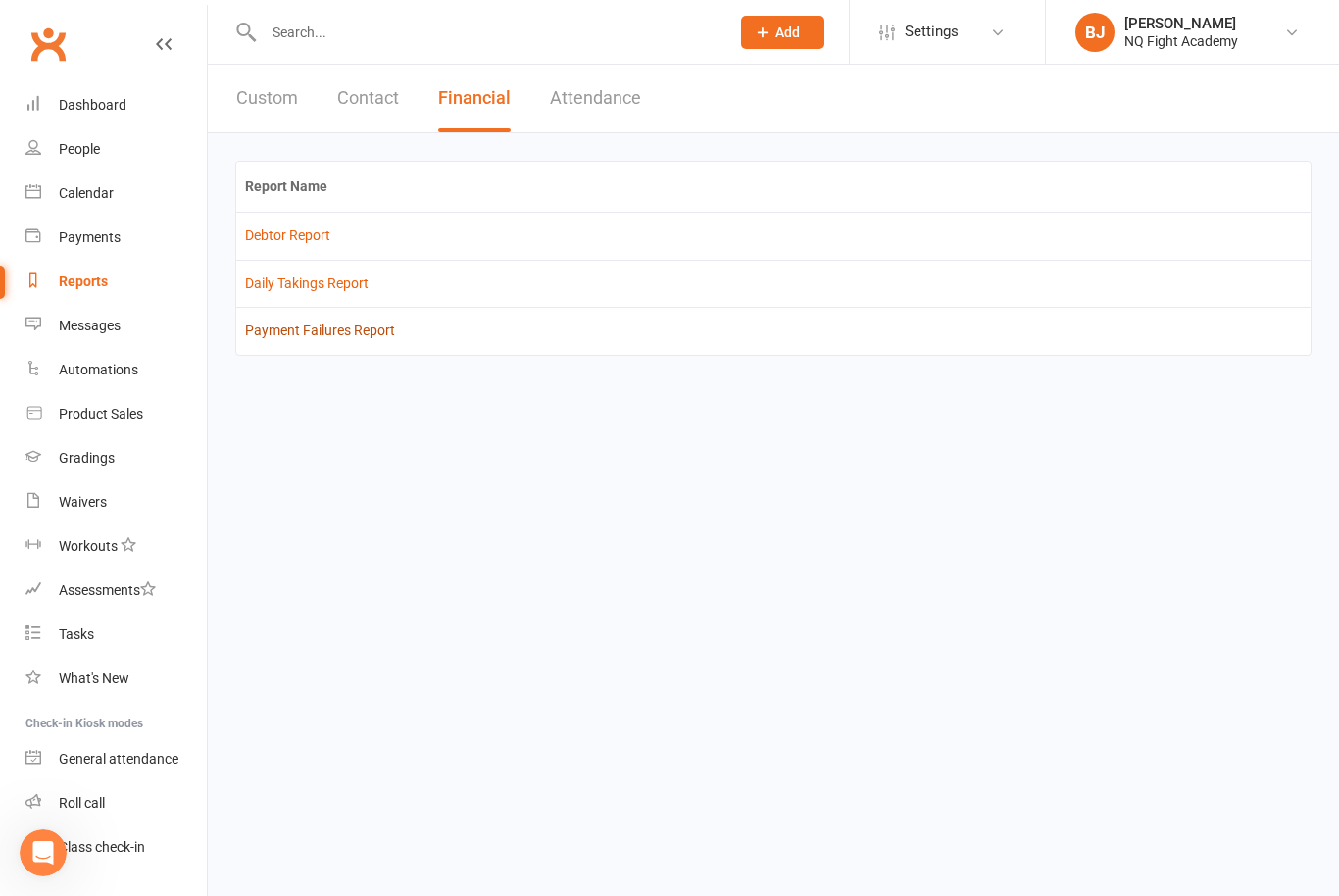
click at [369, 322] on link "Payment Failures Report" at bounding box center [319, 330] width 150 height 16
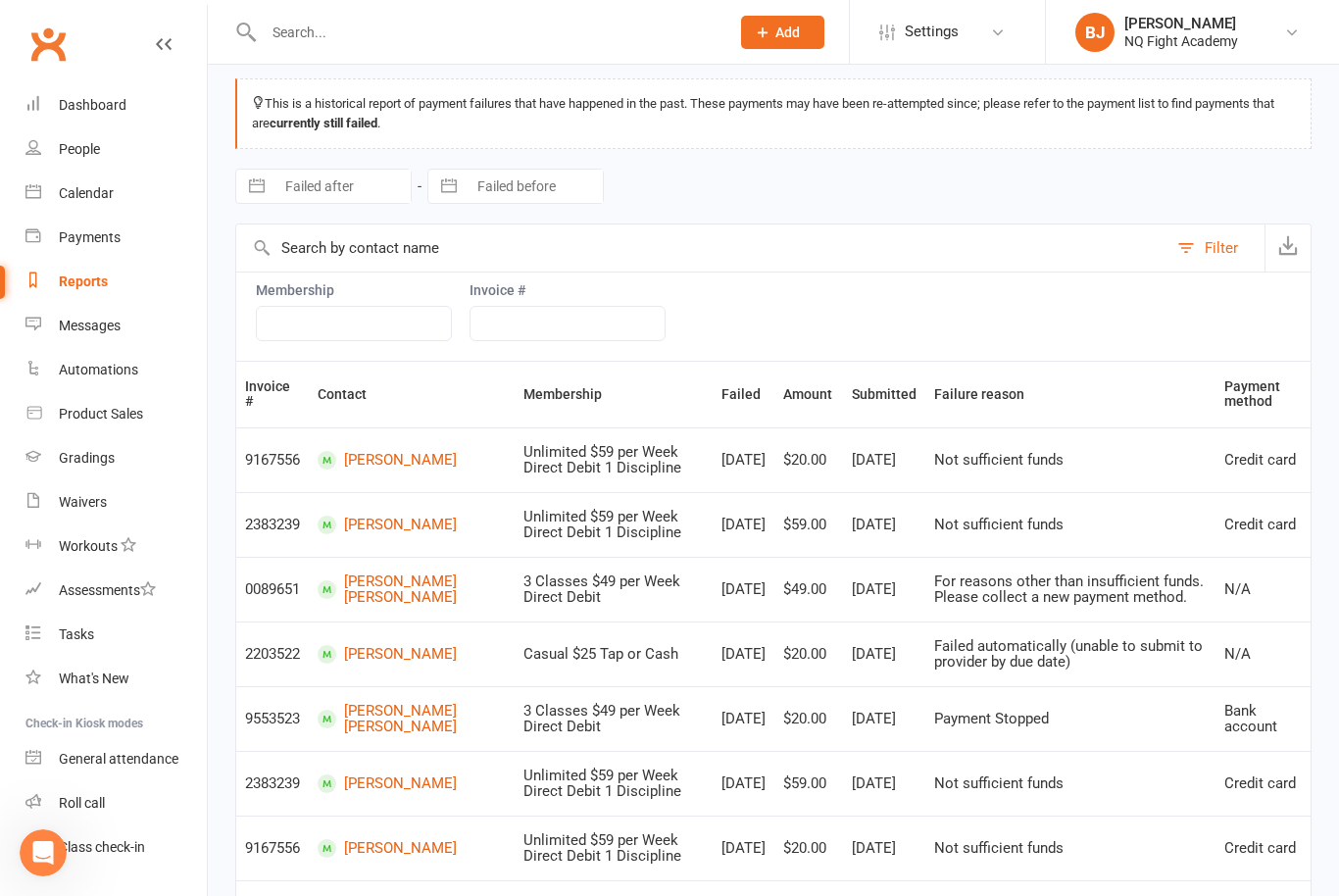
scroll to position [11, 0]
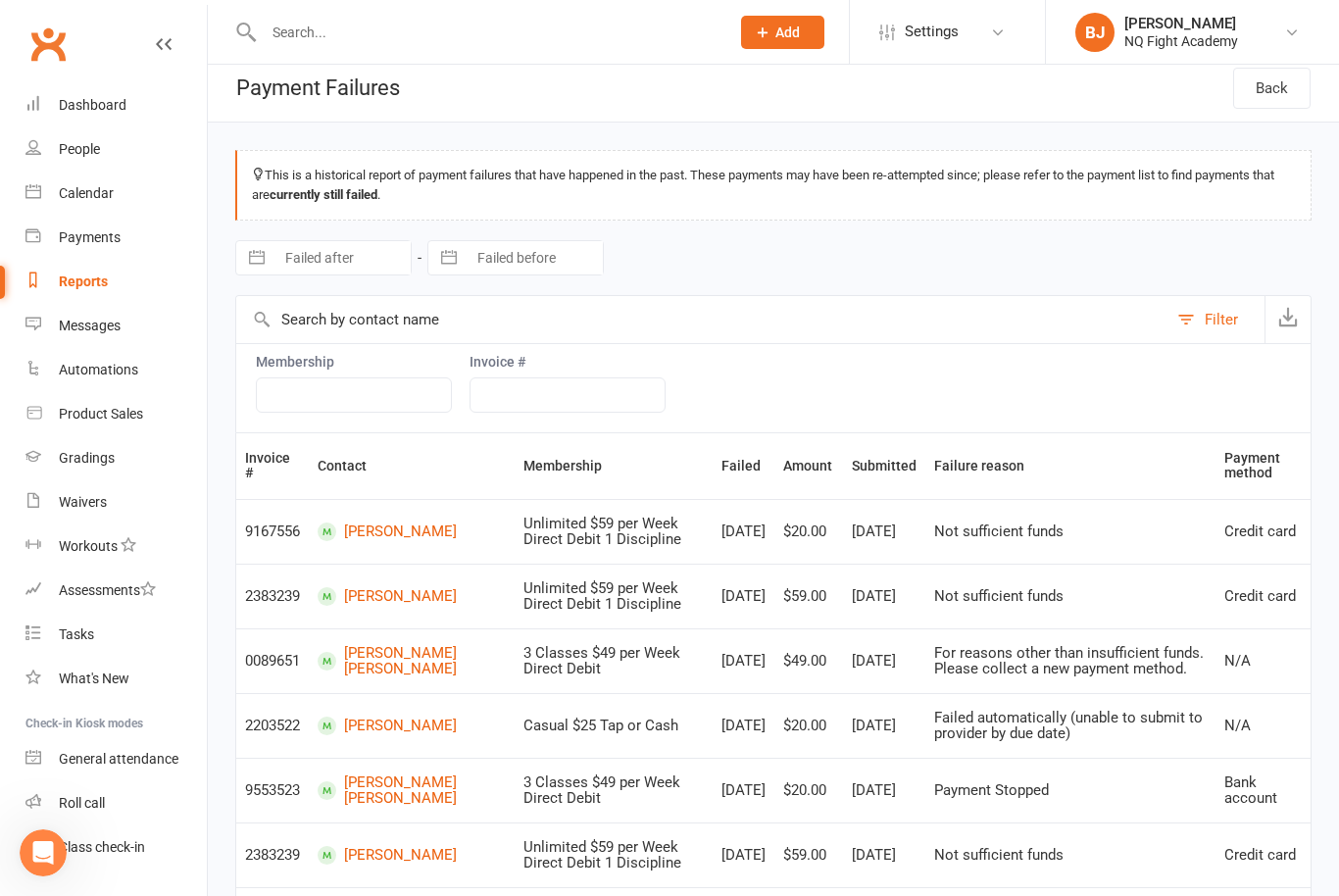
click at [310, 17] on div at bounding box center [475, 32] width 480 height 63
click at [321, 41] on input "text" at bounding box center [487, 33] width 458 height 28
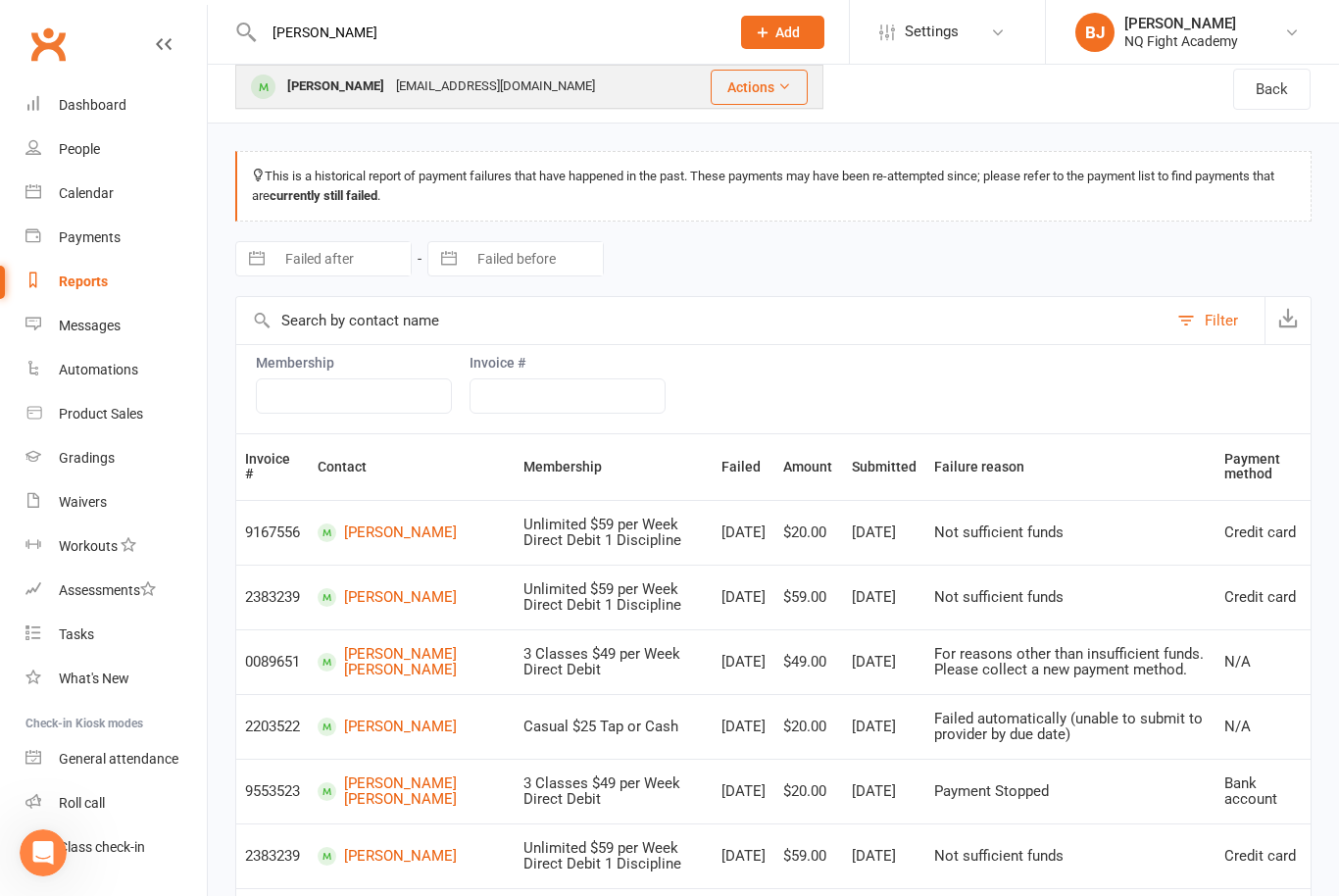
type input "[PERSON_NAME]"
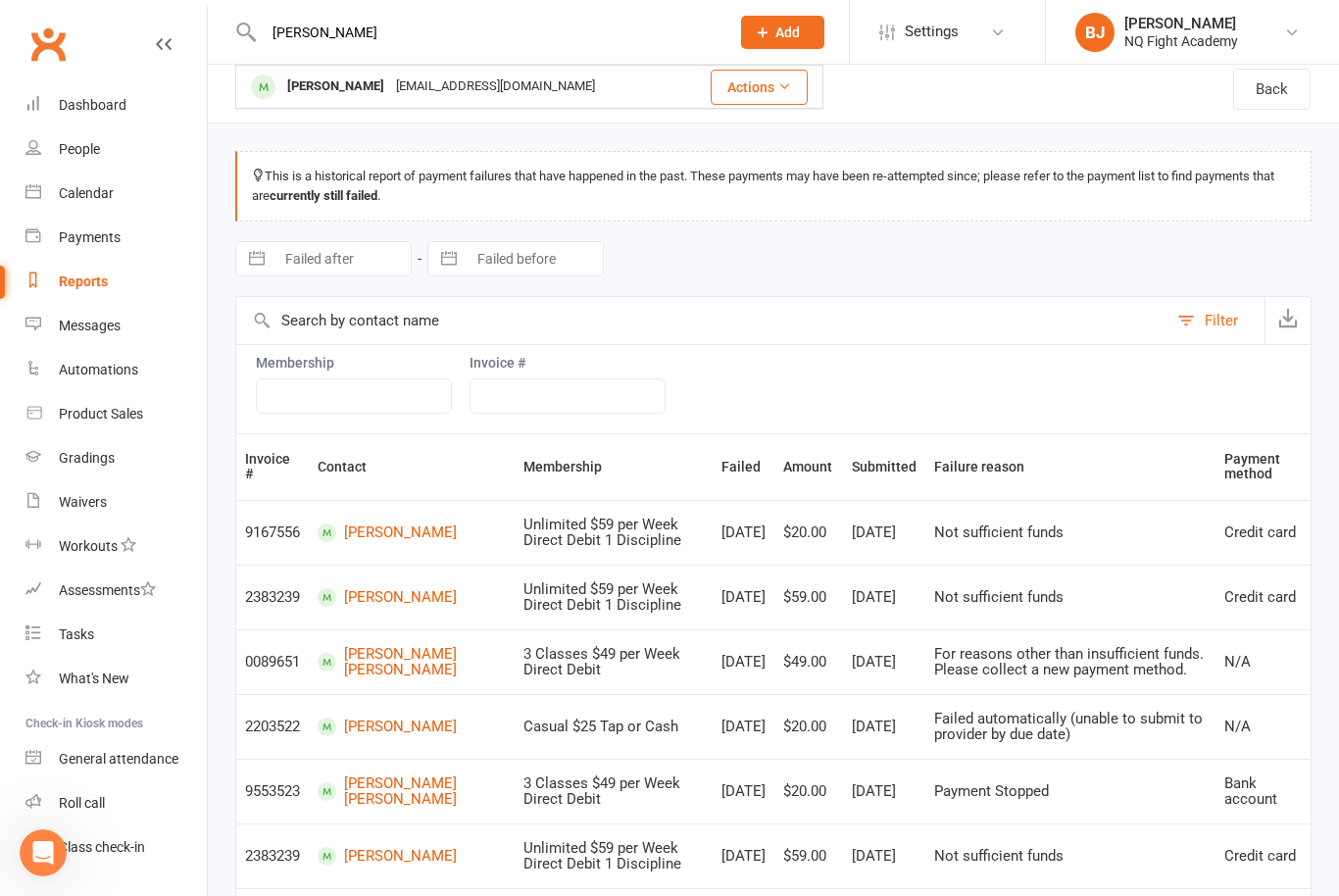
click at [335, 86] on div "[PERSON_NAME]" at bounding box center [336, 86] width 109 height 29
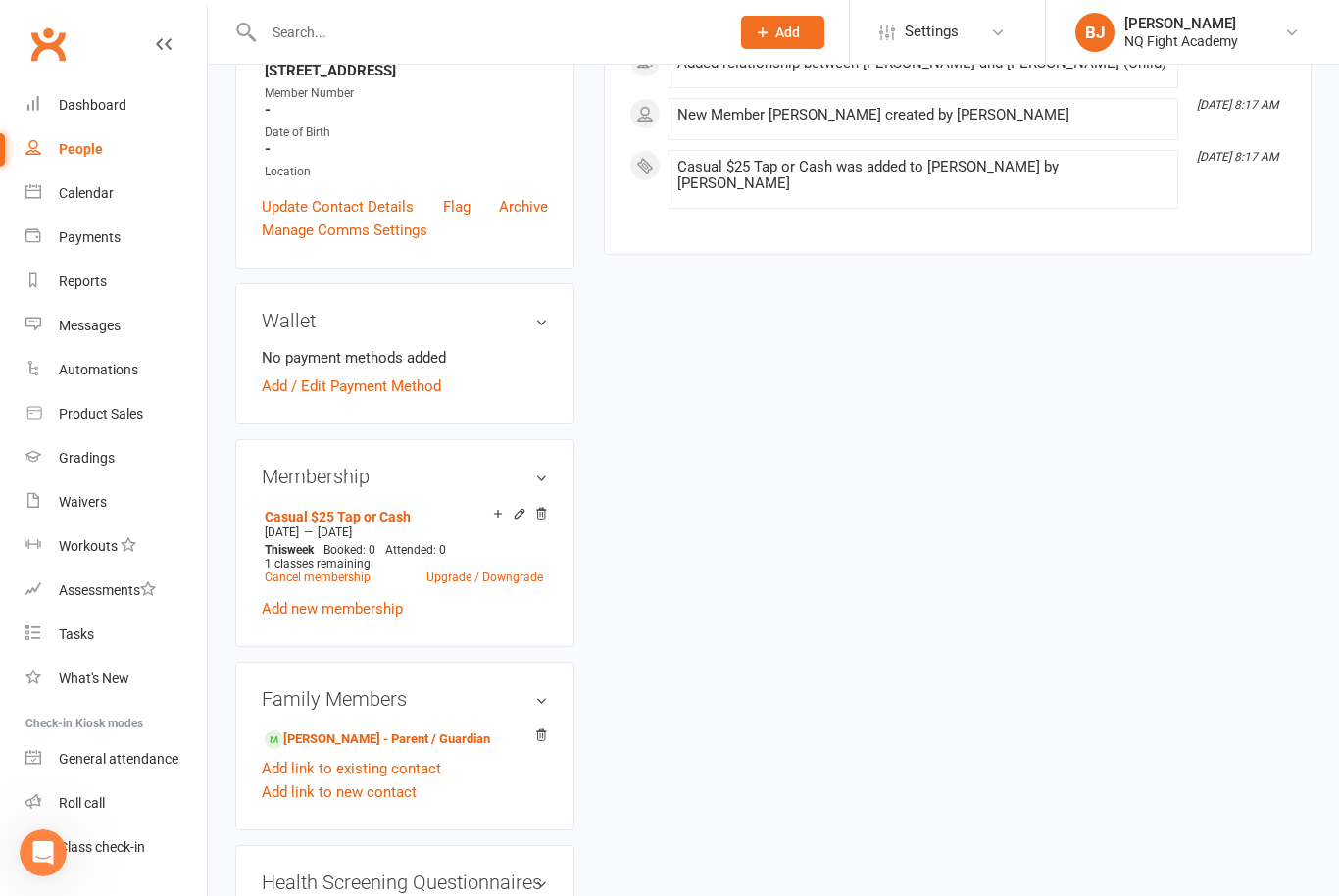
scroll to position [423, 0]
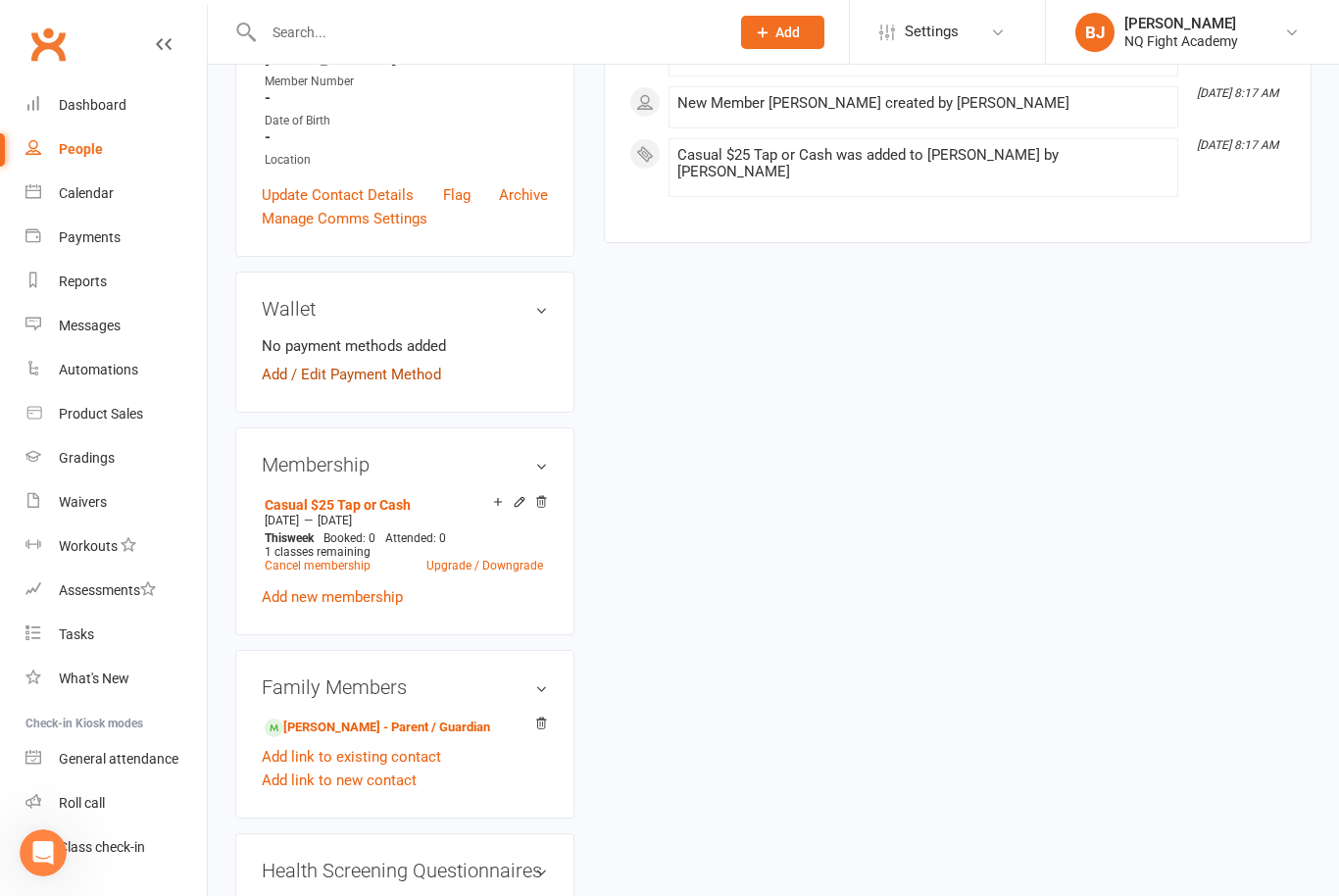
click at [407, 387] on link "Add / Edit Payment Method" at bounding box center [351, 375] width 179 height 24
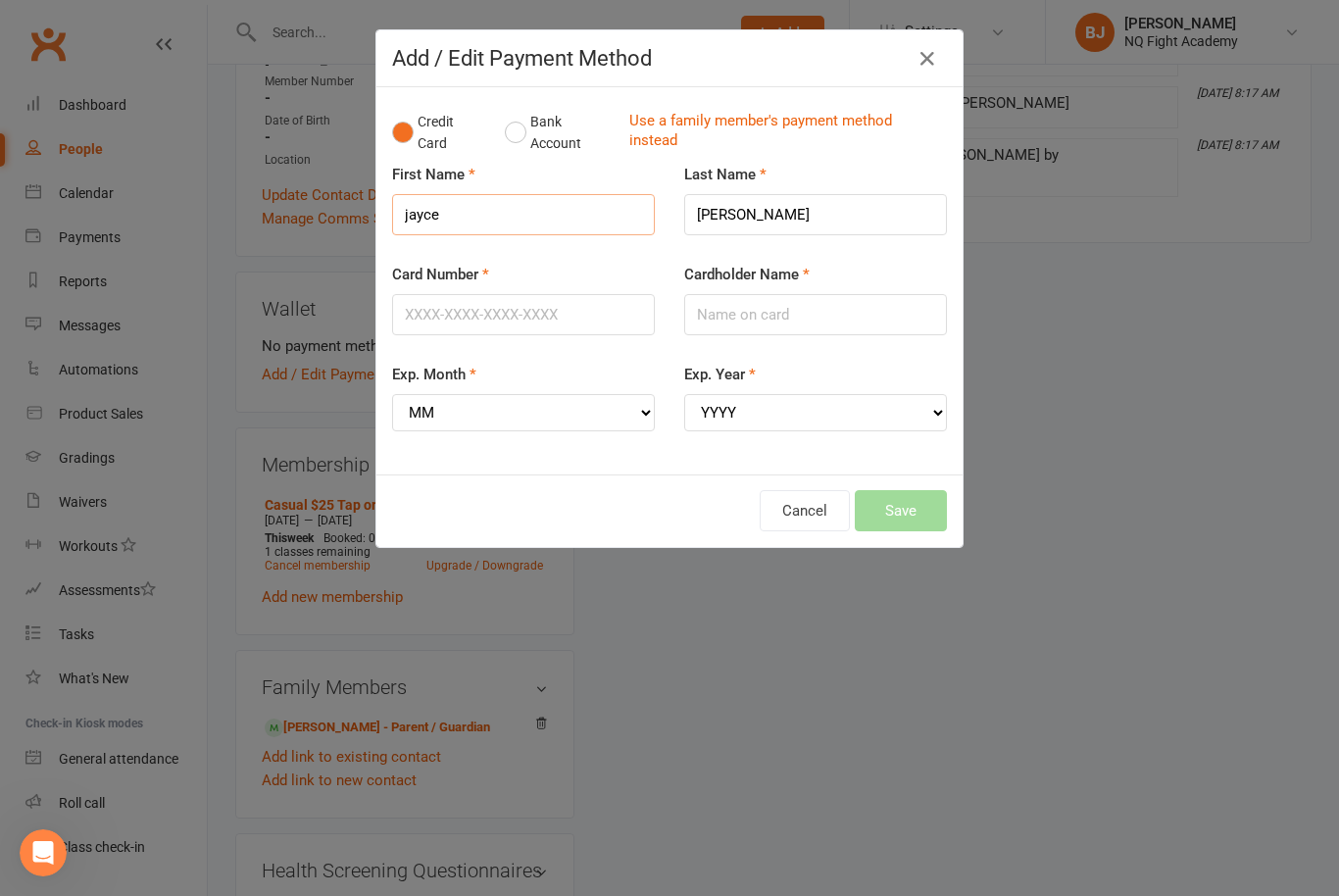
click at [558, 219] on input "jayce" at bounding box center [522, 215] width 263 height 42
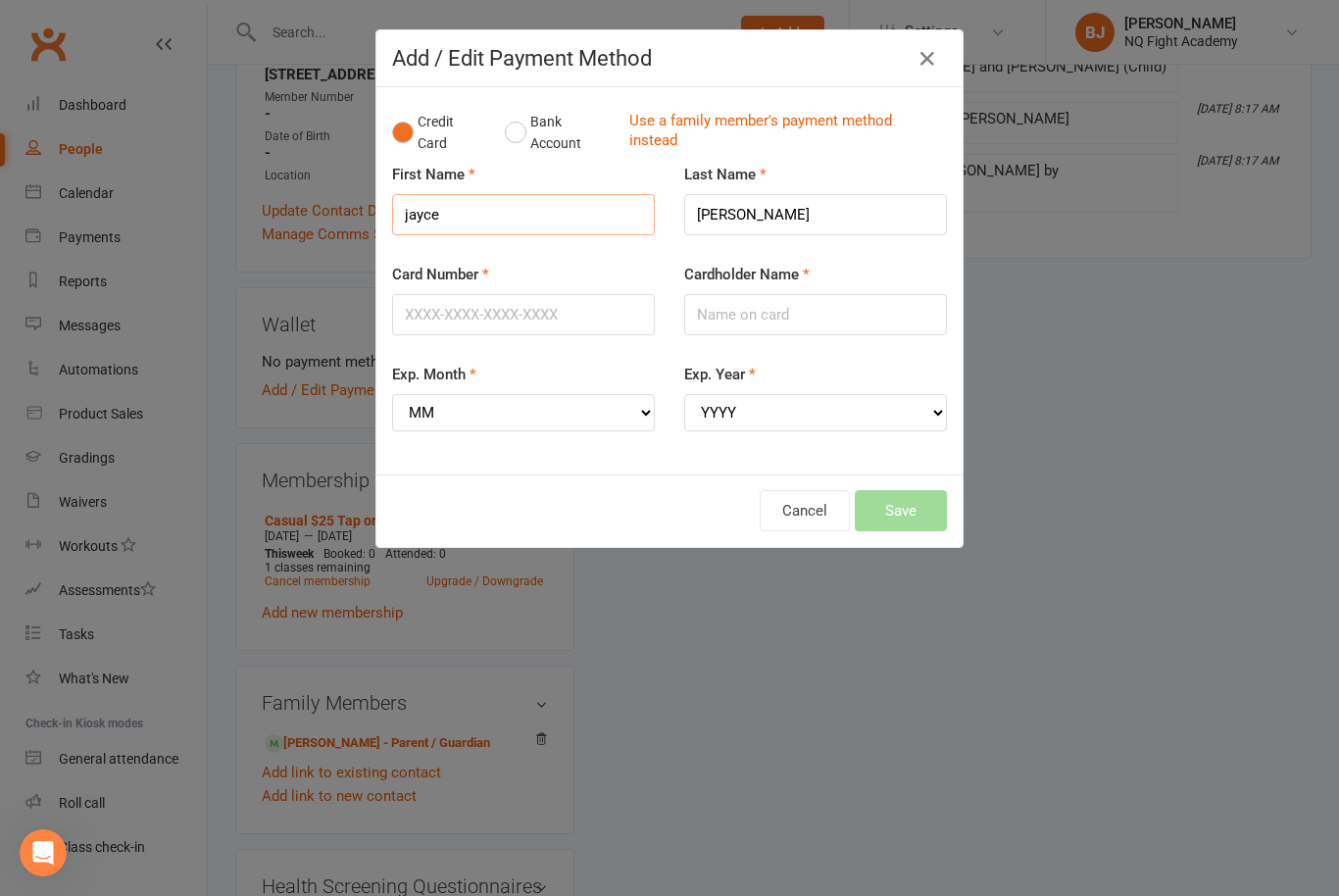
scroll to position [406, 0]
